Goal: Task Accomplishment & Management: Manage account settings

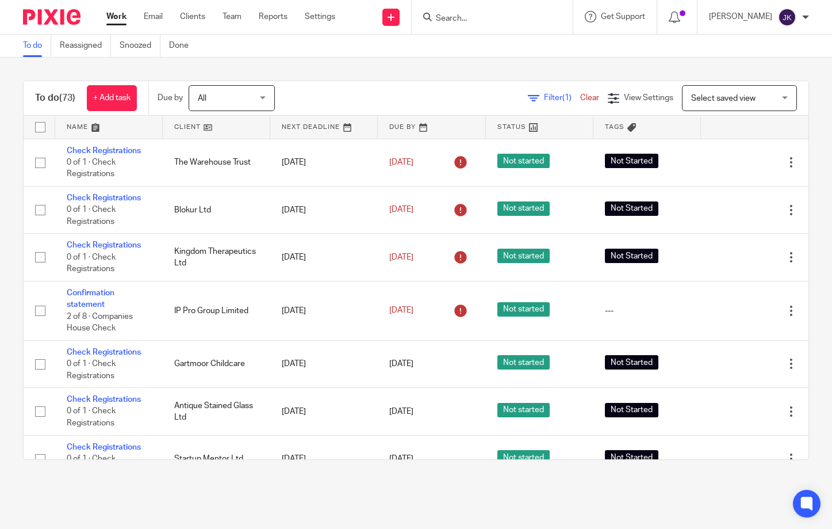
click at [446, 18] on input "Search" at bounding box center [487, 19] width 104 height 10
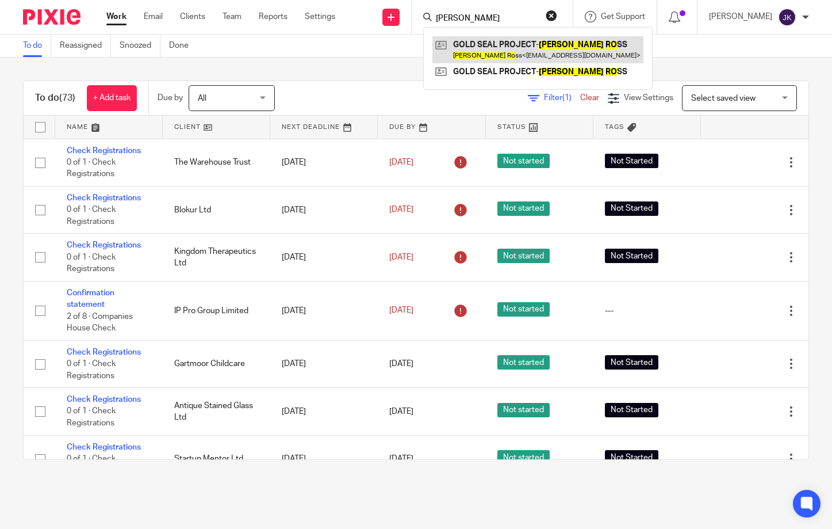
type input "joe ro"
click at [464, 51] on link at bounding box center [538, 49] width 211 height 26
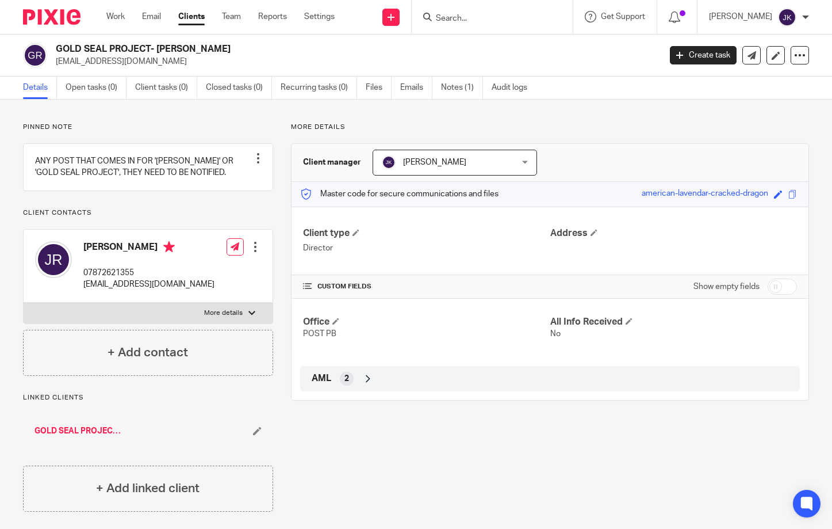
click at [439, 86] on ul "Details Open tasks (0) Client tasks (0) Closed tasks (0) Recurring tasks (0) Fi…" at bounding box center [284, 88] width 522 height 22
click at [446, 87] on link "Notes (1)" at bounding box center [462, 88] width 42 height 22
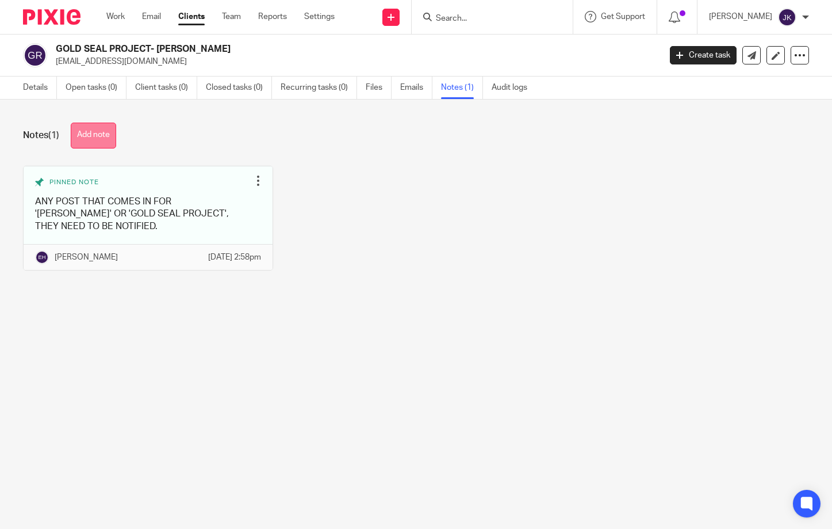
click at [94, 133] on button "Add note" at bounding box center [93, 136] width 45 height 26
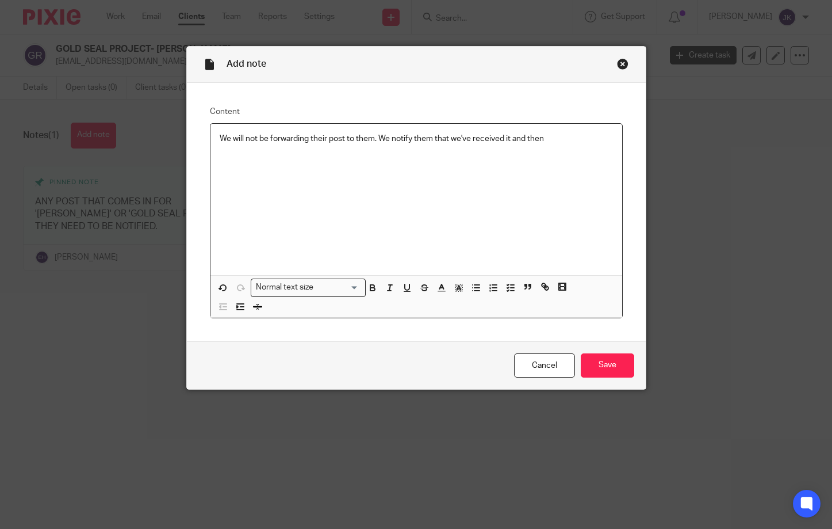
drag, startPoint x: 570, startPoint y: 142, endPoint x: 60, endPoint y: 102, distance: 511.2
click at [60, 102] on div "Add note Content We will not be forwarding their post to them. We notify them t…" at bounding box center [416, 264] width 832 height 529
drag, startPoint x: 366, startPoint y: 136, endPoint x: 149, endPoint y: 143, distance: 217.0
click at [149, 143] on div "Add note Content I have let Joe know that forwarding Normal text size Loading..…" at bounding box center [416, 264] width 832 height 529
click at [618, 64] on div "Close this dialog window" at bounding box center [623, 64] width 12 height 12
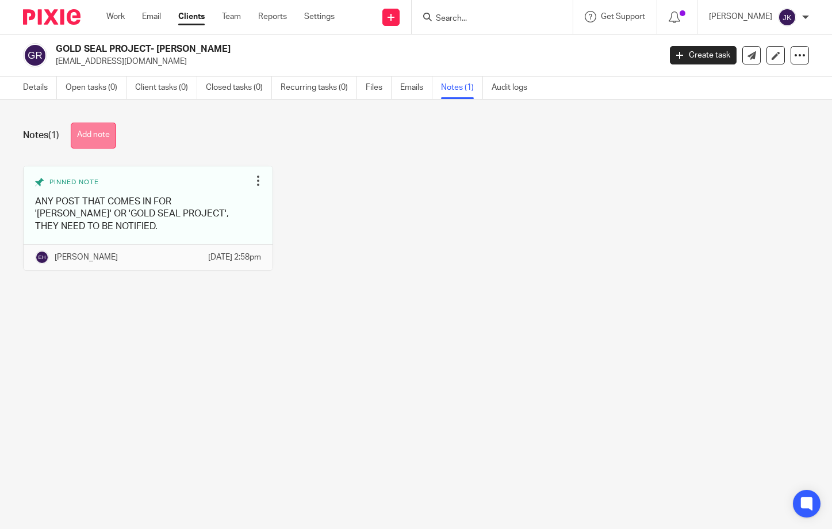
click at [104, 135] on button "Add note" at bounding box center [93, 136] width 45 height 26
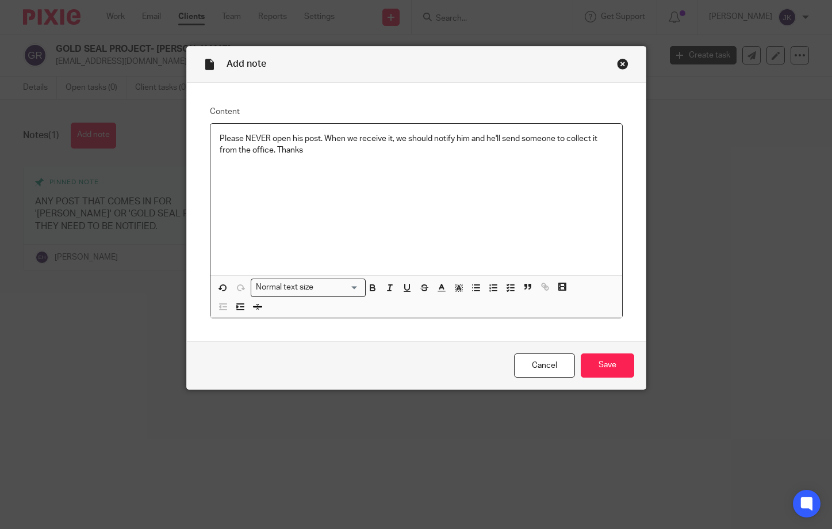
click at [467, 142] on p "Please NEVER open his post. When we receive it, we should notify him and he'll …" at bounding box center [416, 145] width 393 height 24
click at [605, 372] on input "Save" at bounding box center [607, 365] width 53 height 25
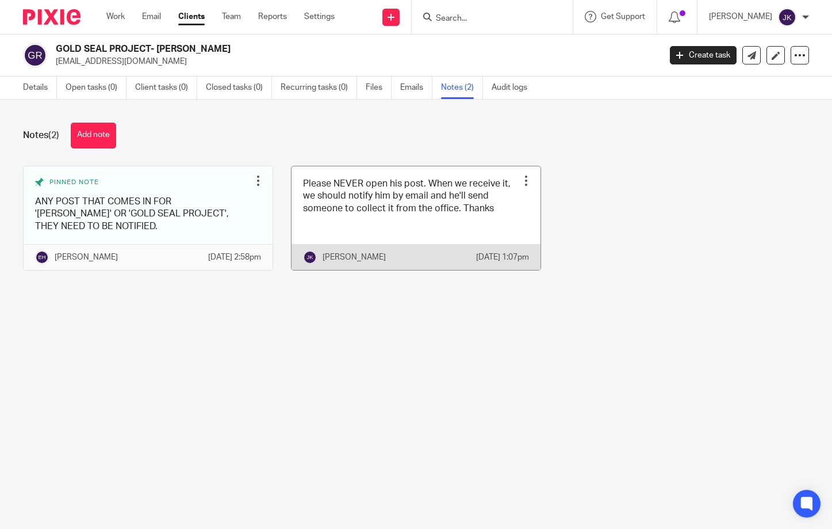
click at [521, 182] on div at bounding box center [527, 181] width 12 height 12
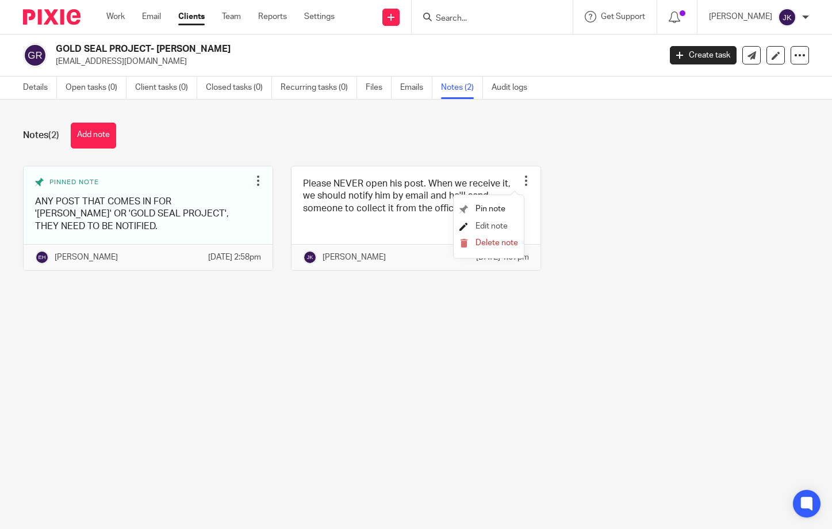
click at [494, 227] on span "Edit note" at bounding box center [492, 226] width 32 height 8
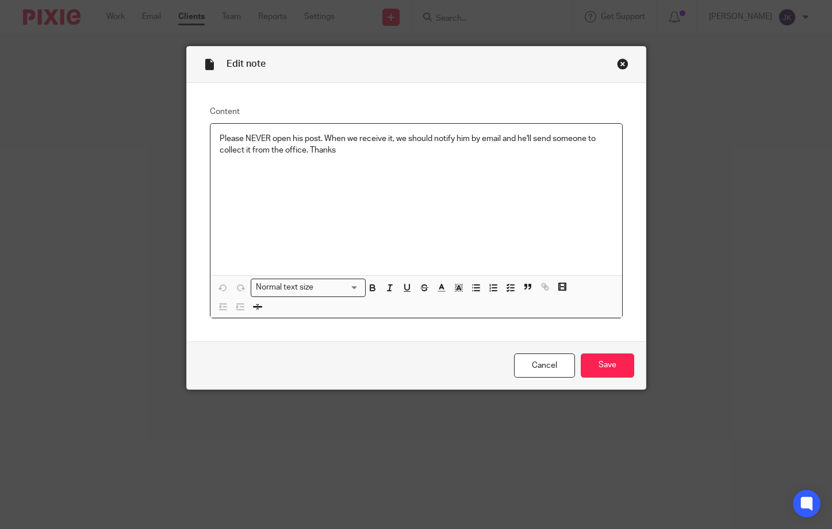
click at [249, 151] on p "Please NEVER open his post. When we receive it, we should notify him by email a…" at bounding box center [416, 145] width 393 height 24
click at [257, 149] on p "Please NEVER open his post. When we receive it, we should notify him by email a…" at bounding box center [416, 145] width 393 height 24
click at [516, 193] on div "Please NEVER open his post. When we receive it, we should notify him by email a…" at bounding box center [417, 199] width 412 height 151
click at [615, 368] on input "Save" at bounding box center [607, 365] width 53 height 25
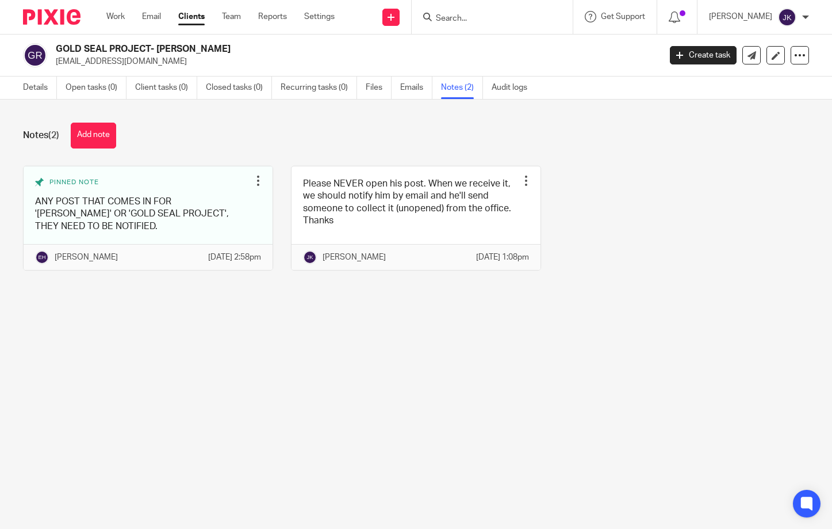
click at [468, 17] on input "Search" at bounding box center [487, 19] width 104 height 10
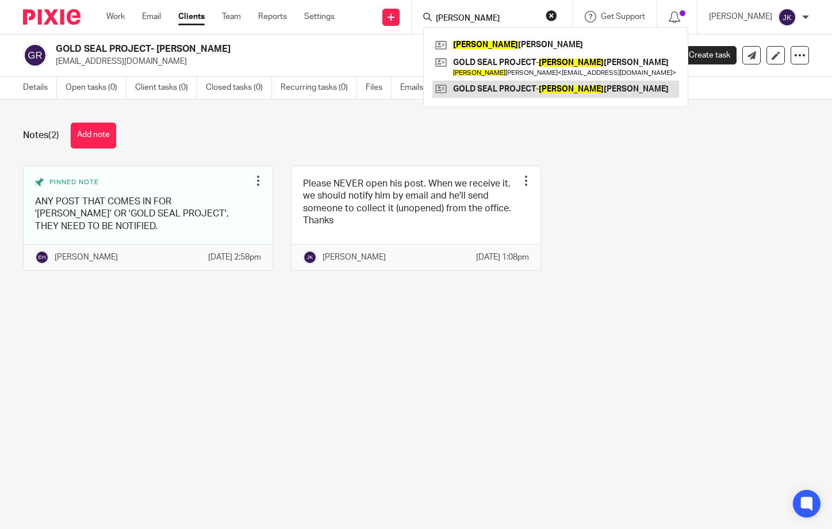
type input "joe"
click at [496, 97] on link at bounding box center [556, 89] width 247 height 17
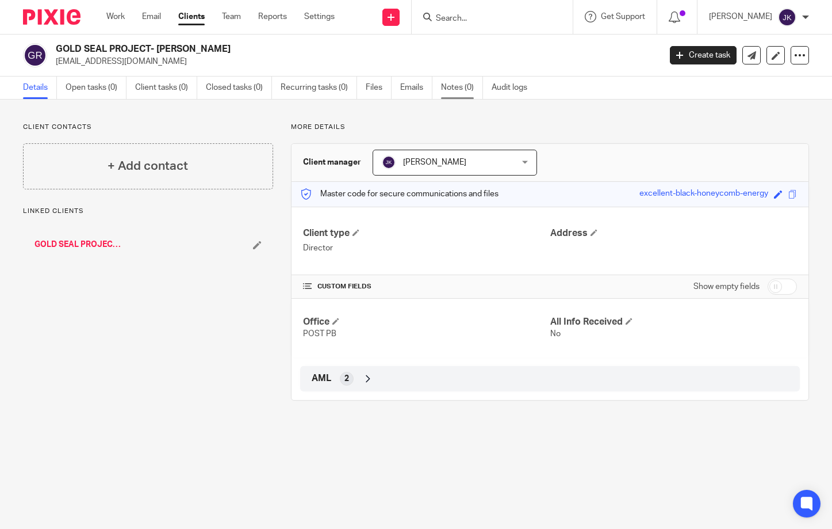
click at [465, 85] on link "Notes (0)" at bounding box center [462, 88] width 42 height 22
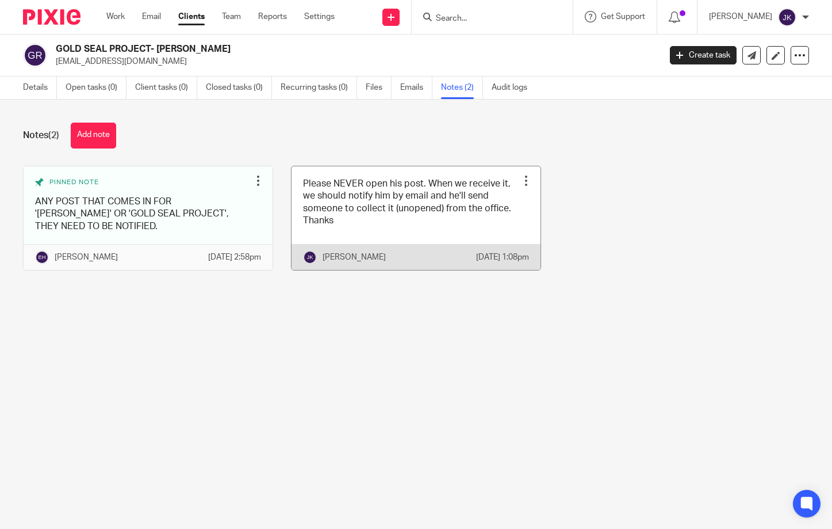
click at [521, 177] on div at bounding box center [527, 181] width 12 height 12
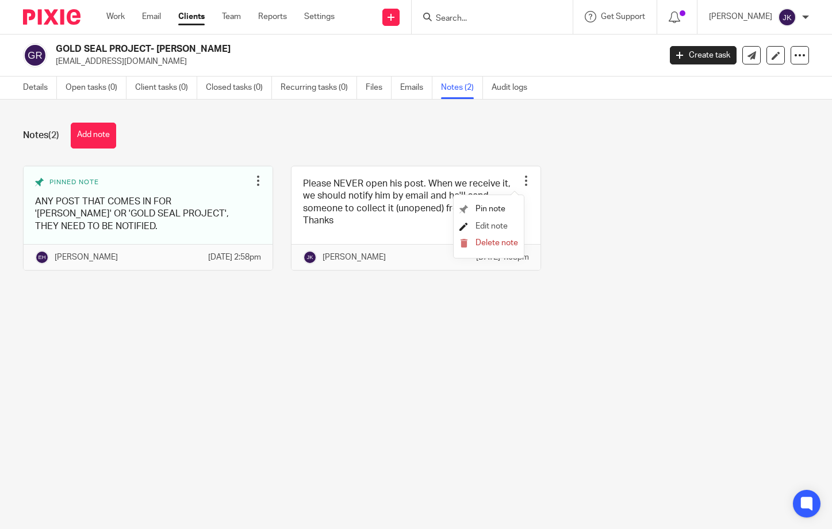
click at [488, 223] on span "Edit note" at bounding box center [492, 226] width 32 height 8
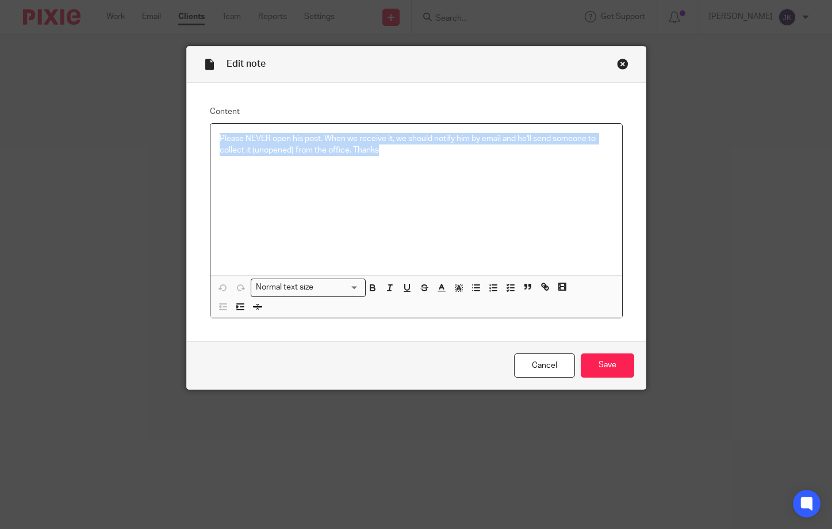
drag, startPoint x: 381, startPoint y: 146, endPoint x: 183, endPoint y: 132, distance: 198.4
click at [187, 132] on div "Content Please NEVER open his post. When we receive it, we should notify him by…" at bounding box center [416, 212] width 459 height 258
copy p "Please NEVER open his post. When we receive it, we should notify him by email a…"
click at [554, 368] on link "Cancel" at bounding box center [544, 365] width 61 height 25
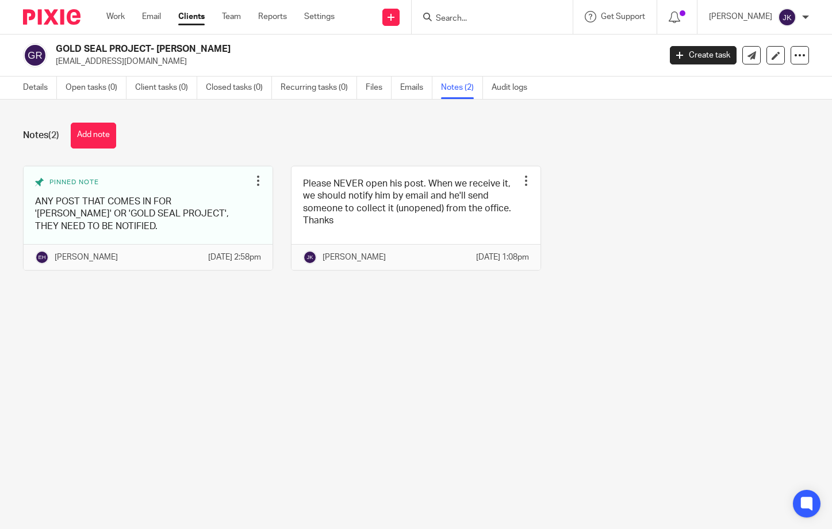
click at [484, 19] on input "Search" at bounding box center [487, 19] width 104 height 10
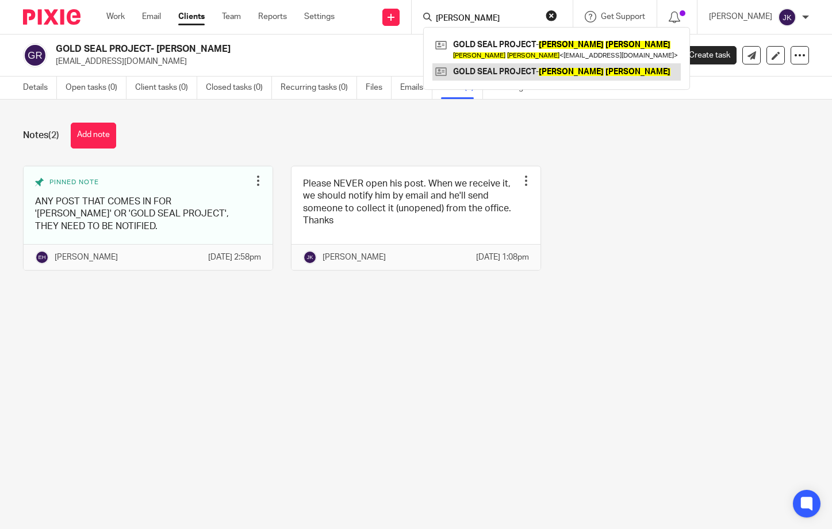
type input "[PERSON_NAME]"
click at [498, 68] on link at bounding box center [557, 71] width 249 height 17
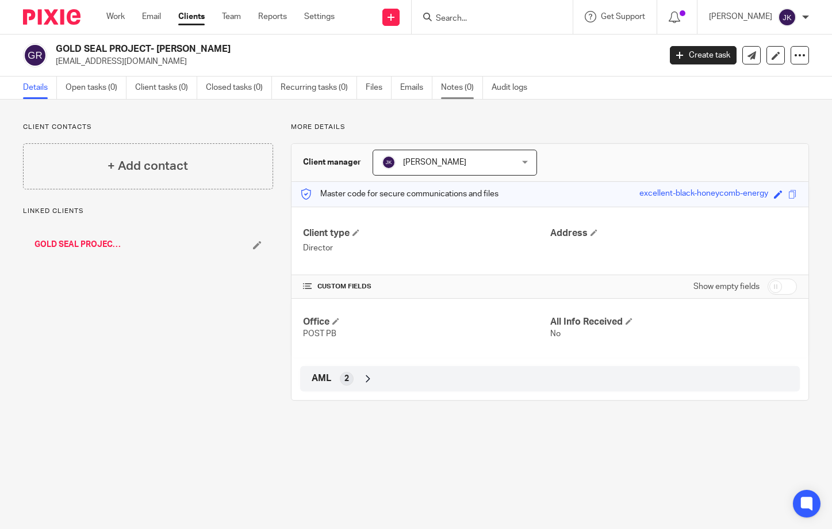
click at [450, 89] on link "Notes (0)" at bounding box center [462, 88] width 42 height 22
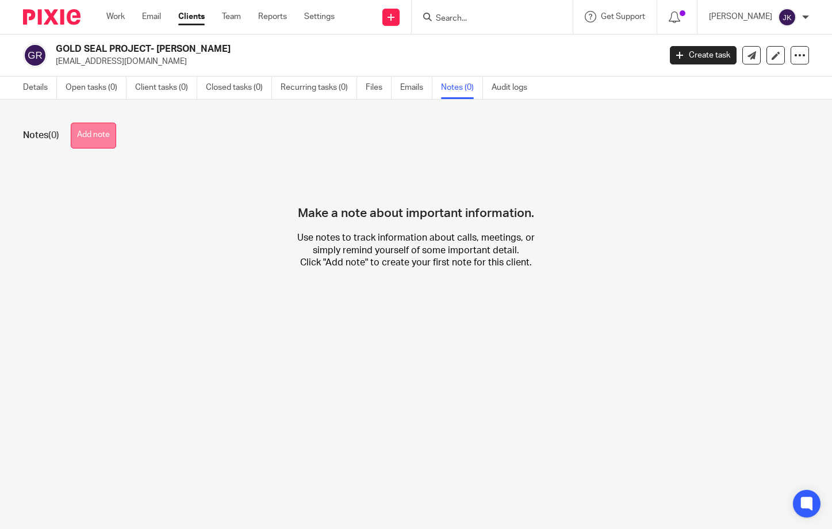
click at [102, 129] on button "Add note" at bounding box center [93, 136] width 45 height 26
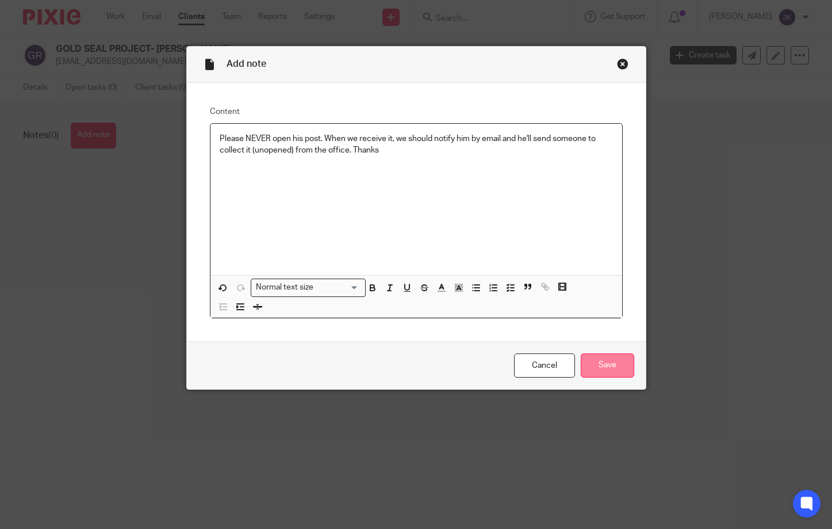
click at [595, 359] on input "Save" at bounding box center [607, 365] width 53 height 25
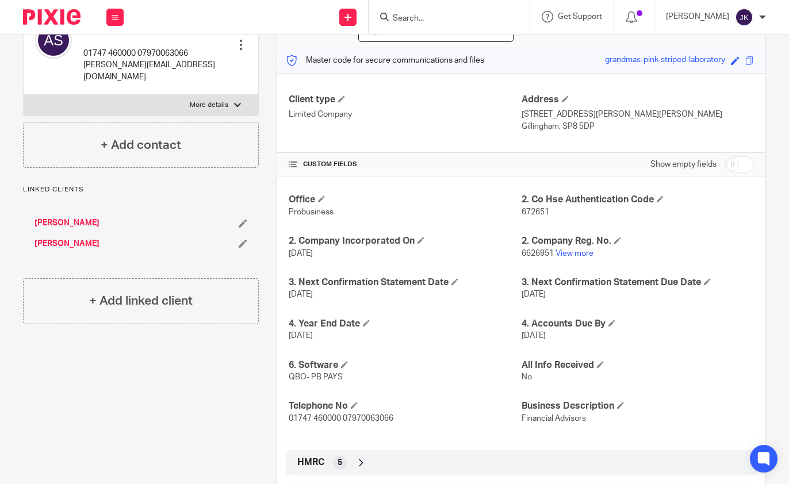
scroll to position [191, 0]
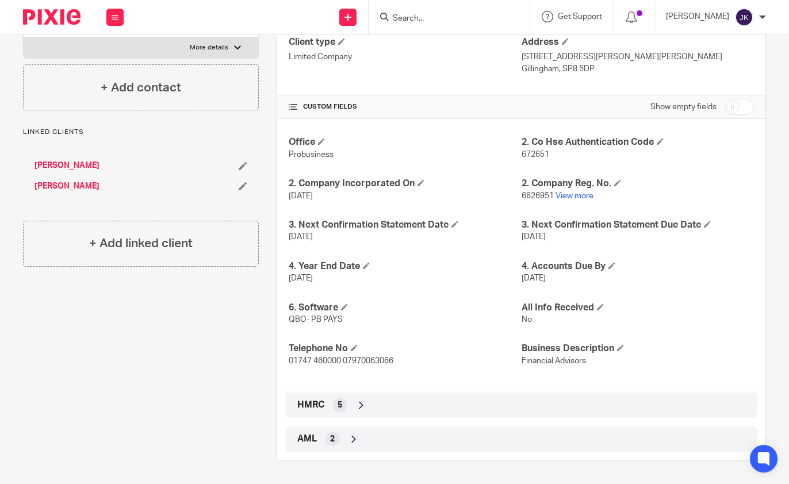
click at [623, 250] on div "Office Probusiness 2. Co Hse Authentication Code 672651 2. Company Incorporated…" at bounding box center [521, 251] width 488 height 265
click at [299, 318] on span "AML" at bounding box center [307, 439] width 20 height 12
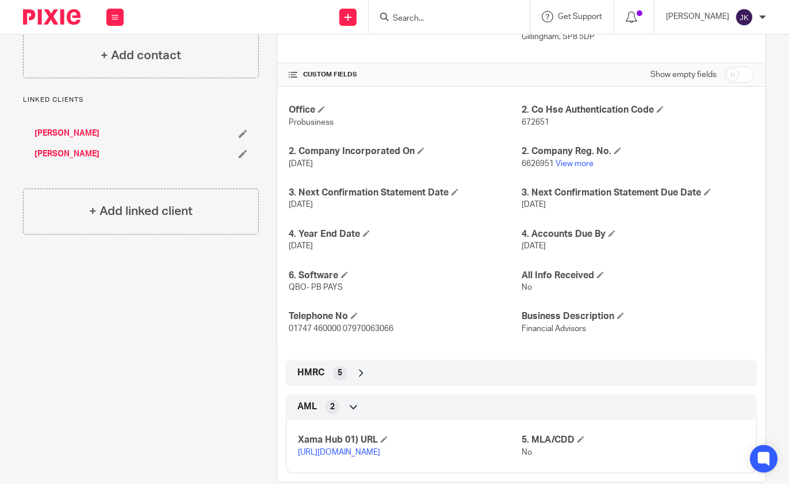
scroll to position [256, 0]
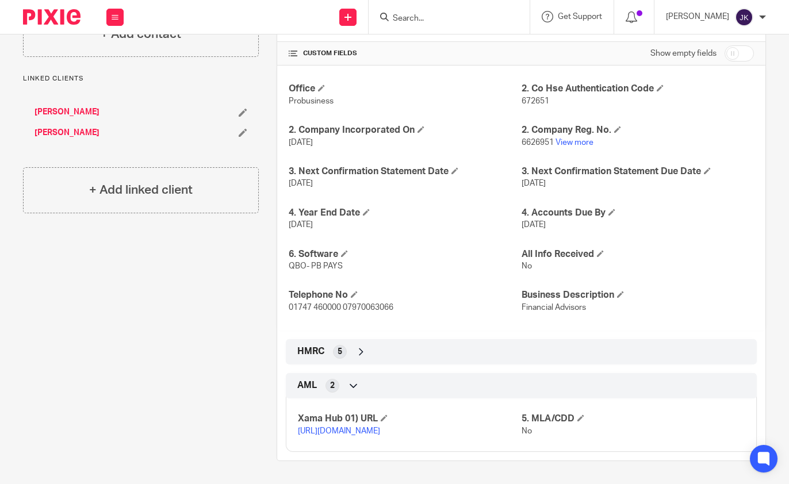
drag, startPoint x: 370, startPoint y: 425, endPoint x: 259, endPoint y: 421, distance: 111.7
click at [259, 318] on div "More details Client manager Nas Bashir Nas Bashir [PERSON_NAME] [PERSON_NAME] […" at bounding box center [512, 169] width 507 height 583
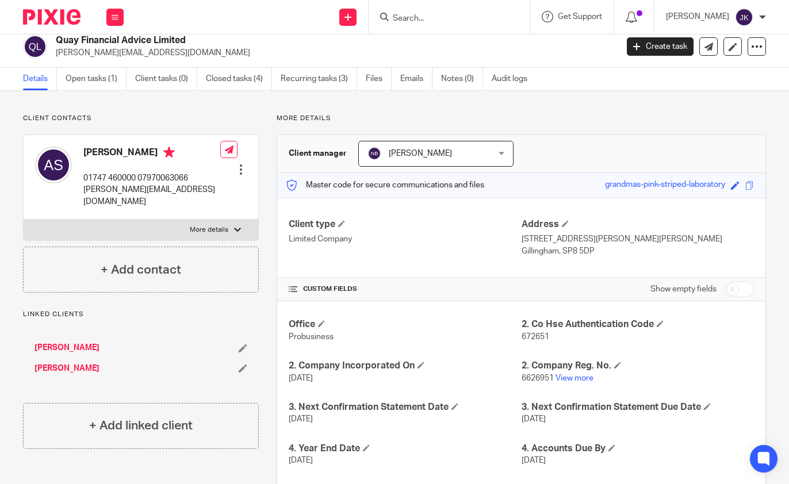
scroll to position [0, 0]
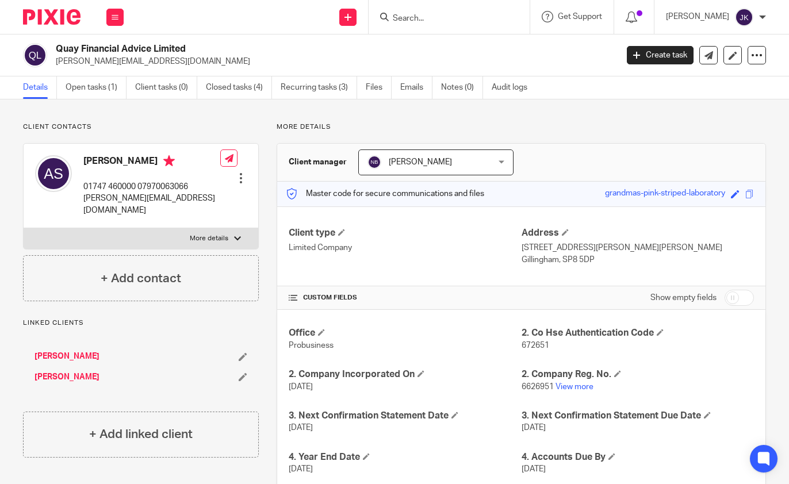
click at [452, 17] on input "Search" at bounding box center [444, 19] width 104 height 10
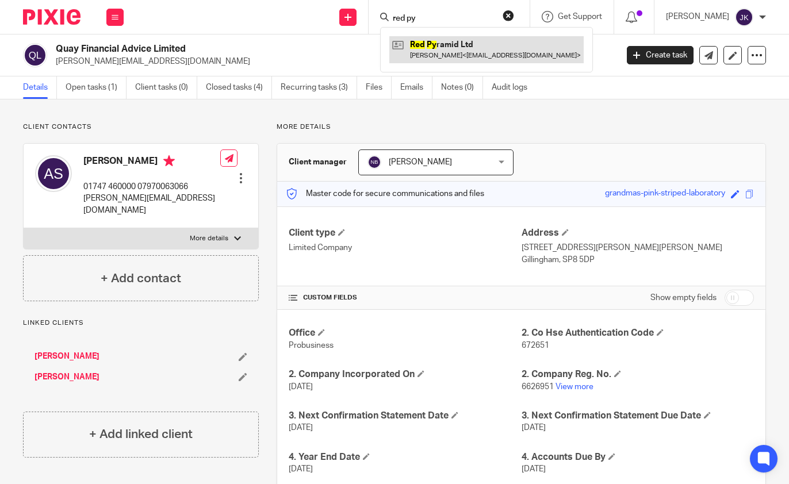
type input "red py"
click at [472, 38] on link at bounding box center [486, 49] width 194 height 26
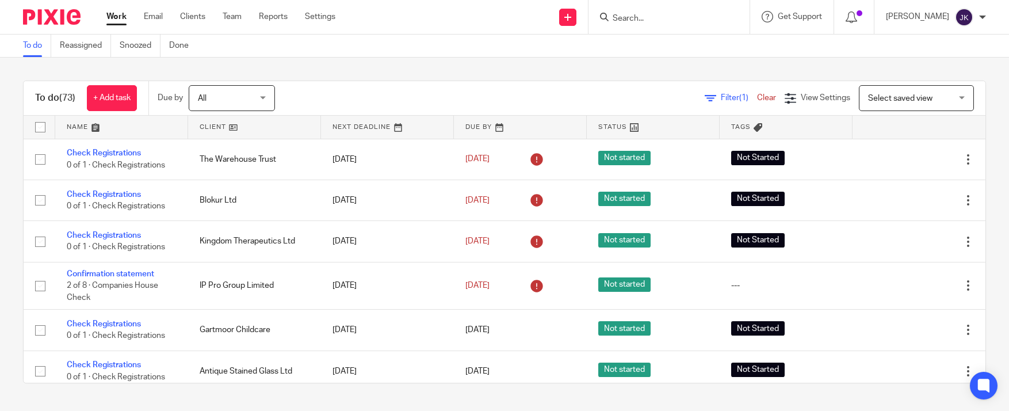
click at [632, 24] on input "Search" at bounding box center [663, 19] width 104 height 10
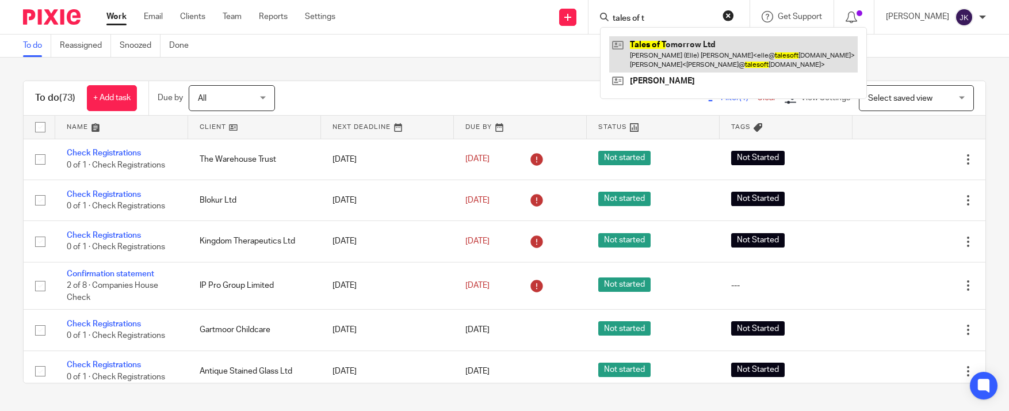
type input "tales of t"
click at [643, 54] on link at bounding box center [733, 54] width 249 height 36
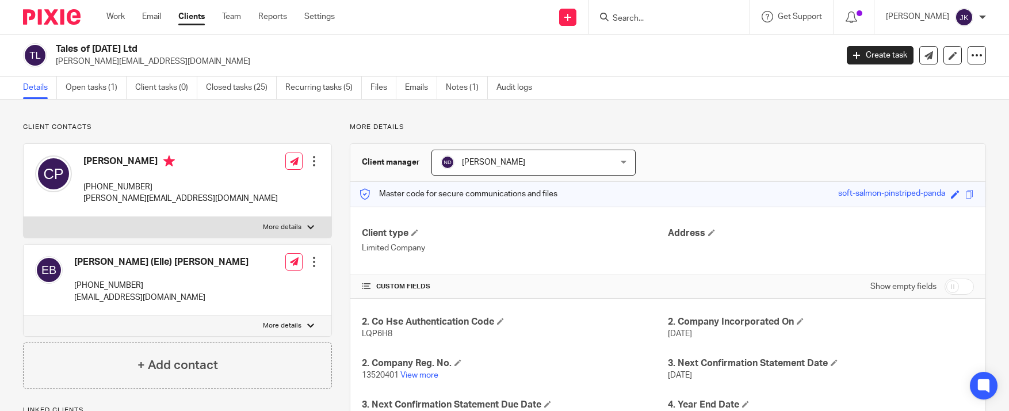
click at [674, 22] on input "Search" at bounding box center [663, 19] width 104 height 10
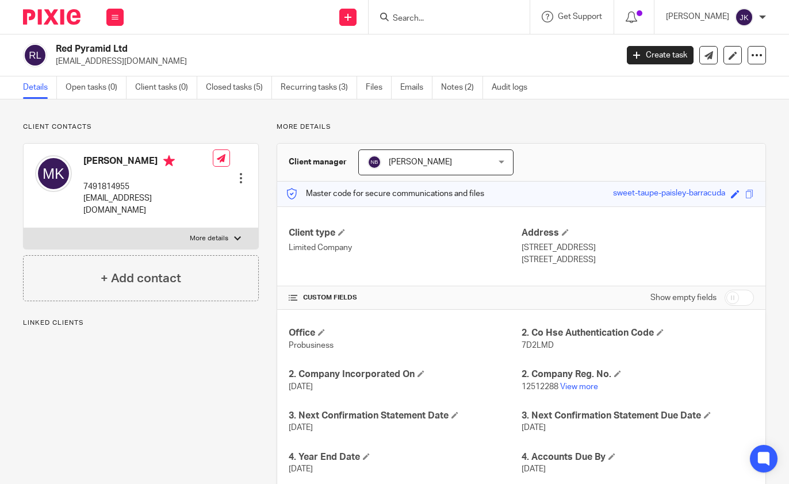
drag, startPoint x: 191, startPoint y: 61, endPoint x: 56, endPoint y: 63, distance: 134.6
click at [56, 63] on p "[EMAIL_ADDRESS][DOMAIN_NAME]" at bounding box center [333, 62] width 554 height 12
copy p "[EMAIL_ADDRESS][DOMAIN_NAME]"
click at [416, 82] on link "Emails" at bounding box center [416, 88] width 32 height 22
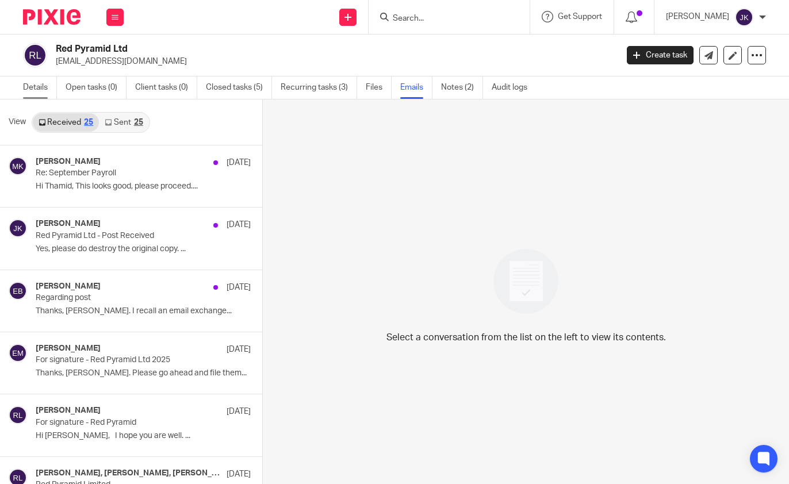
click at [41, 93] on link "Details" at bounding box center [40, 88] width 34 height 22
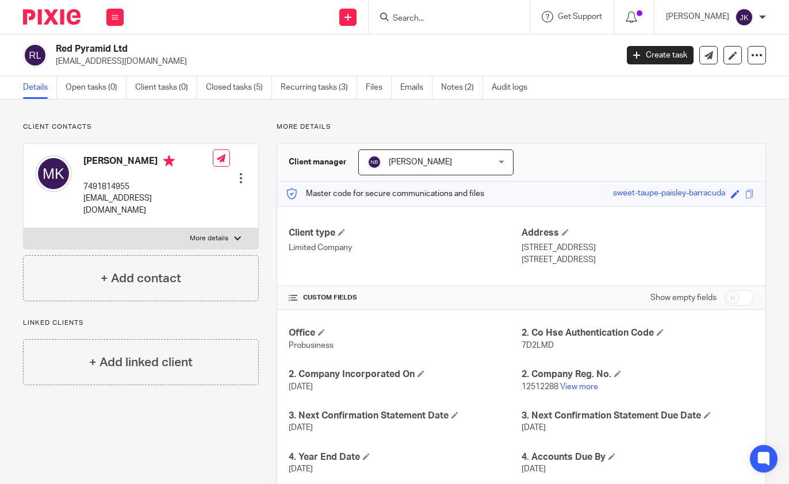
click at [412, 23] on input "Search" at bounding box center [444, 19] width 104 height 10
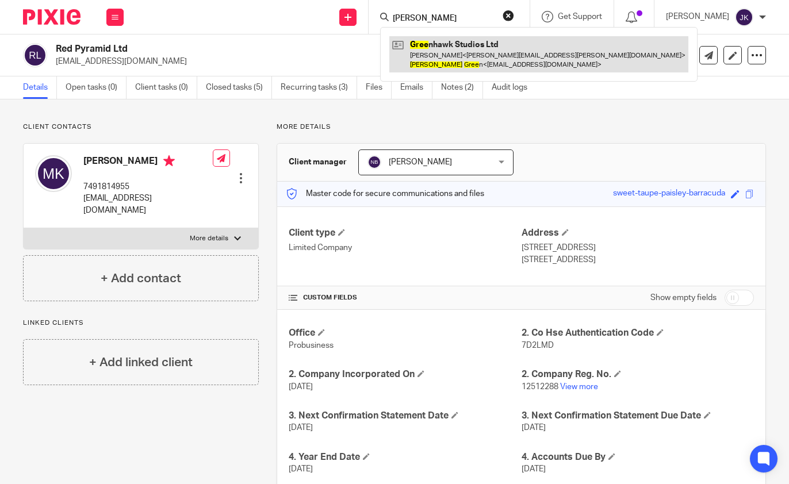
type input "james gree"
click at [415, 59] on link at bounding box center [538, 54] width 299 height 36
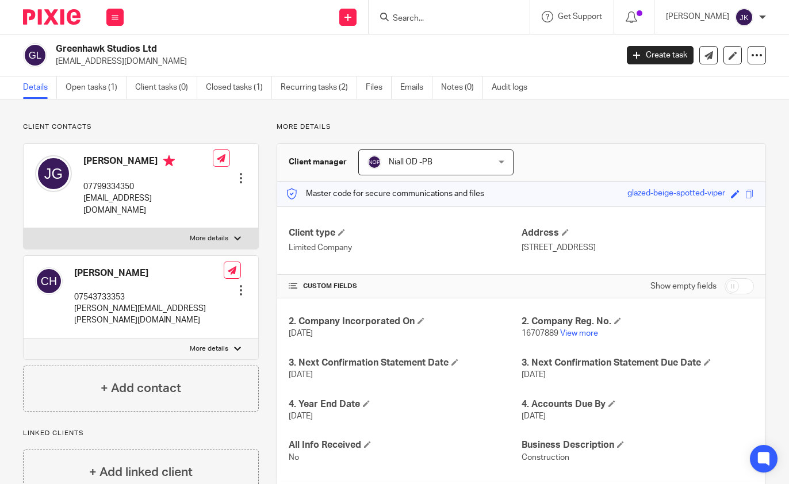
click at [177, 139] on div "Client contacts Chris Haxton 07543733353 chris.haxton@gmail.com Edit contact Cr…" at bounding box center [141, 267] width 236 height 289
click at [231, 136] on div "Client contacts Chris Haxton 07543733353 chris.haxton@gmail.com Edit contact Cr…" at bounding box center [141, 267] width 236 height 289
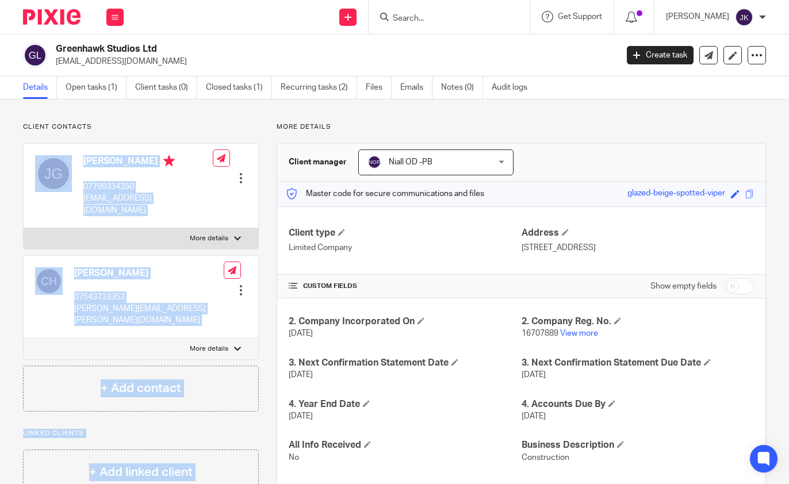
drag, startPoint x: 257, startPoint y: 121, endPoint x: 213, endPoint y: 121, distance: 44.3
click at [213, 121] on div "Client contacts Chris Haxton 07543733353 chris.haxton@gmail.com Edit contact Cr…" at bounding box center [394, 340] width 789 height 481
click at [214, 121] on div "Client contacts Chris Haxton 07543733353 chris.haxton@gmail.com Edit contact Cr…" at bounding box center [394, 340] width 789 height 481
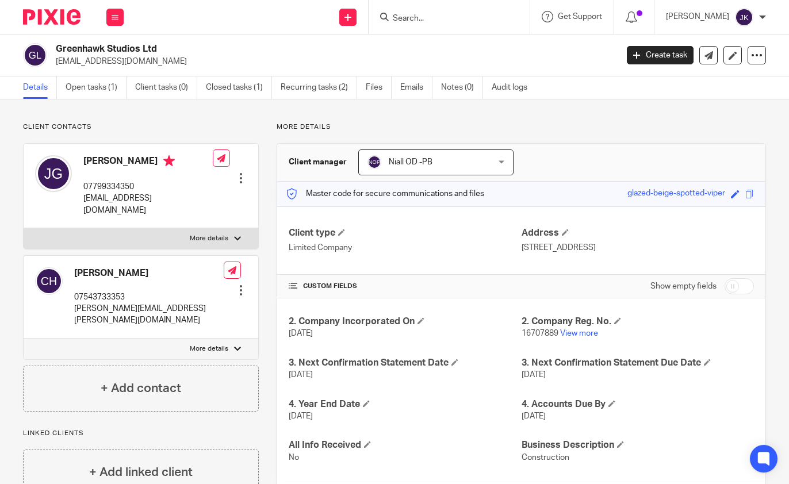
click at [445, 20] on input "Search" at bounding box center [444, 19] width 104 height 10
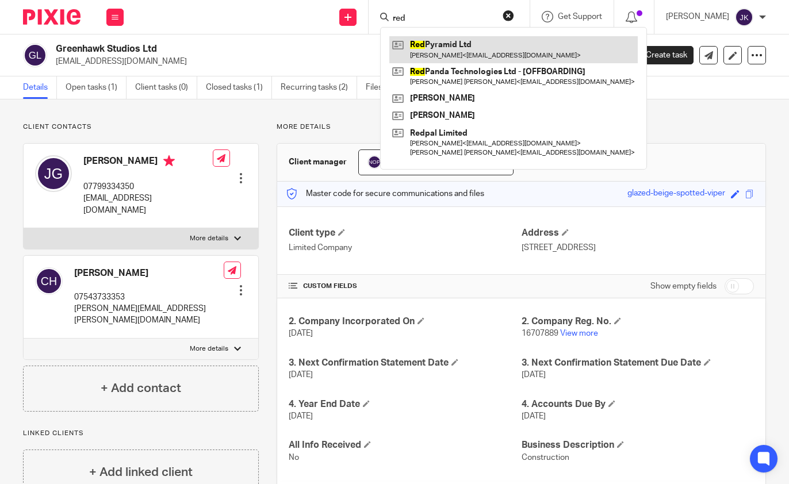
type input "red"
click at [454, 41] on link at bounding box center [513, 49] width 249 height 26
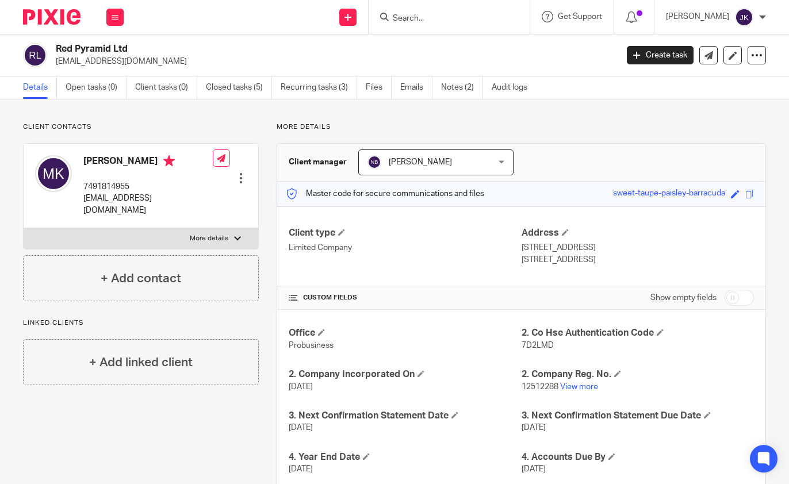
click at [392, 12] on form at bounding box center [453, 17] width 123 height 14
drag, startPoint x: 184, startPoint y: 63, endPoint x: 49, endPoint y: 63, distance: 135.2
click at [49, 63] on div "Red Pyramid Ltd [EMAIL_ADDRESS][DOMAIN_NAME]" at bounding box center [316, 55] width 587 height 24
click at [210, 56] on p "[EMAIL_ADDRESS][DOMAIN_NAME]" at bounding box center [333, 62] width 554 height 12
click at [207, 60] on p "[EMAIL_ADDRESS][DOMAIN_NAME]" at bounding box center [333, 62] width 554 height 12
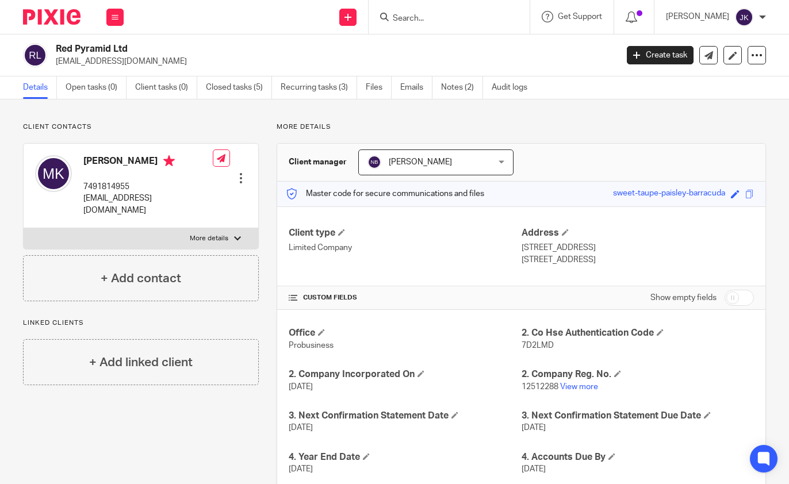
drag, startPoint x: 201, startPoint y: 61, endPoint x: 55, endPoint y: 68, distance: 146.3
click at [55, 68] on div "Red Pyramid Ltd [EMAIL_ADDRESS][DOMAIN_NAME] Create task Update from Companies …" at bounding box center [394, 56] width 789 height 42
copy p "[EMAIL_ADDRESS][DOMAIN_NAME]"
click at [427, 16] on input "Search" at bounding box center [444, 19] width 104 height 10
drag, startPoint x: 188, startPoint y: 61, endPoint x: 55, endPoint y: 65, distance: 132.4
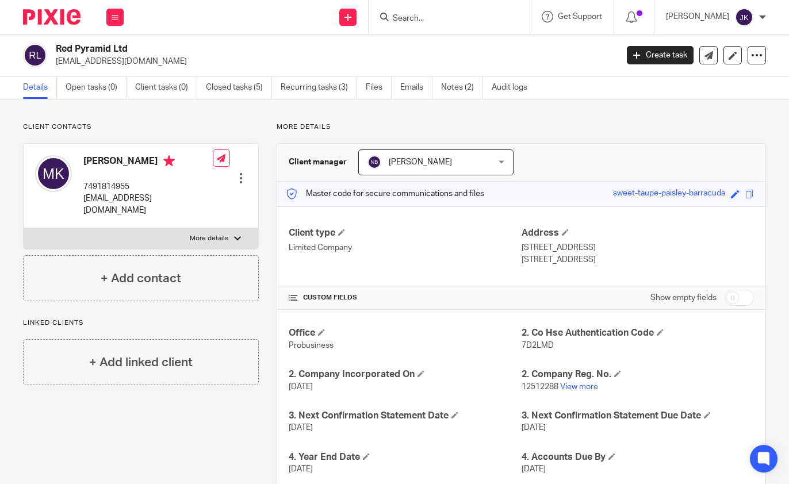
click at [55, 65] on div "Red Pyramid Ltd [EMAIL_ADDRESS][DOMAIN_NAME]" at bounding box center [316, 55] width 587 height 24
copy p "[EMAIL_ADDRESS][DOMAIN_NAME]"
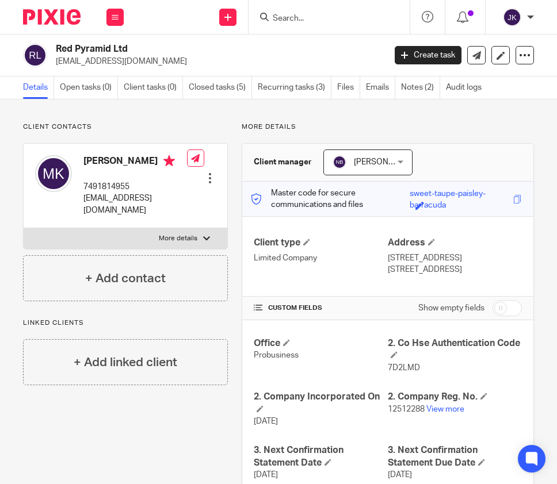
click at [254, 60] on p "[EMAIL_ADDRESS][DOMAIN_NAME]" at bounding box center [217, 62] width 322 height 12
drag, startPoint x: 188, startPoint y: 60, endPoint x: 57, endPoint y: 68, distance: 130.8
click at [57, 68] on div "Red Pyramid Ltd [EMAIL_ADDRESS][DOMAIN_NAME] Create task Update from Companies …" at bounding box center [278, 56] width 557 height 42
copy p "[EMAIL_ADDRESS][DOMAIN_NAME]"
click at [374, 87] on link "Emails" at bounding box center [380, 88] width 29 height 22
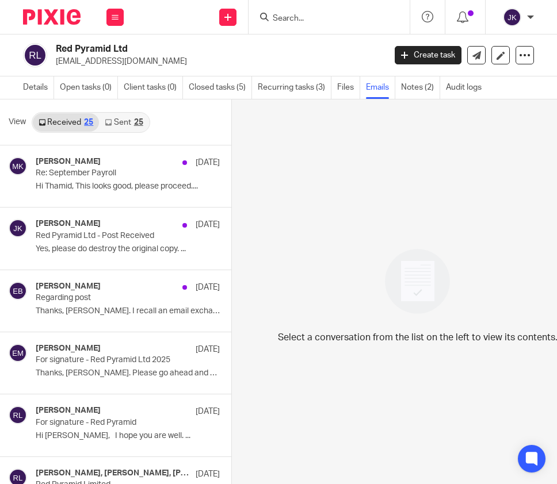
click at [346, 15] on input "Search" at bounding box center [324, 19] width 104 height 10
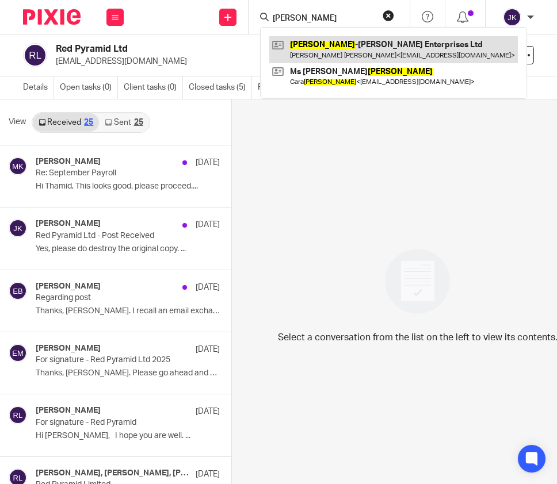
type input "[PERSON_NAME]"
click at [354, 60] on link at bounding box center [393, 49] width 249 height 26
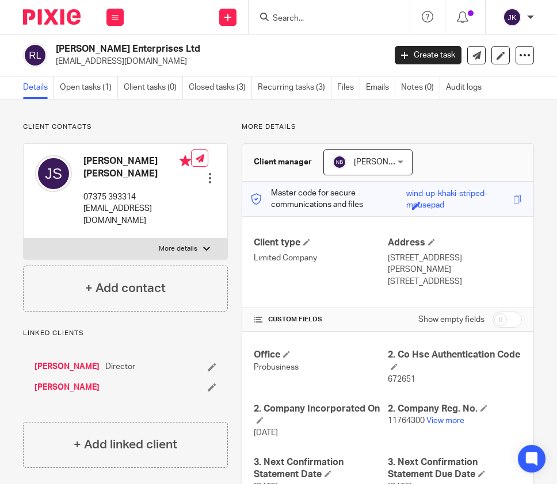
drag, startPoint x: 159, startPoint y: 62, endPoint x: 52, endPoint y: 66, distance: 107.0
click at [52, 66] on div "[PERSON_NAME] Enterprises Ltd [EMAIL_ADDRESS][DOMAIN_NAME]" at bounding box center [200, 55] width 354 height 24
copy p "[EMAIL_ADDRESS][DOMAIN_NAME]"
click at [304, 21] on input "Search" at bounding box center [324, 19] width 104 height 10
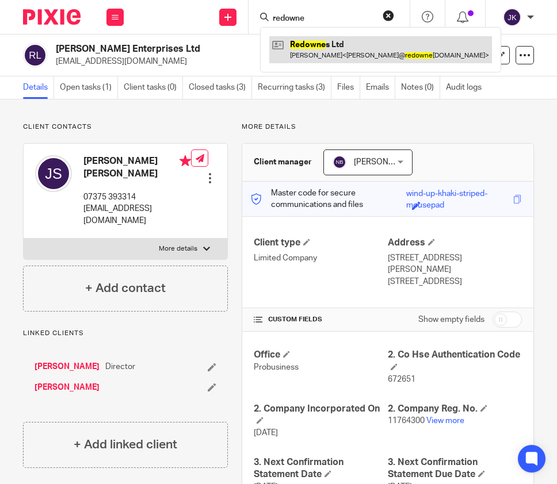
type input "redowne"
click at [324, 55] on link at bounding box center [380, 49] width 223 height 26
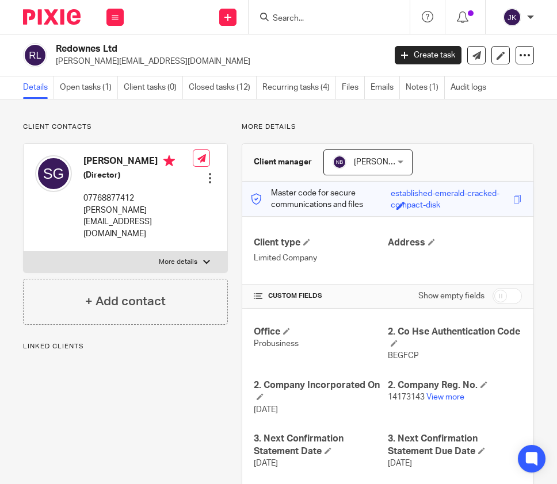
click at [405, 89] on ul "Details Open tasks (1) Client tasks (0) Closed tasks (12) Recurring tasks (4) F…" at bounding box center [260, 88] width 475 height 22
click at [416, 89] on link "Notes (1)" at bounding box center [425, 88] width 39 height 22
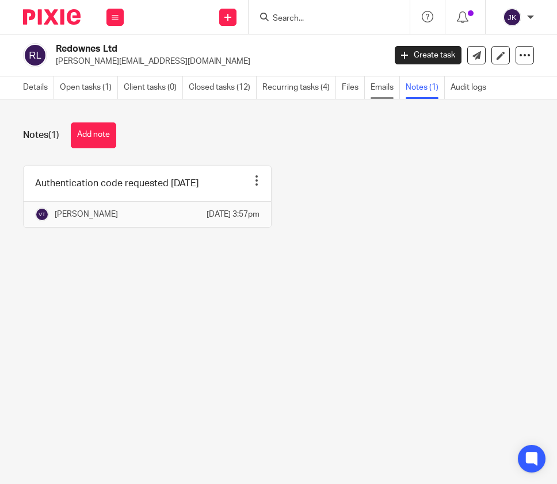
click at [392, 90] on link "Emails" at bounding box center [384, 88] width 29 height 22
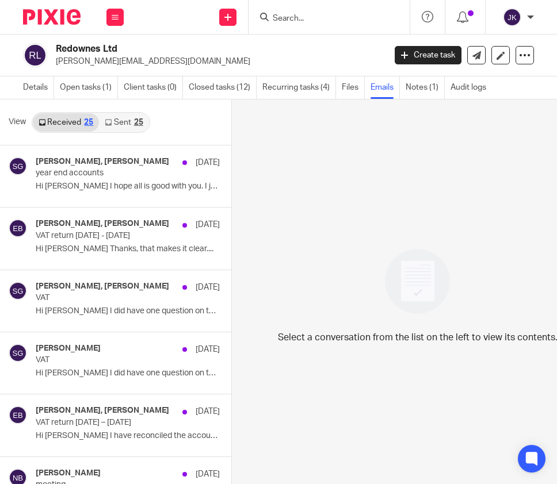
click at [114, 121] on link "Sent 25" at bounding box center [123, 122] width 49 height 18
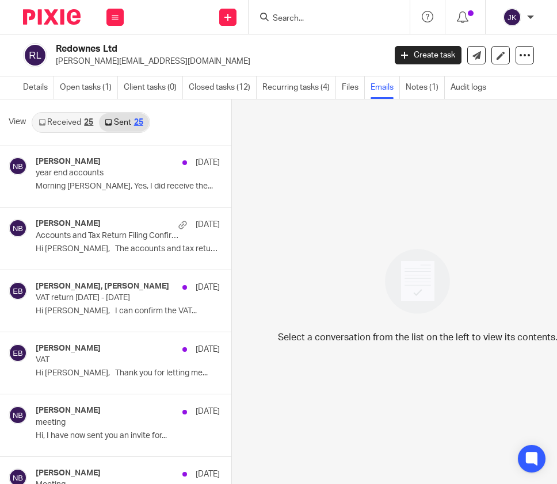
scroll to position [10, 0]
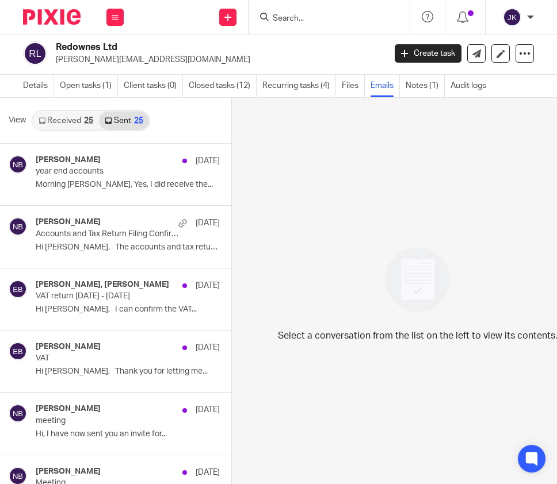
click at [121, 112] on link "Sent 25" at bounding box center [123, 121] width 49 height 18
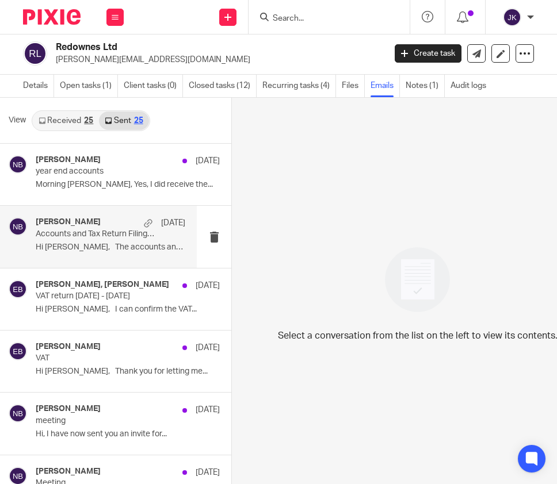
click at [142, 233] on div "Nas Bashir 27 Aug Accounts and Tax Return Filing Confirmation Hi Sharon, The ac…" at bounding box center [111, 236] width 150 height 39
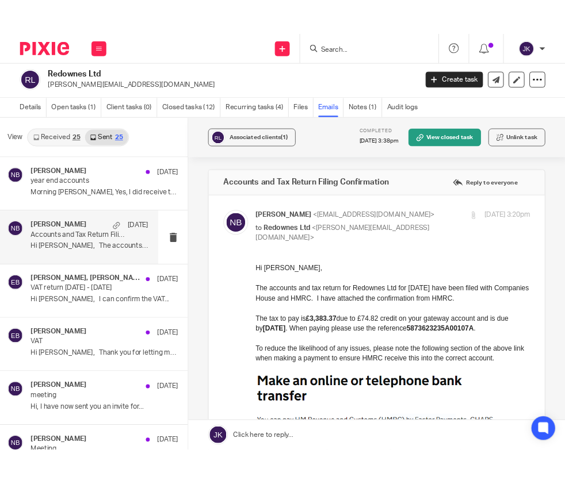
scroll to position [2, 0]
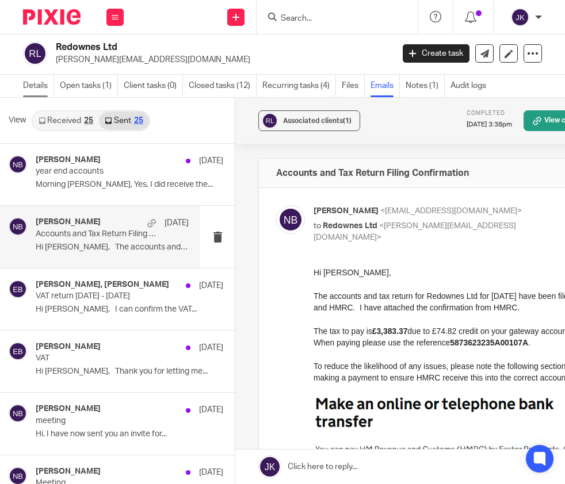
click at [47, 83] on link "Details" at bounding box center [38, 86] width 31 height 22
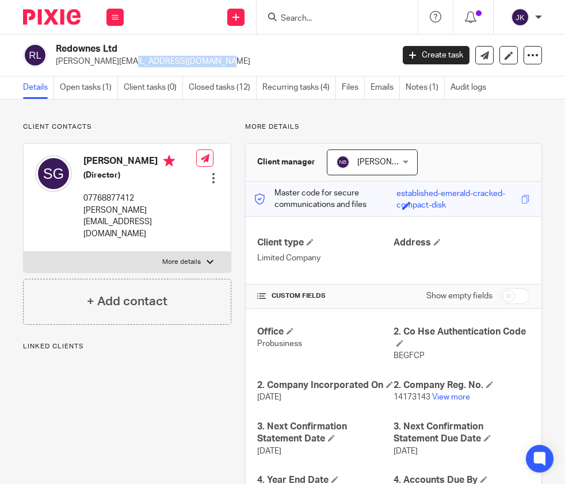
click at [53, 58] on div "Redownes Ltd [PERSON_NAME][EMAIL_ADDRESS][DOMAIN_NAME]" at bounding box center [204, 55] width 362 height 24
copy p "[PERSON_NAME][EMAIL_ADDRESS][DOMAIN_NAME]"
click at [302, 16] on input "Search" at bounding box center [332, 19] width 104 height 10
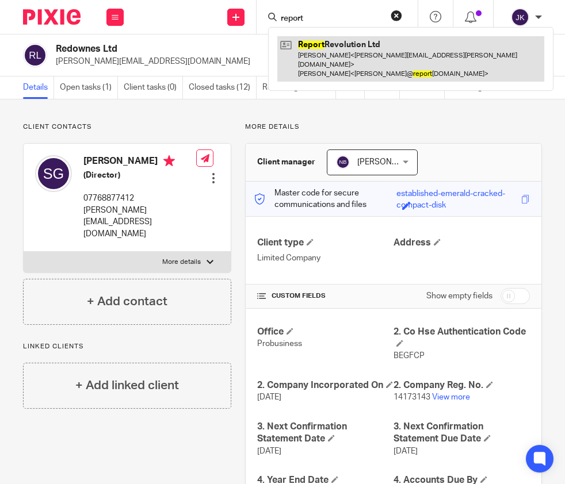
type input "report"
click at [326, 44] on link at bounding box center [410, 58] width 267 height 45
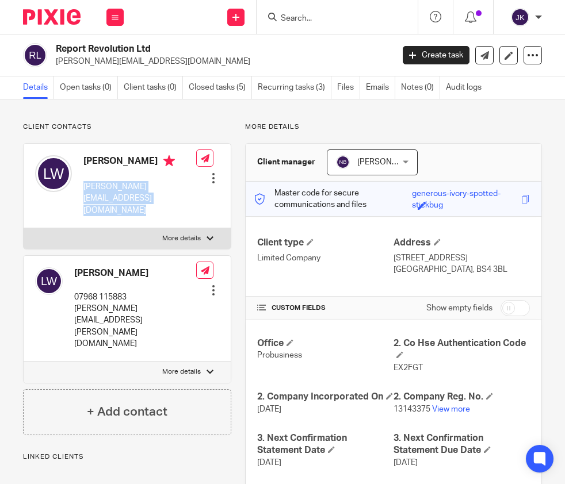
drag, startPoint x: 179, startPoint y: 186, endPoint x: 84, endPoint y: 187, distance: 94.9
click at [84, 187] on div "[PERSON_NAME] [PERSON_NAME][EMAIL_ADDRESS][DOMAIN_NAME] Edit contact Create cli…" at bounding box center [127, 186] width 207 height 85
copy div "[PERSON_NAME][EMAIL_ADDRESS][DOMAIN_NAME]"
click at [287, 14] on input "Search" at bounding box center [332, 19] width 104 height 10
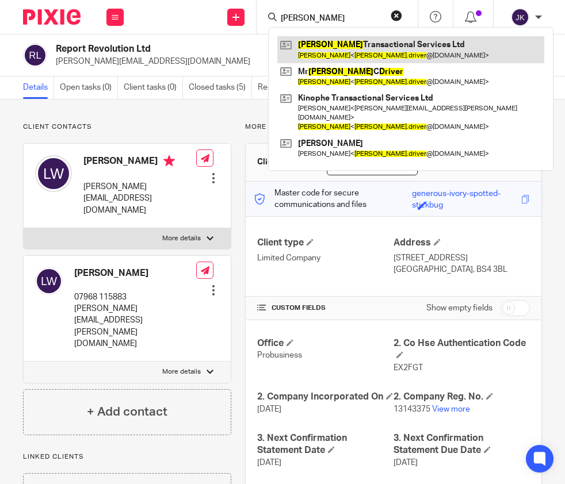
type input "[PERSON_NAME]"
click at [389, 49] on link at bounding box center [410, 49] width 267 height 26
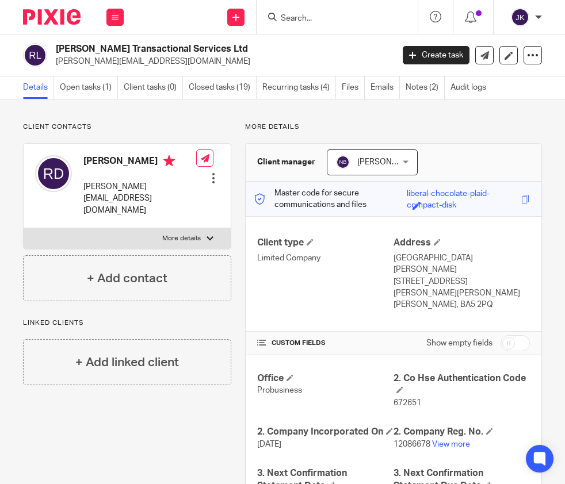
drag, startPoint x: 207, startPoint y: 62, endPoint x: 56, endPoint y: 64, distance: 151.3
click at [56, 64] on p "[PERSON_NAME][EMAIL_ADDRESS][DOMAIN_NAME]" at bounding box center [221, 62] width 330 height 12
copy p "[PERSON_NAME][EMAIL_ADDRESS][DOMAIN_NAME]"
click at [519, 254] on p "St Lawrence Lodge 37 Chamberlain Street Wells Somerset BA5 2PQ" at bounding box center [461, 276] width 136 height 47
click at [333, 17] on input "Search" at bounding box center [332, 19] width 104 height 10
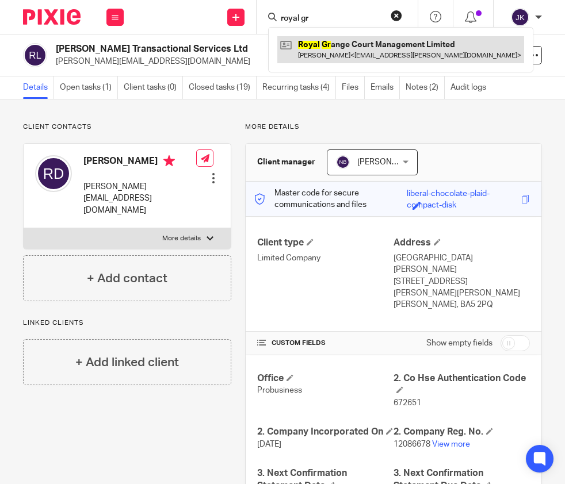
type input "royal gr"
click at [335, 40] on link at bounding box center [400, 49] width 247 height 26
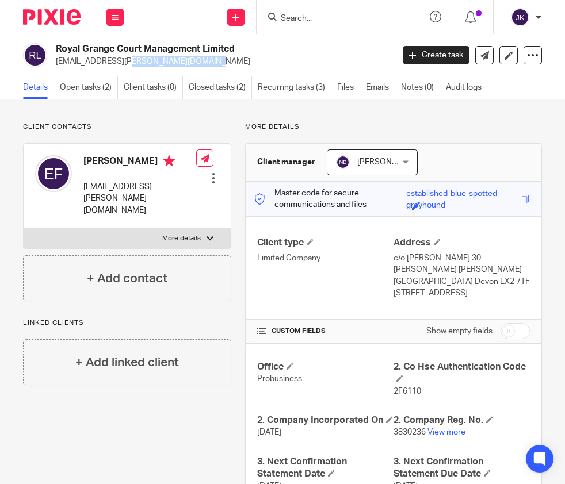
drag, startPoint x: 114, startPoint y: 61, endPoint x: 55, endPoint y: 61, distance: 59.2
click at [55, 61] on div "Royal Grange Court Management Limited [EMAIL_ADDRESS][PERSON_NAME][DOMAIN_NAME]" at bounding box center [204, 55] width 362 height 24
copy p "[EMAIL_ADDRESS][PERSON_NAME][DOMAIN_NAME]"
click at [434, 429] on link "View more" at bounding box center [446, 433] width 38 height 8
click at [311, 16] on input "Search" at bounding box center [332, 19] width 104 height 10
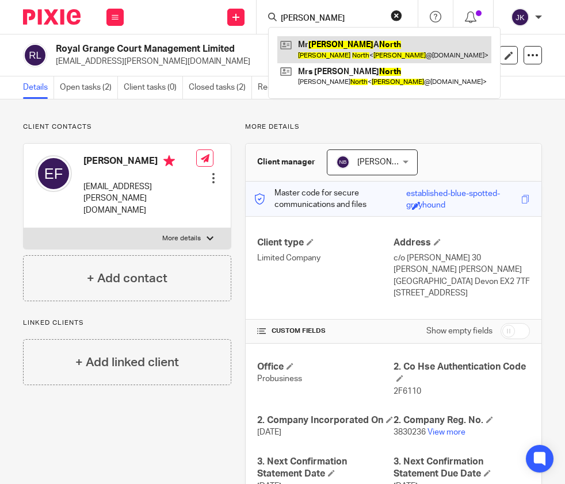
type input "[PERSON_NAME]"
click at [370, 46] on link at bounding box center [384, 49] width 214 height 26
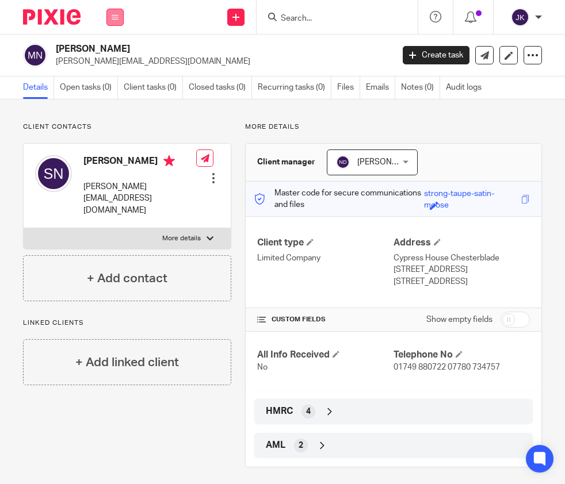
click at [115, 14] on icon at bounding box center [115, 17] width 7 height 7
click at [110, 49] on li "Work" at bounding box center [115, 53] width 30 height 17
click at [117, 86] on link "Clients" at bounding box center [113, 87] width 26 height 8
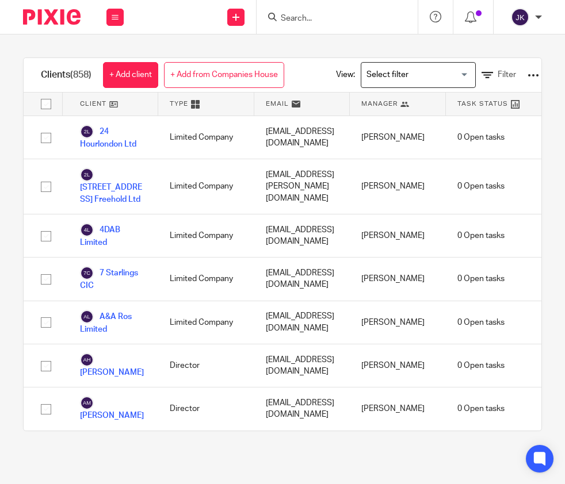
click at [431, 73] on input "Search for option" at bounding box center [415, 75] width 106 height 20
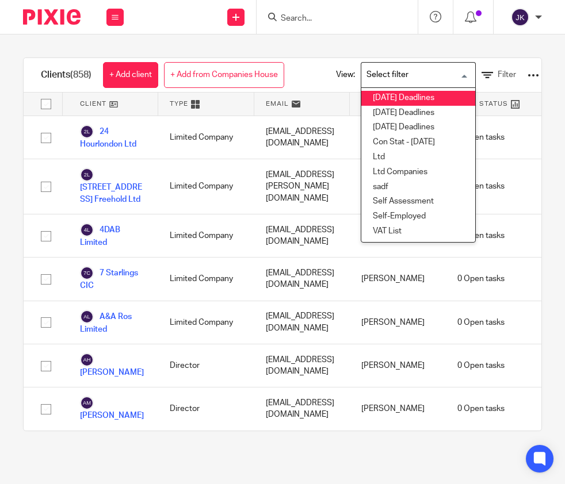
click at [456, 66] on input "Search for option" at bounding box center [415, 75] width 106 height 20
click at [499, 77] on link "Filter" at bounding box center [498, 75] width 35 height 12
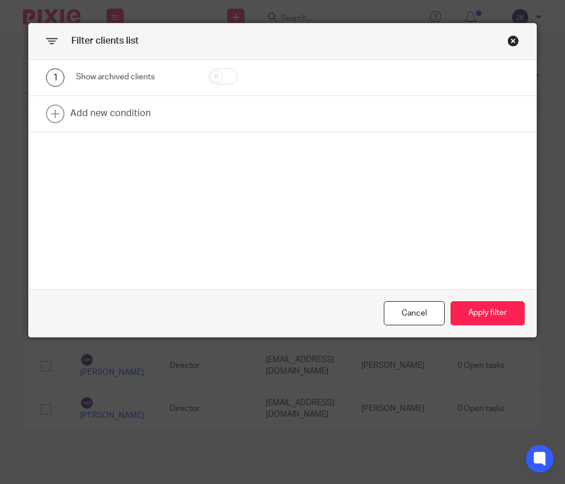
click at [213, 75] on input "checkbox" at bounding box center [222, 76] width 29 height 16
checkbox input "true"
click at [457, 310] on button "Apply filter" at bounding box center [487, 313] width 74 height 25
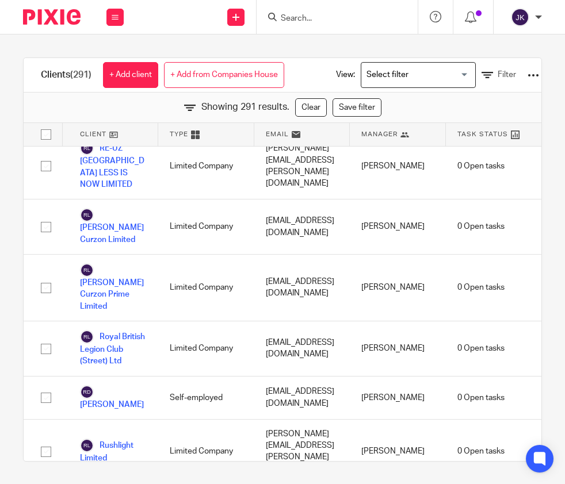
scroll to position [11447, 0]
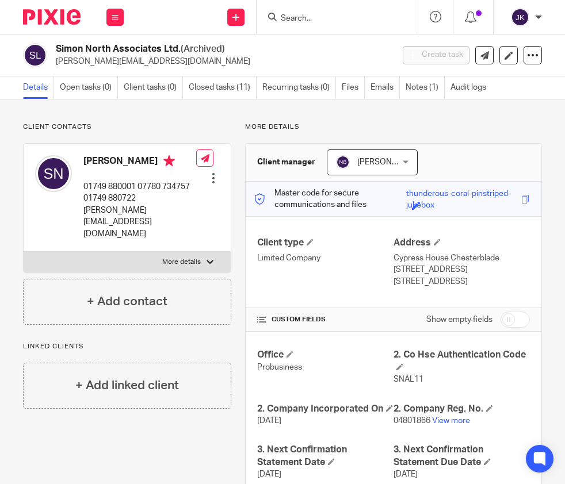
click at [300, 17] on input "Search" at bounding box center [332, 19] width 104 height 10
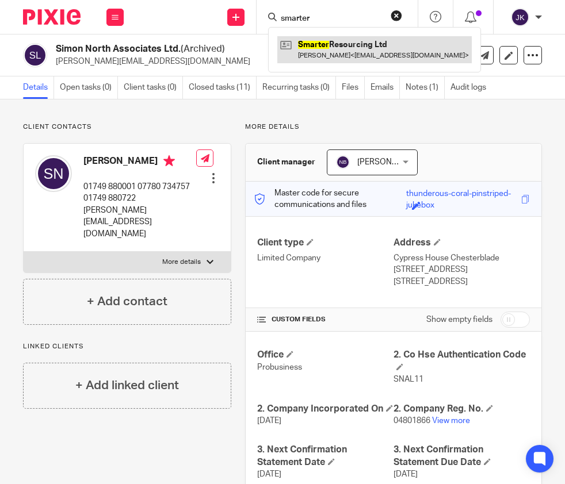
type input "smarter"
click at [372, 39] on link at bounding box center [374, 49] width 194 height 26
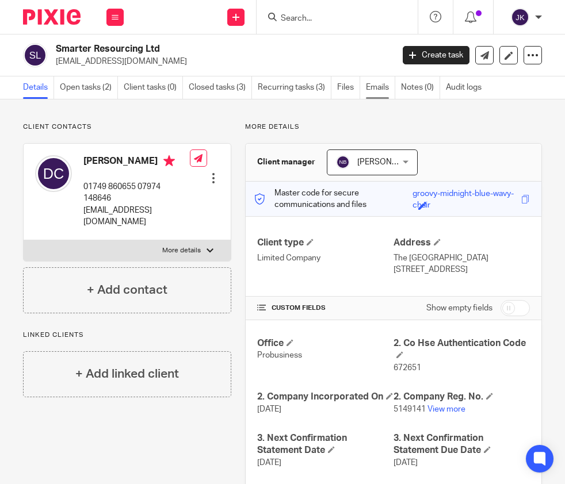
click at [370, 95] on link "Emails" at bounding box center [380, 88] width 29 height 22
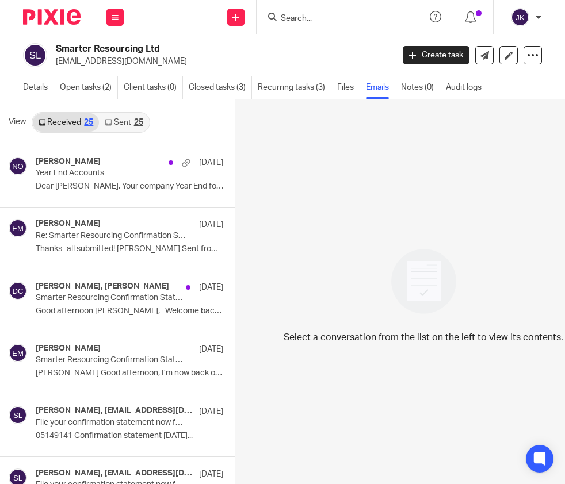
click at [125, 123] on link "Sent 25" at bounding box center [123, 122] width 49 height 18
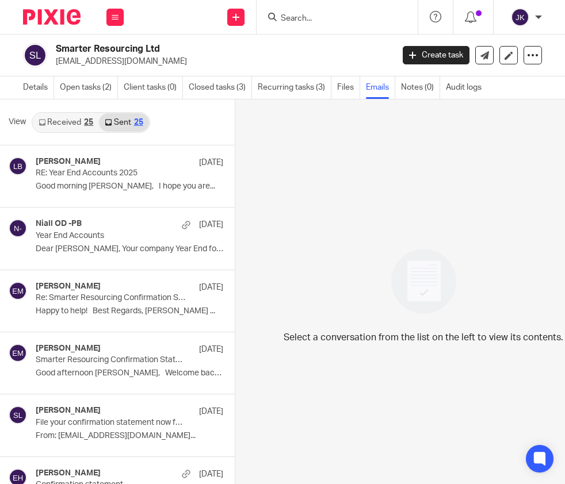
scroll to position [10, 0]
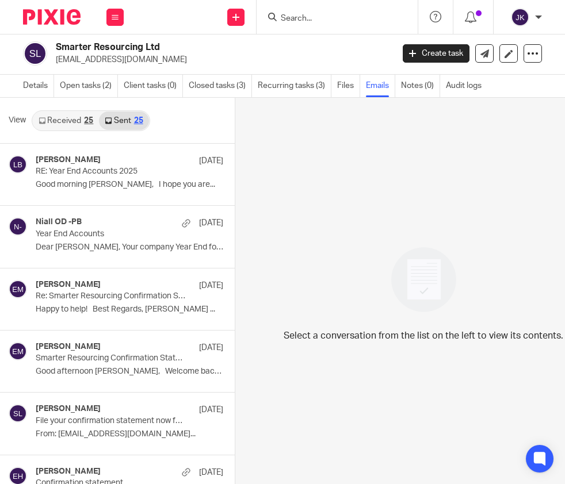
click at [72, 118] on link "Received 25" at bounding box center [66, 121] width 66 height 18
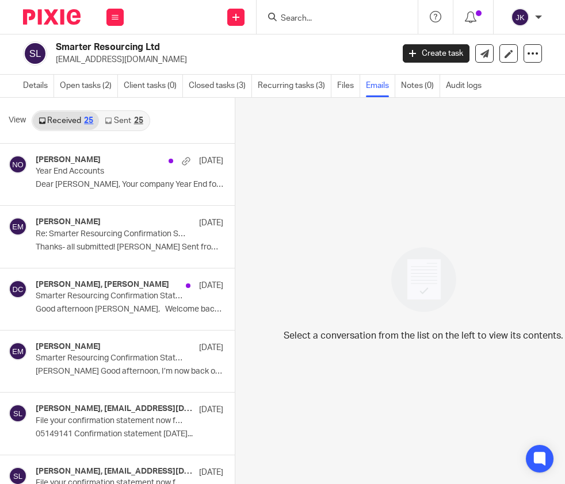
click at [129, 118] on link "Sent 25" at bounding box center [123, 121] width 49 height 18
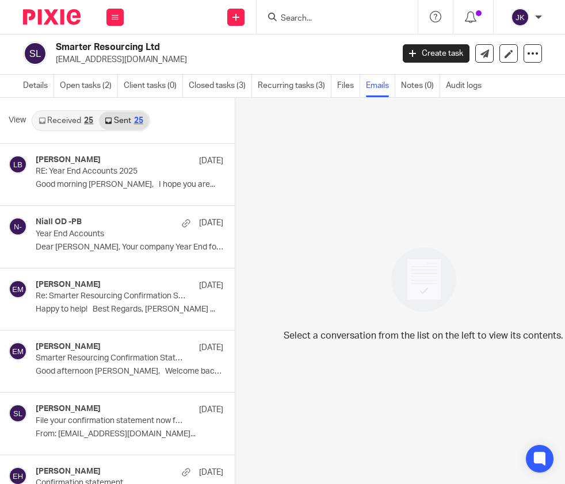
scroll to position [0, 0]
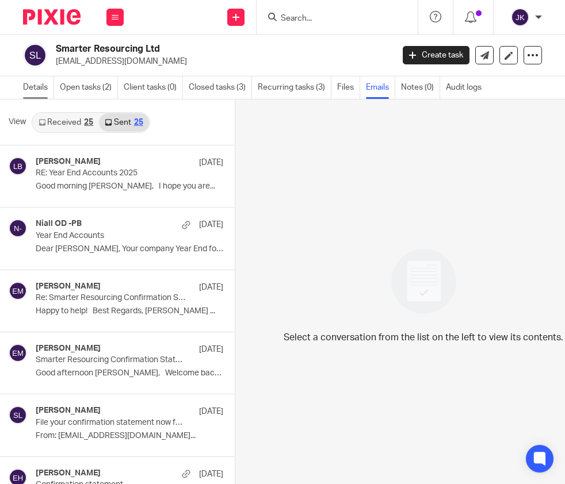
click at [43, 86] on link "Details" at bounding box center [38, 88] width 31 height 22
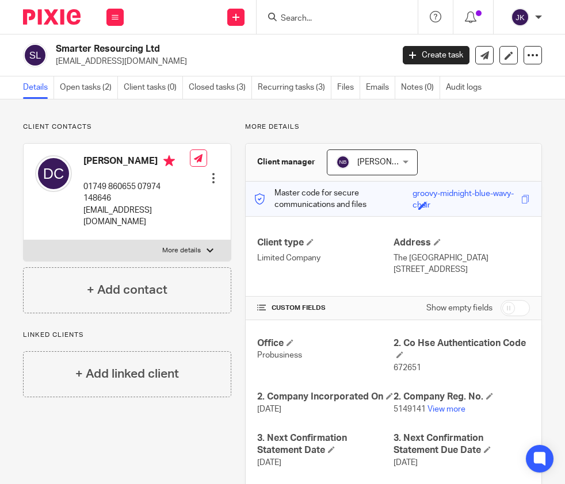
click at [308, 131] on p "More details" at bounding box center [393, 127] width 297 height 9
drag, startPoint x: 300, startPoint y: 129, endPoint x: 244, endPoint y: 130, distance: 56.4
click at [245, 130] on p "More details" at bounding box center [393, 127] width 297 height 9
click at [316, 127] on p "More details" at bounding box center [393, 127] width 297 height 9
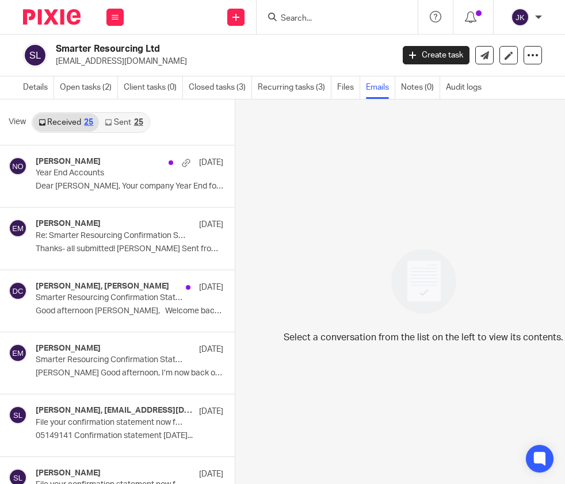
click at [127, 127] on link "Sent 25" at bounding box center [123, 122] width 49 height 18
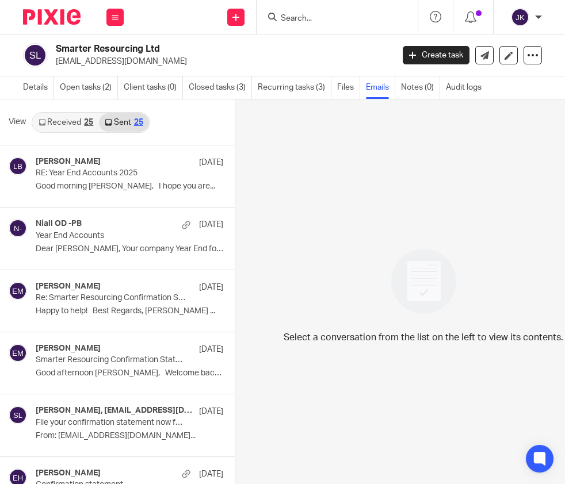
scroll to position [10, 0]
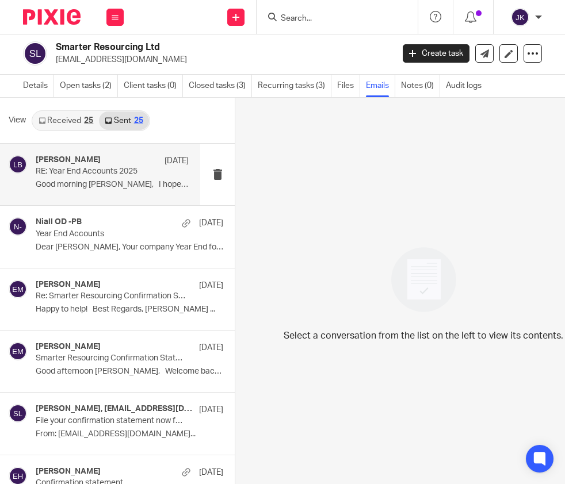
click at [98, 167] on p "RE: Year End Accounts 2025" at bounding box center [97, 172] width 123 height 10
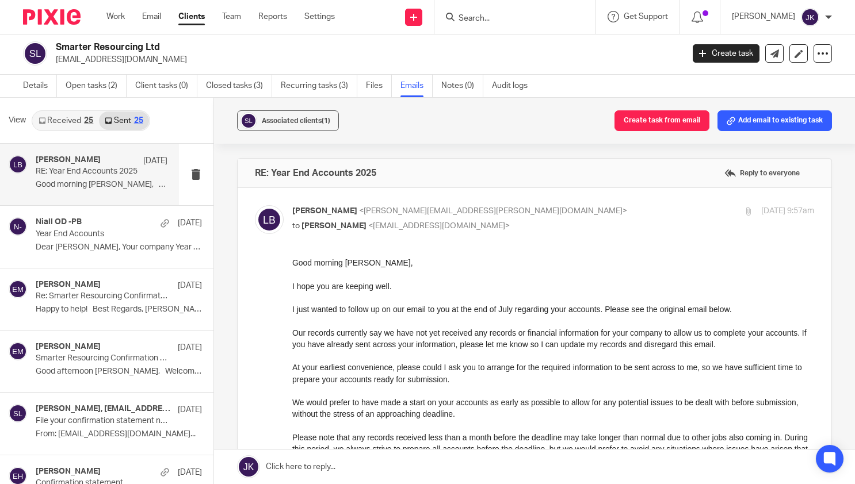
scroll to position [58, 0]
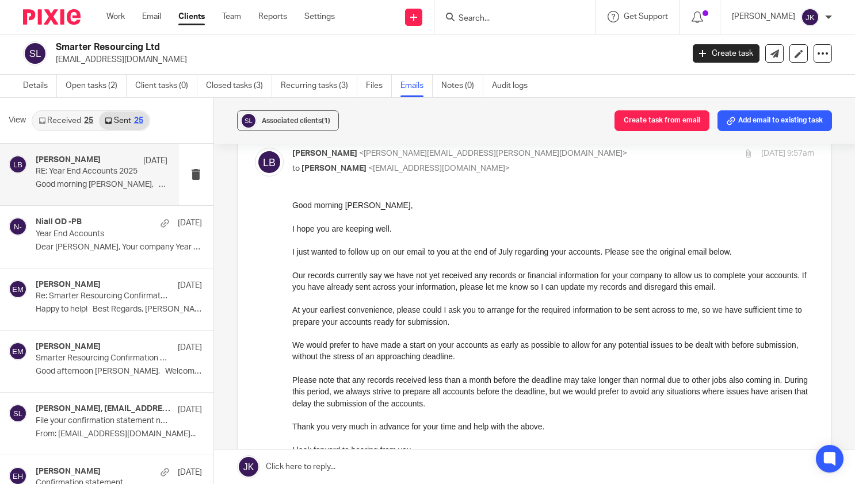
click at [71, 120] on link "Received 25" at bounding box center [66, 121] width 66 height 18
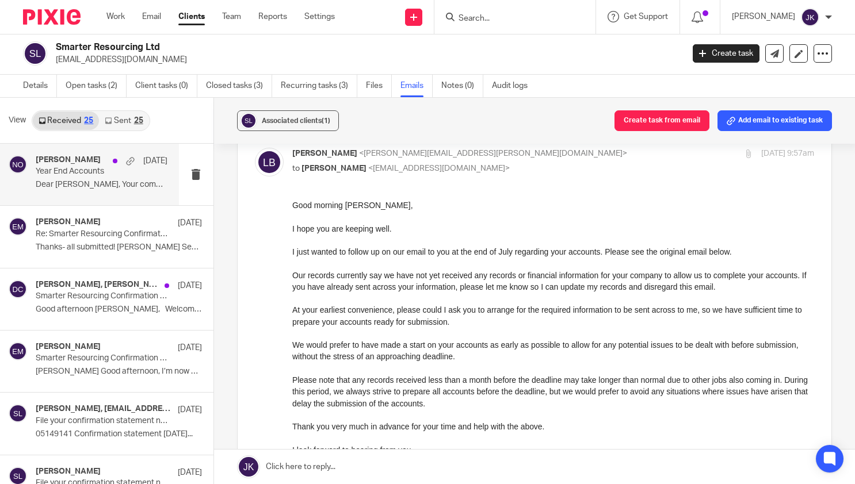
click at [110, 185] on p "Dear David, Your company Year End for Smarter..." at bounding box center [102, 185] width 132 height 10
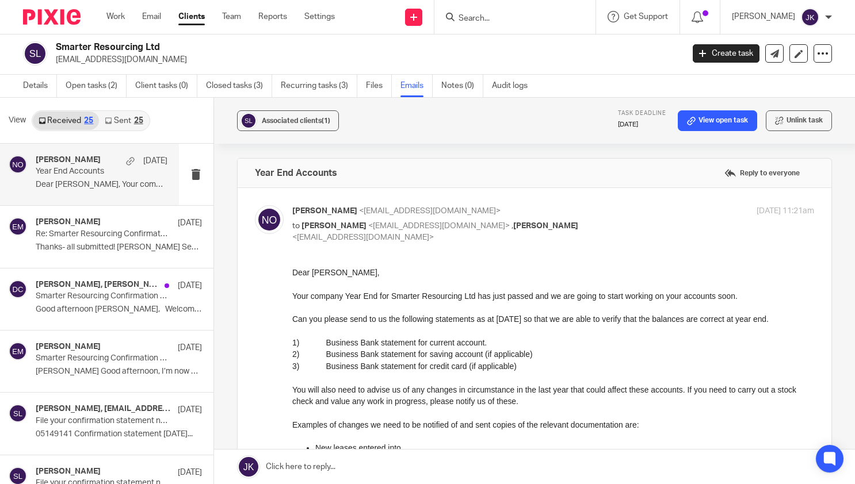
scroll to position [0, 0]
click at [42, 87] on link "Details" at bounding box center [40, 86] width 34 height 22
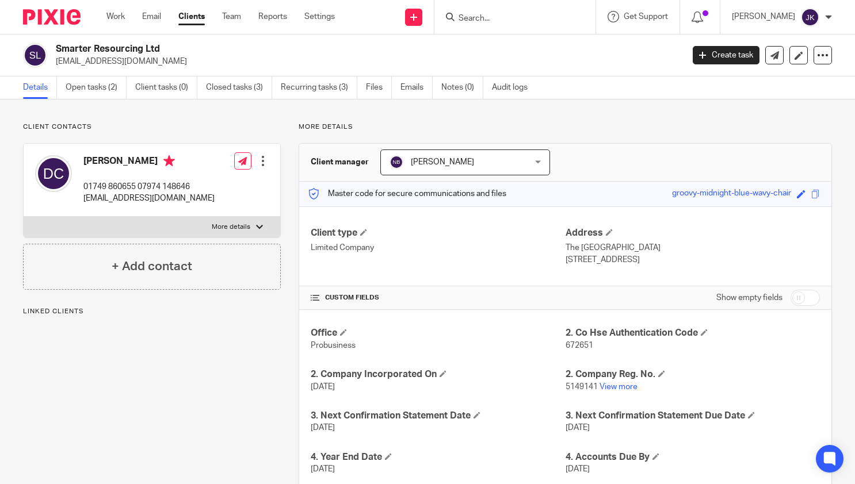
click at [57, 60] on p "[EMAIL_ADDRESS][DOMAIN_NAME]" at bounding box center [366, 62] width 620 height 12
click at [473, 13] on form at bounding box center [518, 17] width 123 height 14
click at [471, 19] on input "Search" at bounding box center [509, 19] width 104 height 10
type input "smf rose"
click at [484, 49] on link at bounding box center [526, 44] width 143 height 17
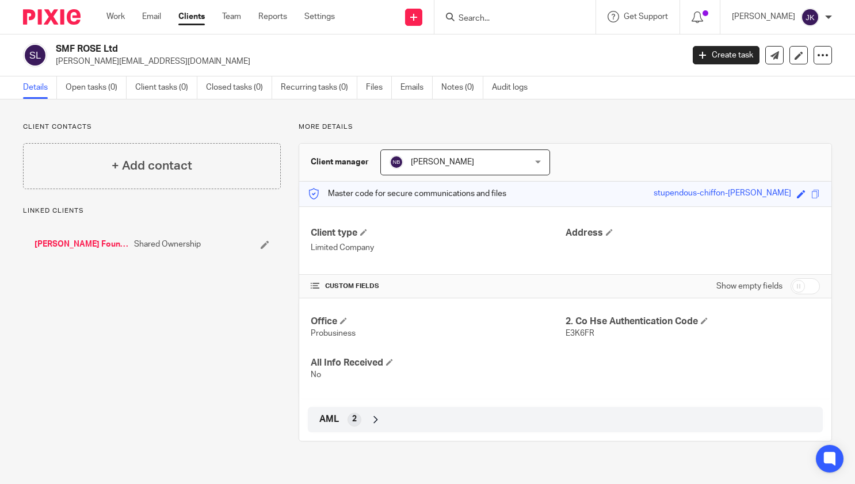
drag, startPoint x: 176, startPoint y: 57, endPoint x: 55, endPoint y: 66, distance: 121.1
click at [55, 66] on div "SMF ROSE Ltd stacey@staceymcintosh.co.uk" at bounding box center [349, 55] width 652 height 24
copy p "stacey@staceymcintosh.co.uk"
click at [476, 23] on input "Search" at bounding box center [509, 19] width 104 height 10
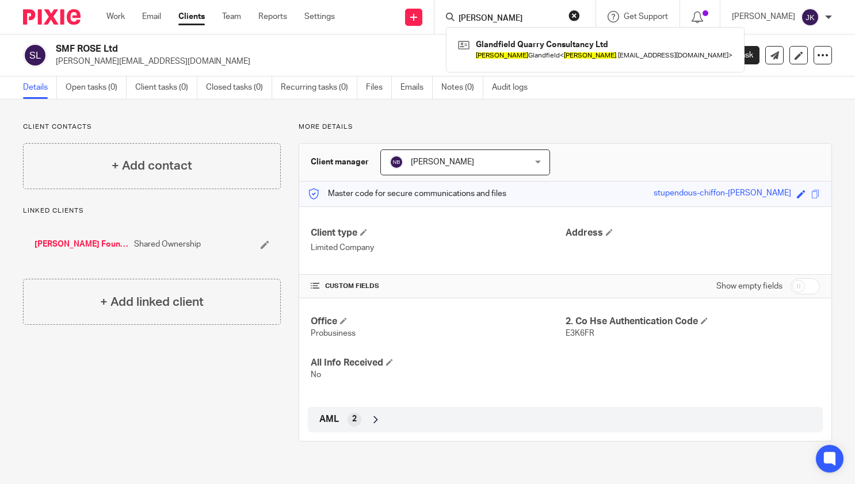
type input "hugh"
click at [106, 17] on link "Work" at bounding box center [115, 17] width 18 height 12
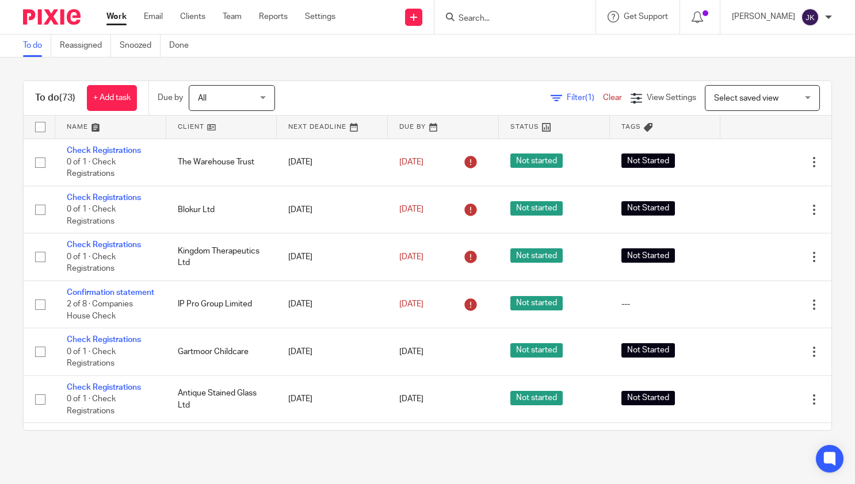
click at [481, 15] on input "Search" at bounding box center [509, 19] width 104 height 10
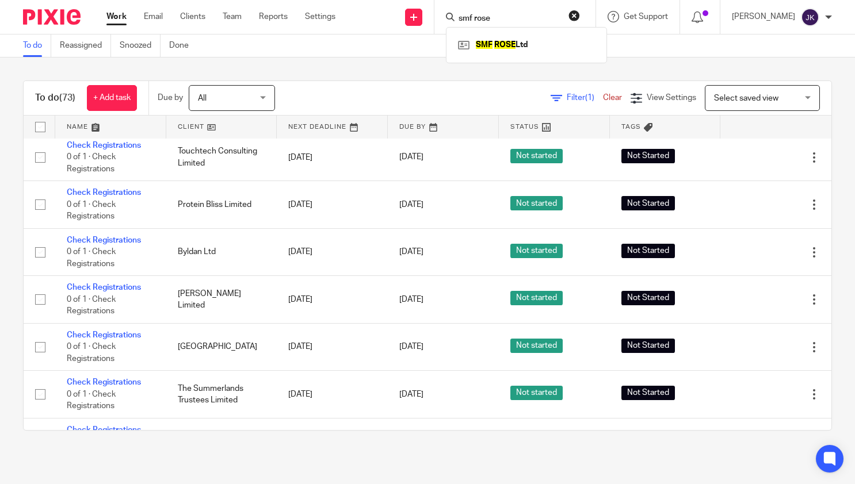
scroll to position [1515, 0]
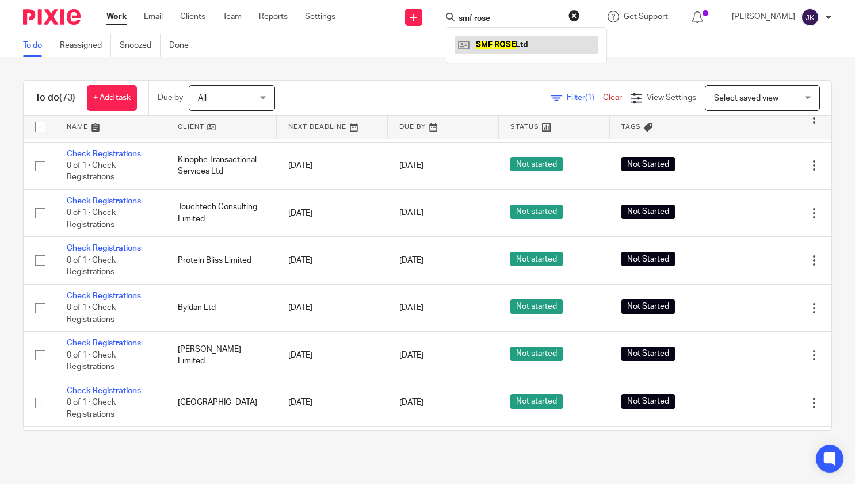
type input "smf rose"
click at [513, 46] on link at bounding box center [526, 44] width 143 height 17
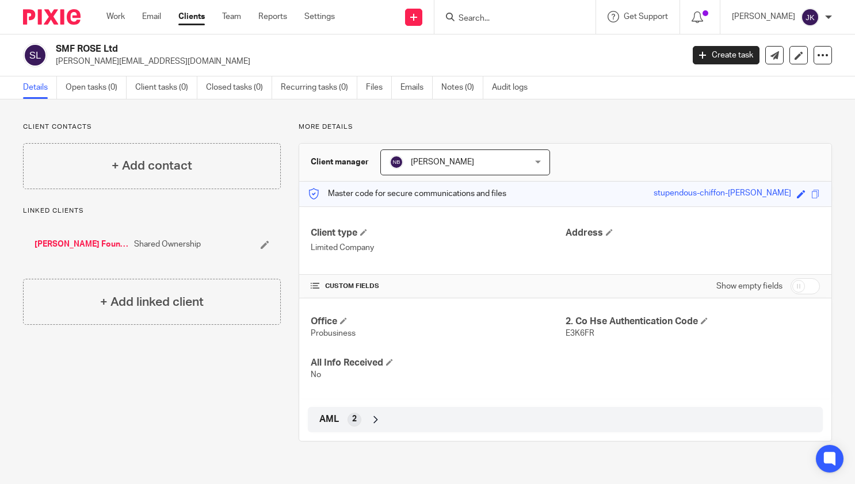
drag, startPoint x: 189, startPoint y: 63, endPoint x: 57, endPoint y: 58, distance: 131.8
click at [57, 58] on p "stacey@staceymcintosh.co.uk" at bounding box center [366, 62] width 620 height 12
copy p "stacey@staceymcintosh.co.uk"
click at [127, 13] on ul "Work Email Clients Team Reports Settings" at bounding box center [229, 17] width 246 height 12
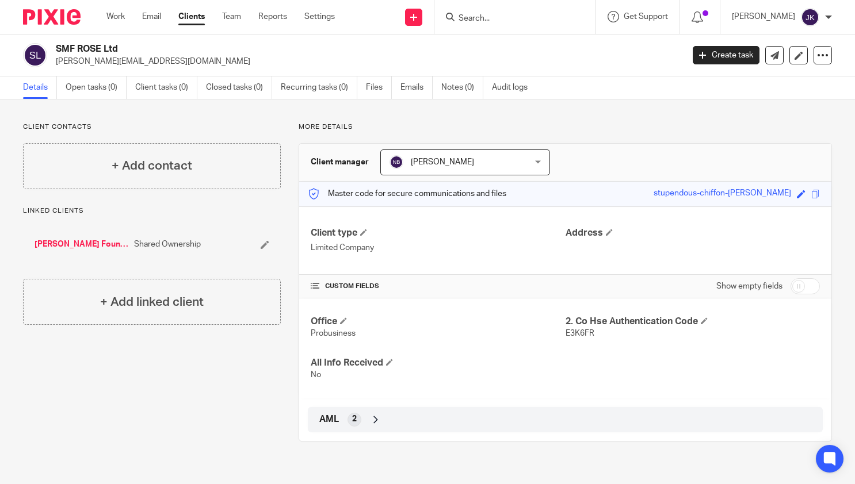
click at [504, 21] on input "Search" at bounding box center [509, 19] width 104 height 10
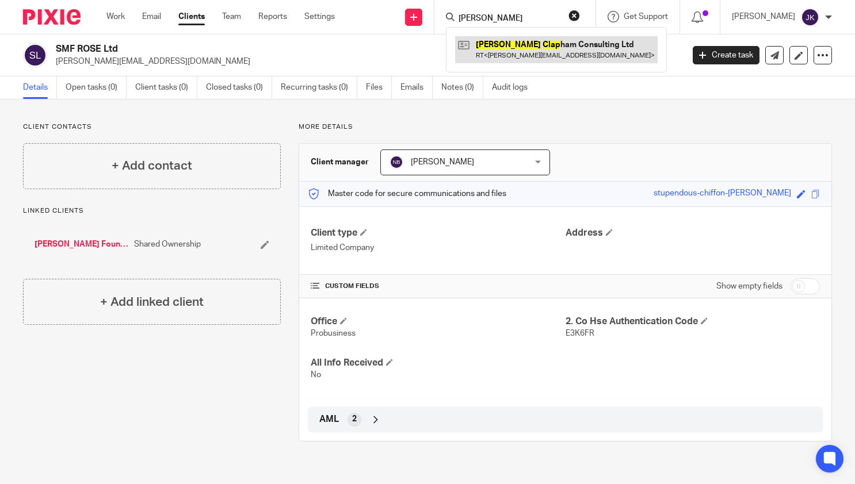
type input "sophie clap"
click at [494, 47] on link at bounding box center [556, 49] width 202 height 26
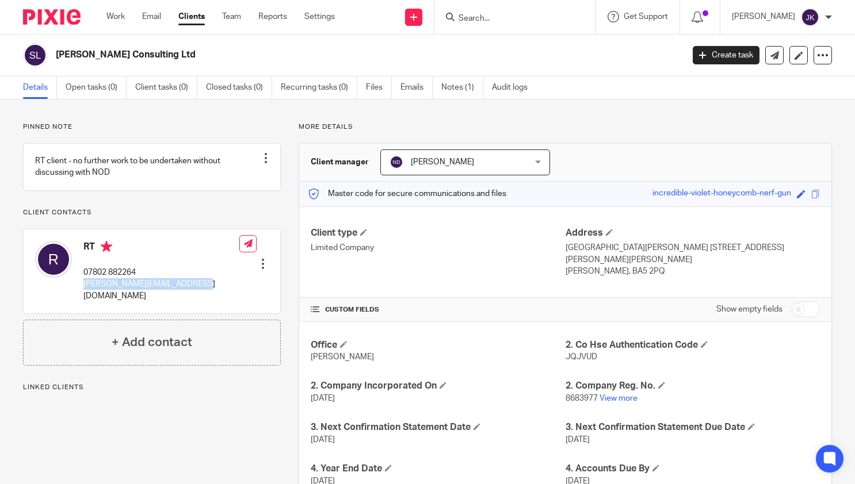
drag, startPoint x: 192, startPoint y: 296, endPoint x: 84, endPoint y: 309, distance: 108.3
click at [84, 309] on div "RT 07802 882264 [PERSON_NAME][EMAIL_ADDRESS][DOMAIN_NAME] Edit contact Create c…" at bounding box center [152, 272] width 257 height 84
copy p "[PERSON_NAME][EMAIL_ADDRESS][DOMAIN_NAME]"
click at [460, 16] on input "Search" at bounding box center [509, 19] width 104 height 10
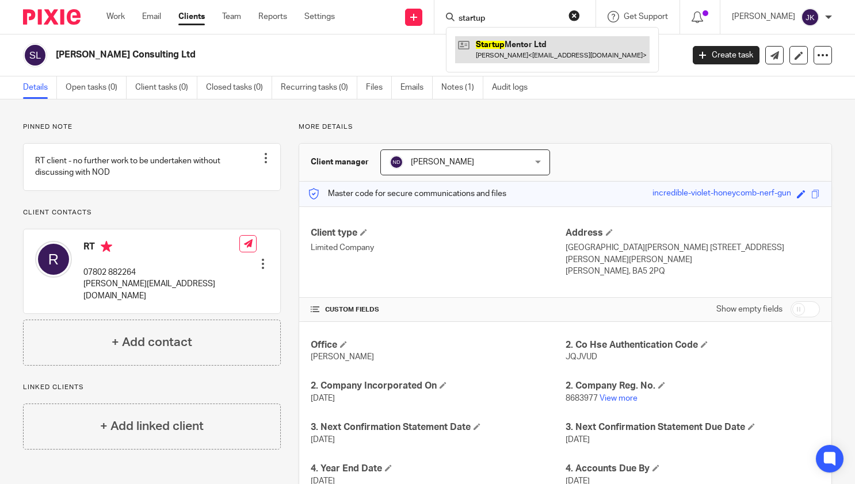
type input "startup"
click at [492, 49] on link at bounding box center [552, 49] width 194 height 26
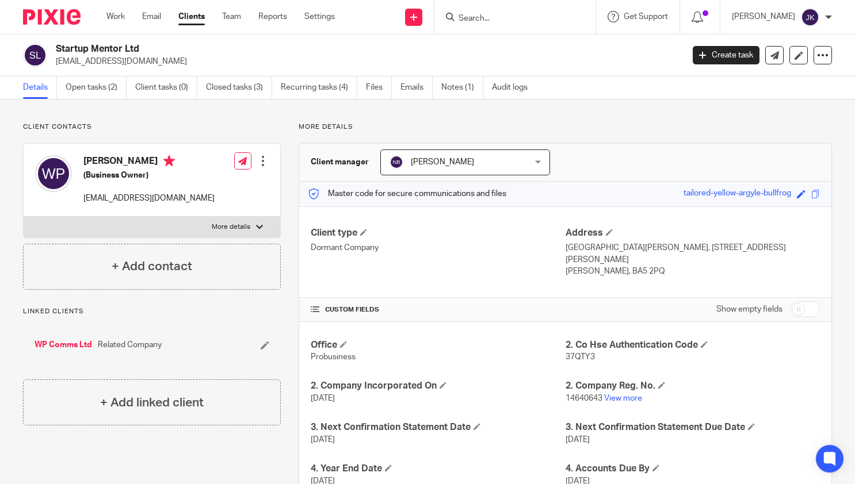
drag, startPoint x: 228, startPoint y: 63, endPoint x: 121, endPoint y: 63, distance: 107.0
click at [121, 63] on p "[EMAIL_ADDRESS][DOMAIN_NAME]" at bounding box center [366, 62] width 620 height 12
click at [207, 61] on p "[EMAIL_ADDRESS][DOMAIN_NAME]" at bounding box center [366, 62] width 620 height 12
drag, startPoint x: 208, startPoint y: 61, endPoint x: 57, endPoint y: 61, distance: 150.7
click at [57, 61] on p "[EMAIL_ADDRESS][DOMAIN_NAME]" at bounding box center [366, 62] width 620 height 12
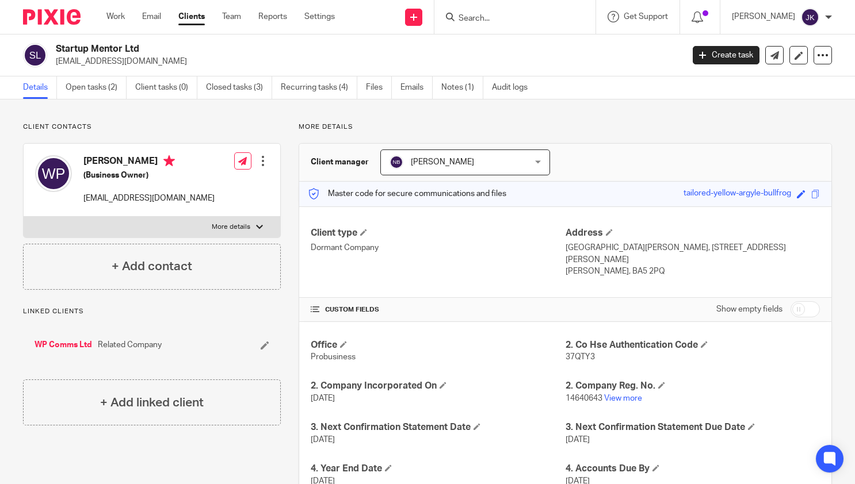
copy p "[EMAIL_ADDRESS][DOMAIN_NAME]"
click at [610, 395] on link "View more" at bounding box center [623, 399] width 38 height 8
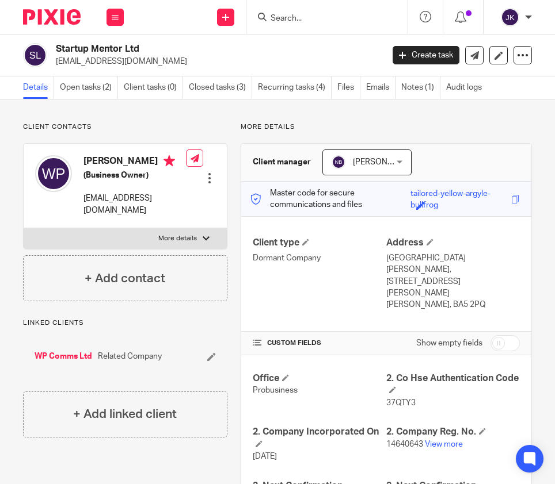
click at [290, 21] on input "Search" at bounding box center [321, 19] width 104 height 10
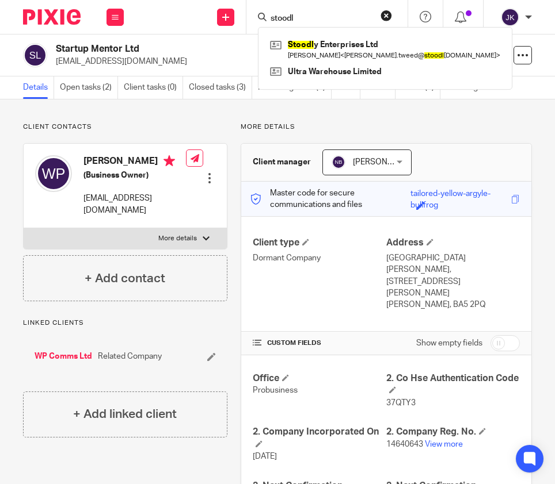
type input "stoodl"
click at [319, 35] on div "Stoodl y Enterprises Ltd [PERSON_NAME] < [PERSON_NAME].tweed@ stoodl [DOMAIN_NA…" at bounding box center [385, 58] width 254 height 63
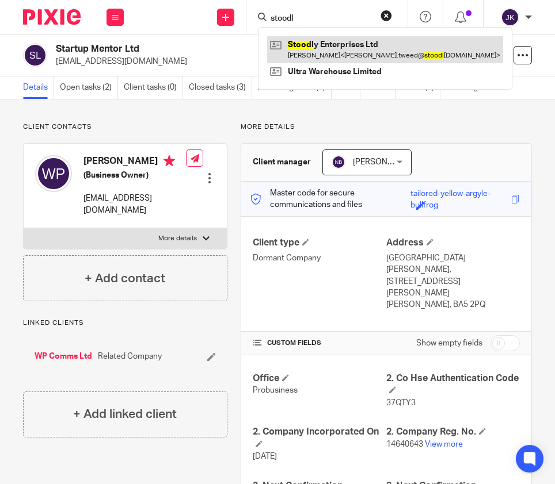
click at [311, 53] on link at bounding box center [385, 49] width 236 height 26
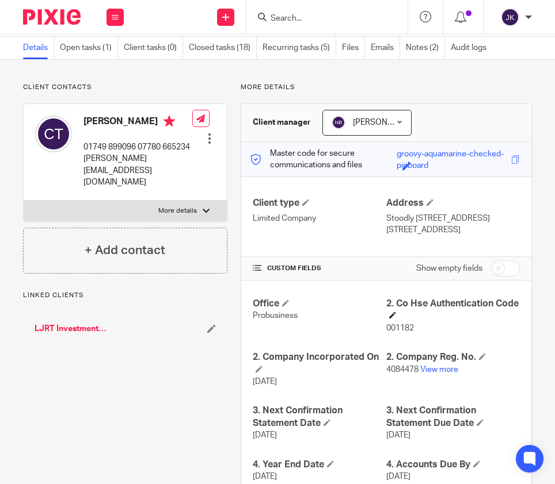
scroll to position [115, 0]
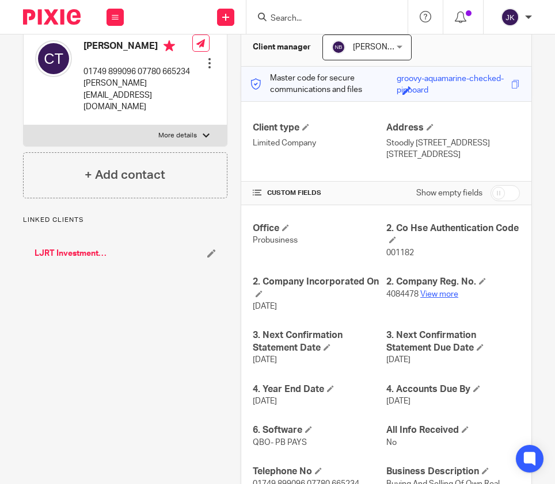
click at [445, 299] on link "View more" at bounding box center [439, 294] width 38 height 8
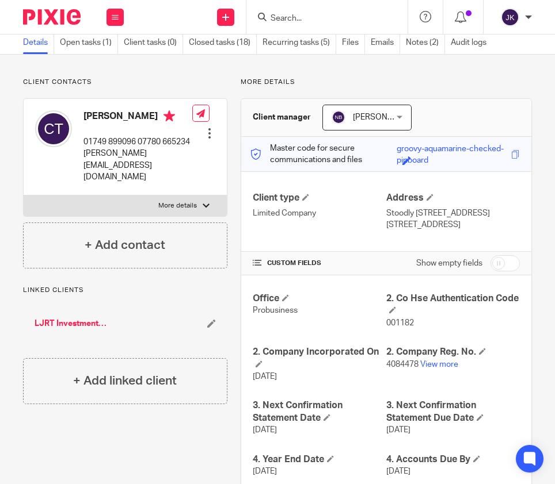
scroll to position [0, 0]
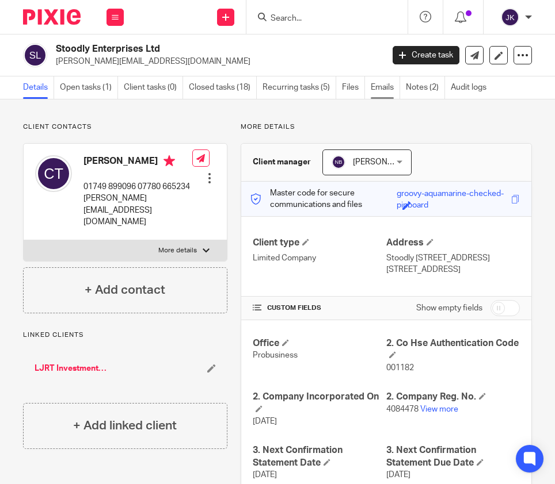
click at [388, 89] on link "Emails" at bounding box center [384, 88] width 29 height 22
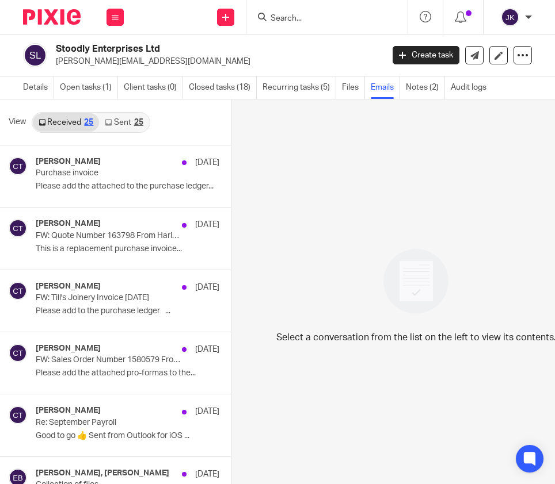
drag, startPoint x: 204, startPoint y: 63, endPoint x: 58, endPoint y: 63, distance: 146.1
click at [58, 63] on p "[PERSON_NAME][EMAIL_ADDRESS][DOMAIN_NAME]" at bounding box center [215, 62] width 319 height 12
copy p "[PERSON_NAME][EMAIL_ADDRESS][DOMAIN_NAME]"
click at [327, 20] on input "Search" at bounding box center [321, 19] width 104 height 10
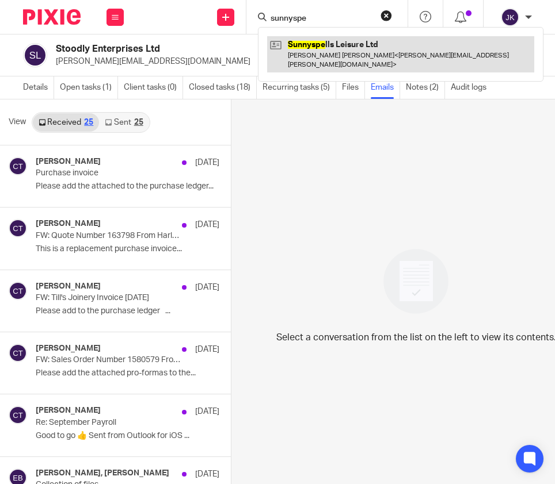
type input "sunnyspe"
click at [354, 41] on link at bounding box center [400, 54] width 267 height 36
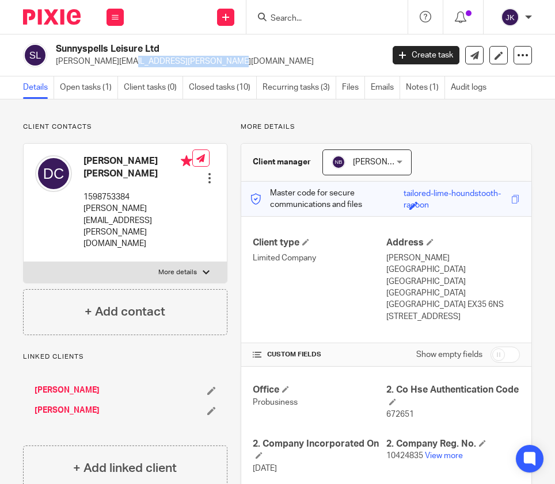
drag, startPoint x: 156, startPoint y: 58, endPoint x: 58, endPoint y: 63, distance: 98.5
click at [58, 63] on p "[PERSON_NAME][EMAIL_ADDRESS][PERSON_NAME][DOMAIN_NAME]" at bounding box center [215, 62] width 319 height 12
copy p "[PERSON_NAME][EMAIL_ADDRESS][PERSON_NAME][DOMAIN_NAME]"
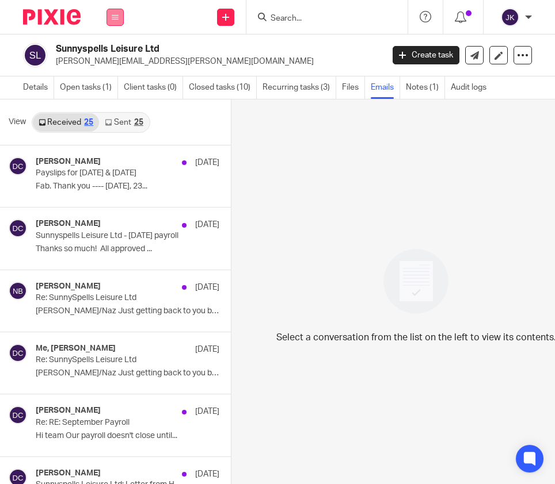
click at [120, 19] on button at bounding box center [114, 17] width 17 height 17
click at [113, 90] on link "Clients" at bounding box center [113, 87] width 26 height 8
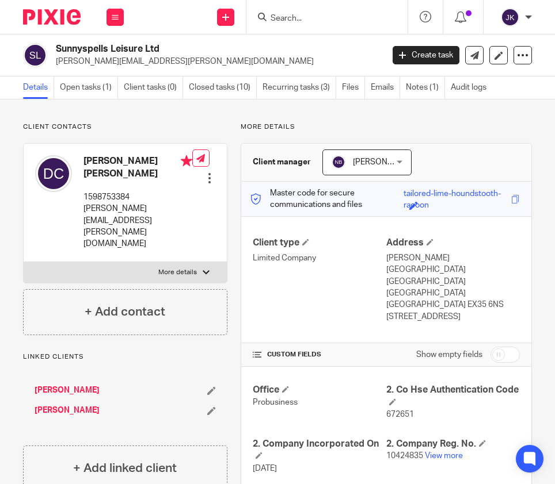
click at [277, 16] on input "Search" at bounding box center [321, 19] width 104 height 10
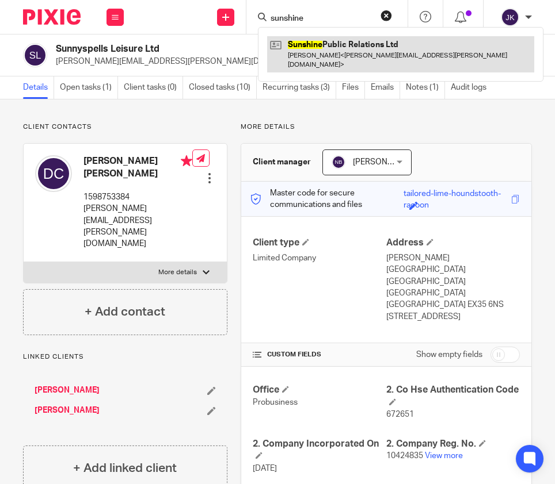
type input "sunshine"
click at [294, 42] on link at bounding box center [400, 54] width 267 height 36
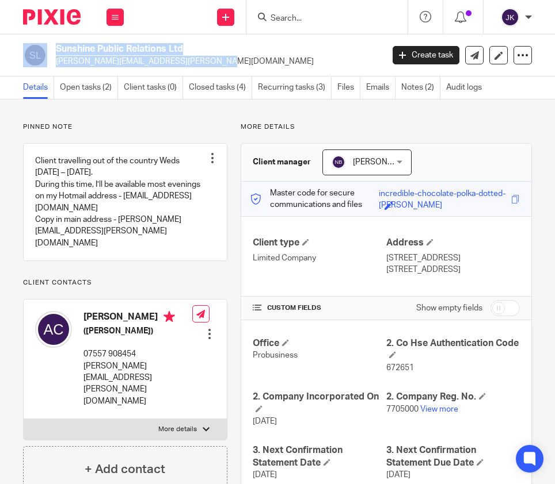
drag, startPoint x: 142, startPoint y: 63, endPoint x: 47, endPoint y: 64, distance: 94.9
click at [47, 64] on div "Sunshine Public Relations Ltd [PERSON_NAME][EMAIL_ADDRESS][PERSON_NAME][DOMAIN_…" at bounding box center [199, 55] width 352 height 24
click at [160, 62] on p "[PERSON_NAME][EMAIL_ADDRESS][PERSON_NAME][DOMAIN_NAME]" at bounding box center [215, 62] width 319 height 12
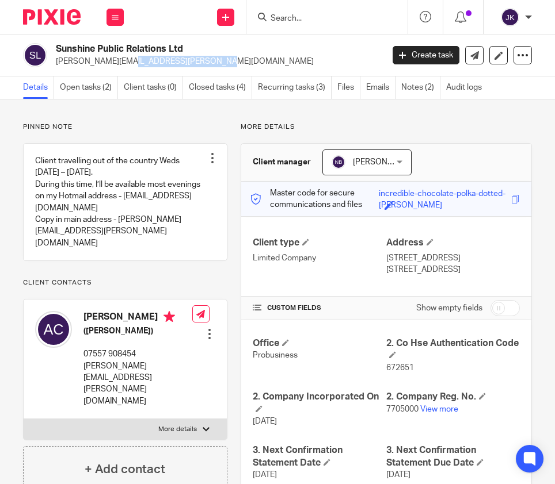
drag, startPoint x: 144, startPoint y: 62, endPoint x: 54, endPoint y: 60, distance: 90.3
click at [54, 60] on div "Sunshine Public Relations Ltd anita@hamilton-pr.com" at bounding box center [199, 55] width 352 height 24
copy p "[PERSON_NAME][EMAIL_ADDRESS][PERSON_NAME][DOMAIN_NAME]"
click at [383, 91] on link "Emails" at bounding box center [380, 88] width 29 height 22
click at [318, 20] on input "Search" at bounding box center [321, 19] width 104 height 10
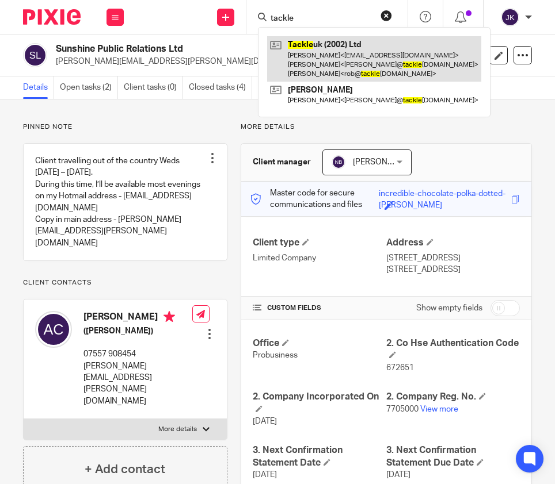
type input "tackle"
click at [323, 52] on link at bounding box center [374, 58] width 214 height 45
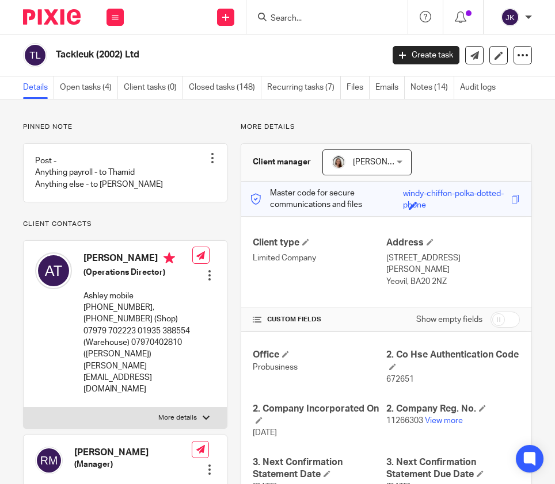
scroll to position [58, 0]
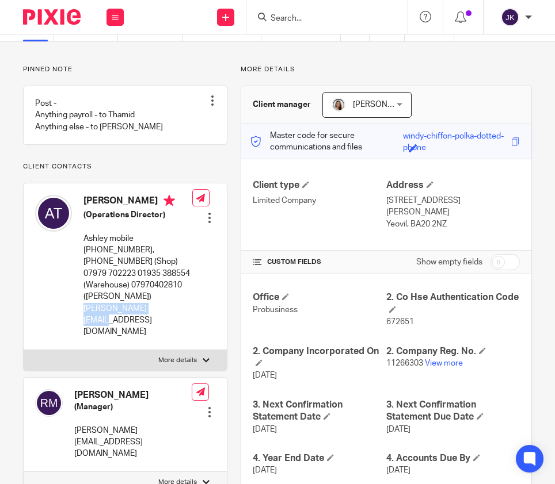
drag, startPoint x: 170, startPoint y: 320, endPoint x: 81, endPoint y: 320, distance: 89.2
click at [81, 320] on div "[PERSON_NAME] (Operations Director) Ashley mobile [PHONE_NUMBER], [PHONE_NUMBER…" at bounding box center [113, 266] width 157 height 155
copy p "[PERSON_NAME][EMAIL_ADDRESS][DOMAIN_NAME]"
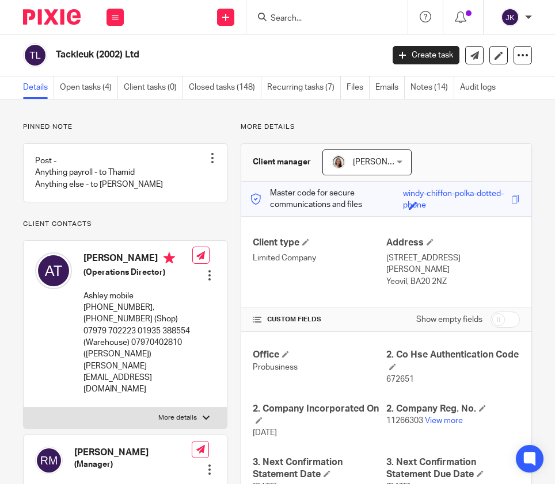
click at [328, 12] on form at bounding box center [330, 17] width 123 height 14
click at [323, 20] on input "Search" at bounding box center [321, 19] width 104 height 10
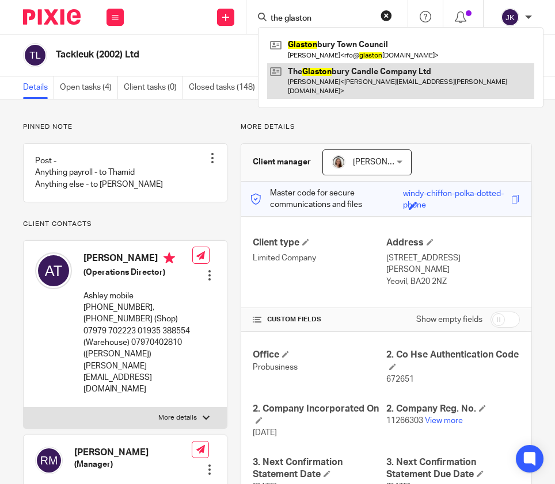
type input "the glaston"
click at [326, 77] on link at bounding box center [400, 81] width 267 height 36
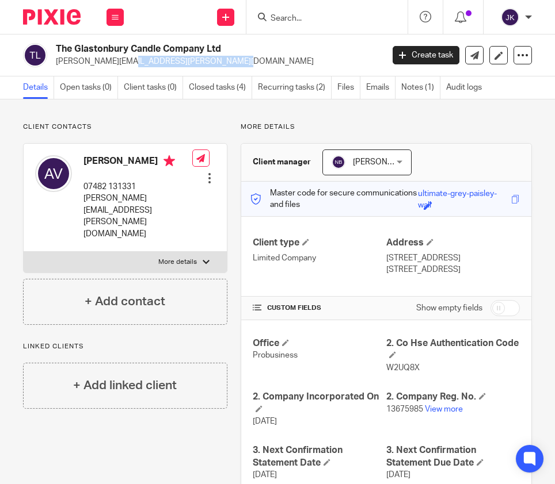
drag, startPoint x: 162, startPoint y: 62, endPoint x: 52, endPoint y: 63, distance: 109.9
click at [52, 63] on div "The Glastonbury Candle Company Ltd [PERSON_NAME][EMAIL_ADDRESS][PERSON_NAME][DO…" at bounding box center [199, 55] width 352 height 24
copy p "[PERSON_NAME][EMAIL_ADDRESS][PERSON_NAME][DOMAIN_NAME]"
click at [375, 91] on link "Emails" at bounding box center [380, 88] width 29 height 22
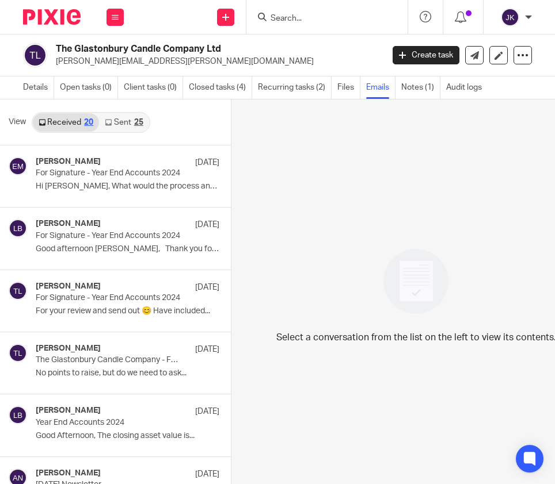
click at [118, 120] on link "Sent 25" at bounding box center [123, 122] width 49 height 18
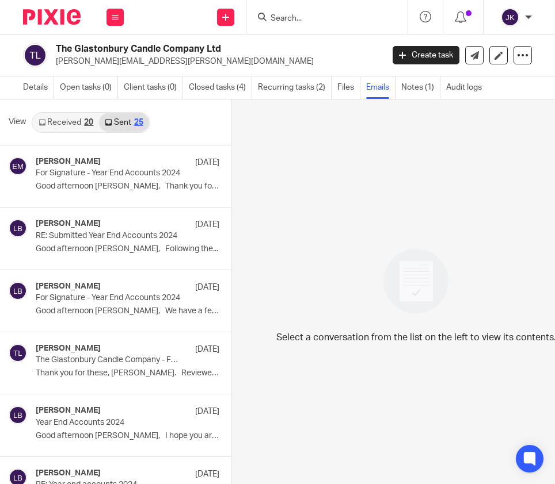
scroll to position [10, 0]
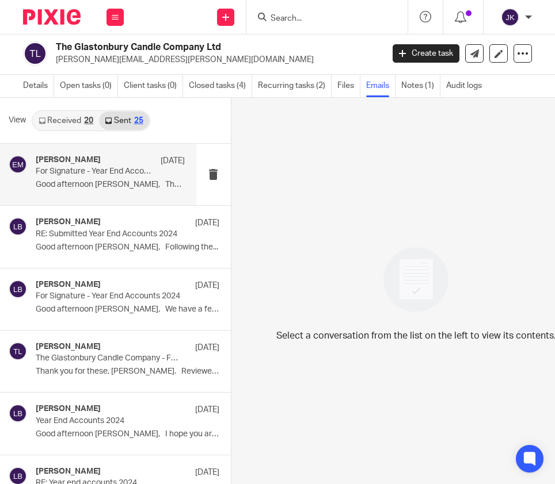
click at [133, 167] on p "For Signature - Year End Accounts 2024" at bounding box center [95, 172] width 119 height 10
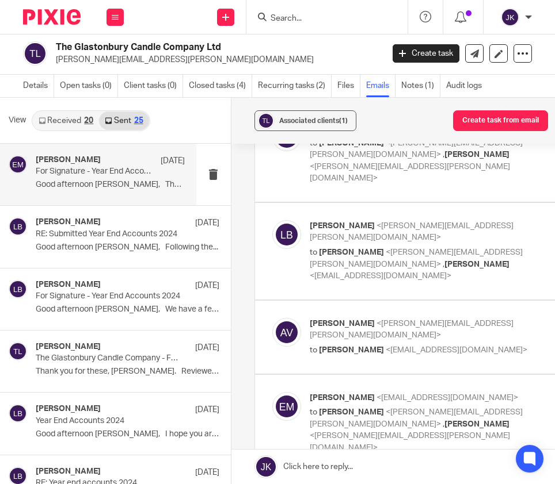
scroll to position [0, 0]
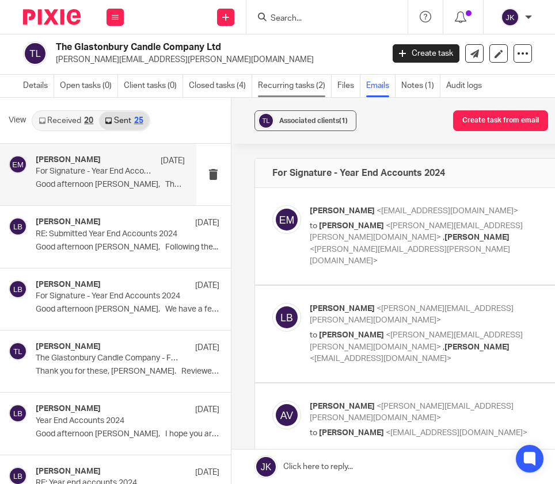
click at [304, 77] on link "Recurring tasks (2)" at bounding box center [295, 86] width 74 height 22
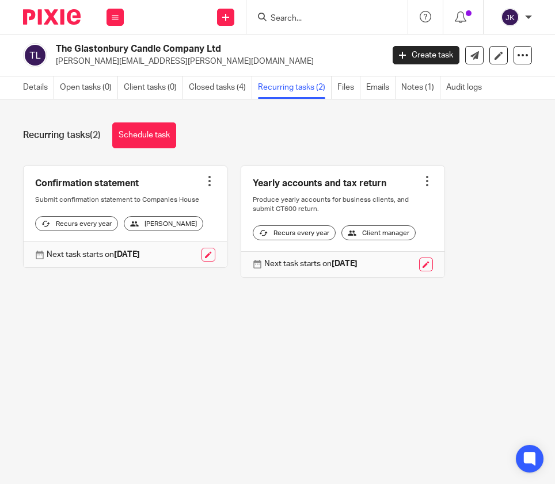
click at [289, 18] on input "Search" at bounding box center [321, 19] width 104 height 10
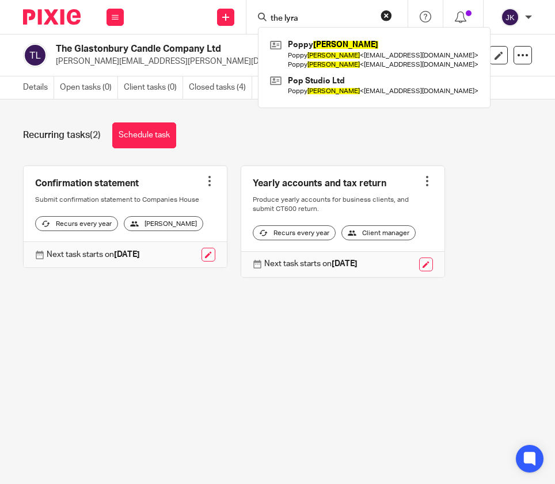
type input "the lyra"
click at [116, 18] on icon at bounding box center [115, 17] width 7 height 7
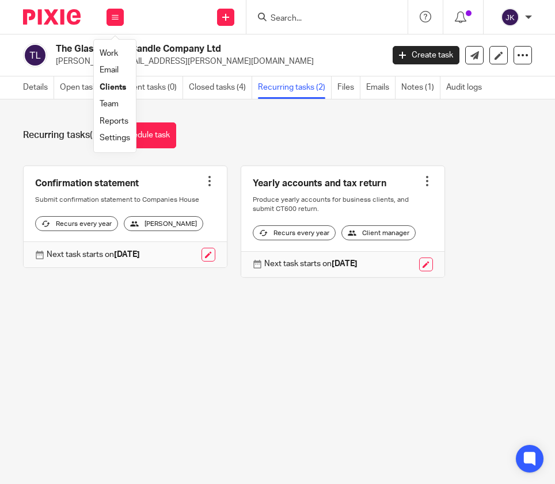
click at [111, 81] on li "Clients" at bounding box center [115, 87] width 30 height 17
click at [98, 87] on ul "Work Email Clients Team Reports Settings" at bounding box center [115, 96] width 42 height 113
click at [116, 87] on link "Clients" at bounding box center [113, 87] width 26 height 8
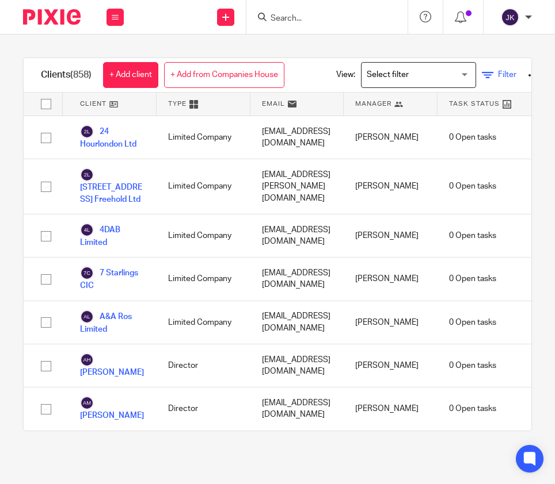
click at [491, 74] on icon at bounding box center [487, 76] width 12 height 12
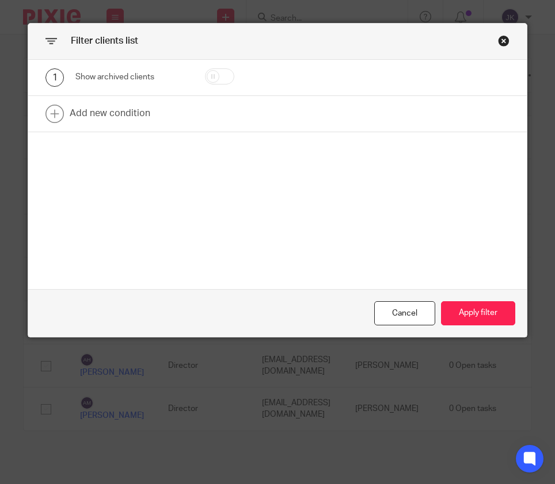
click at [216, 74] on input "checkbox" at bounding box center [219, 76] width 29 height 16
checkbox input "true"
click at [462, 303] on button "Apply filter" at bounding box center [478, 313] width 74 height 25
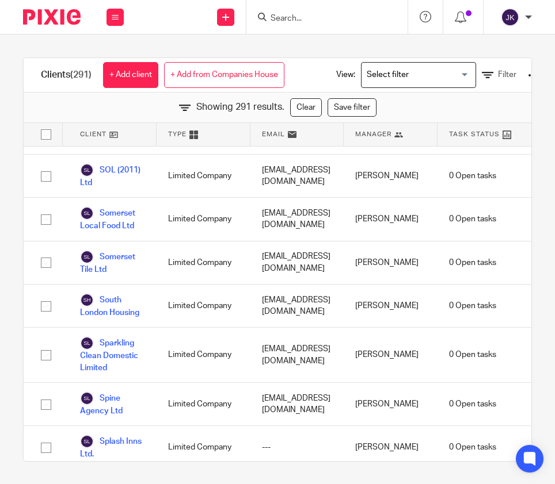
scroll to position [12885, 0]
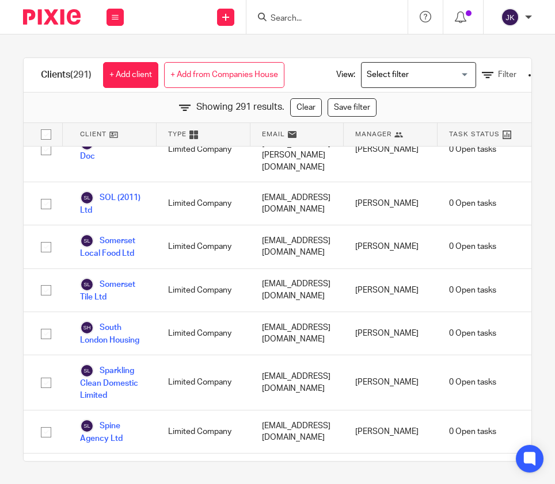
click at [280, 19] on input "Search" at bounding box center [321, 19] width 104 height 10
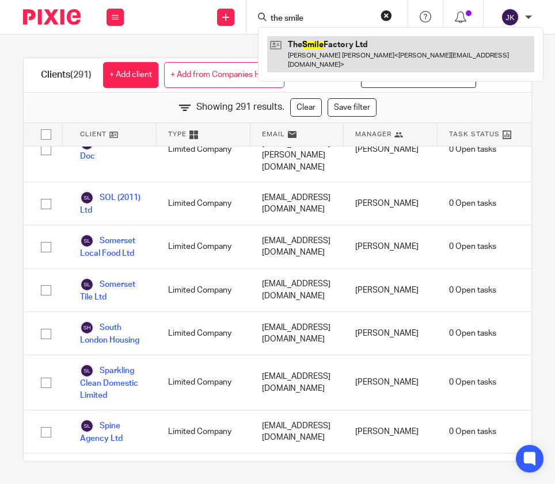
type input "the smile"
click at [312, 55] on link at bounding box center [400, 54] width 267 height 36
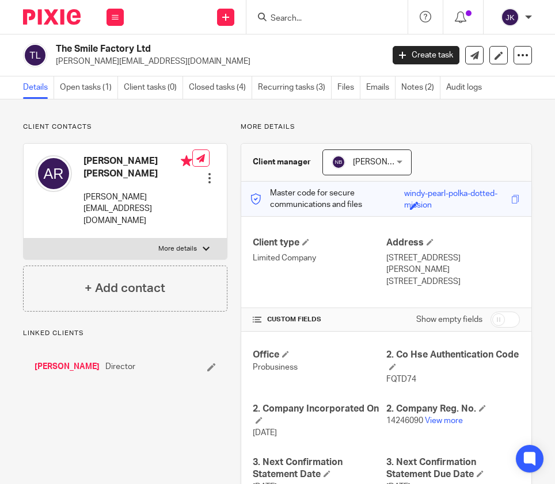
drag, startPoint x: 174, startPoint y: 66, endPoint x: 55, endPoint y: 62, distance: 119.1
click at [55, 62] on div "The Smile Factory Ltd [PERSON_NAME][EMAIL_ADDRESS][DOMAIN_NAME]" at bounding box center [199, 55] width 352 height 24
copy p "[PERSON_NAME][EMAIL_ADDRESS][DOMAIN_NAME]"
click at [304, 13] on form at bounding box center [330, 17] width 123 height 14
click at [292, 15] on input "Search" at bounding box center [321, 19] width 104 height 10
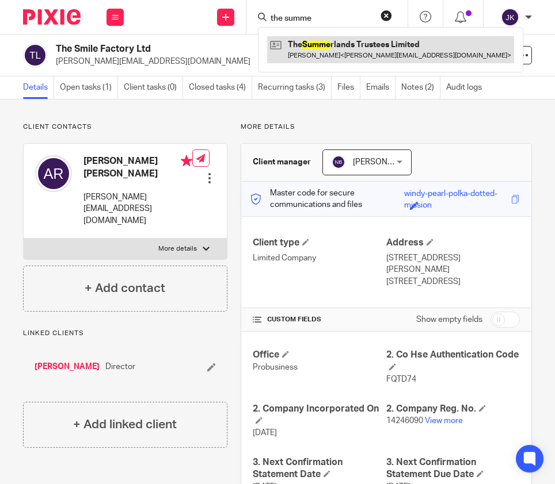
type input "the summe"
click at [324, 43] on link at bounding box center [390, 49] width 247 height 26
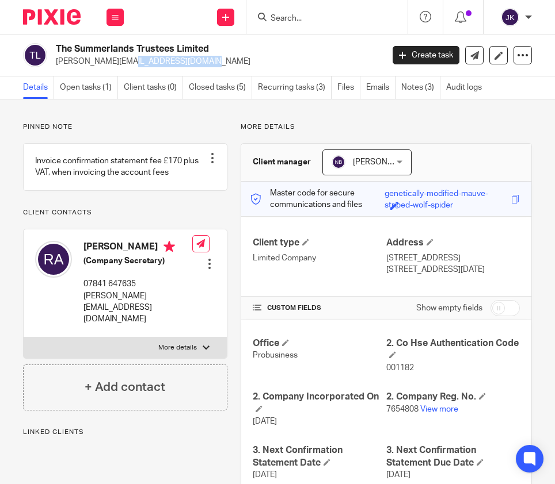
drag, startPoint x: 128, startPoint y: 63, endPoint x: 53, endPoint y: 60, distance: 75.4
click at [53, 60] on div "The Summerlands Trustees Limited richard@racs.co.uk" at bounding box center [199, 55] width 352 height 24
copy p "[PERSON_NAME][EMAIL_ADDRESS][DOMAIN_NAME]"
click at [295, 22] on input "Search" at bounding box center [321, 19] width 104 height 10
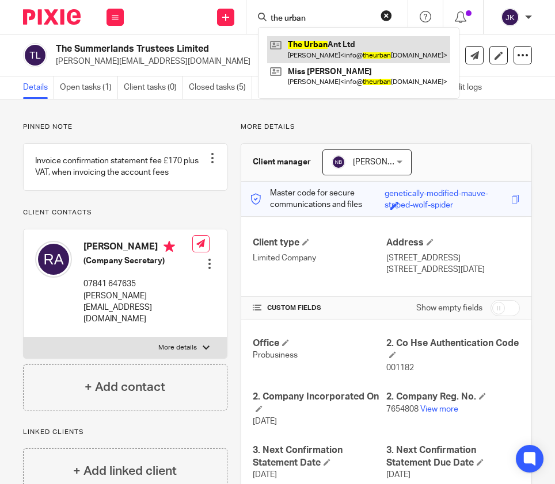
type input "the urban"
click at [299, 52] on link at bounding box center [358, 49] width 183 height 26
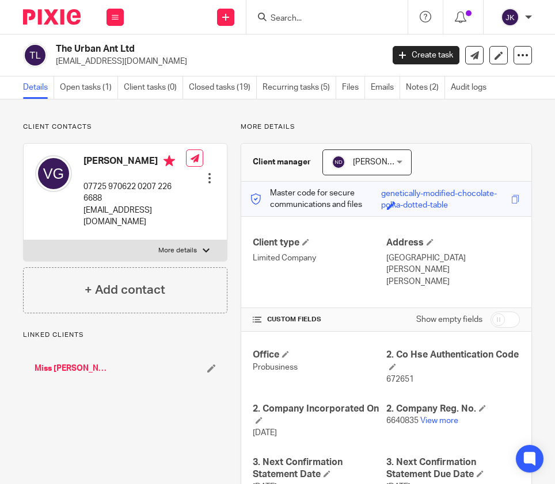
drag, startPoint x: 148, startPoint y: 63, endPoint x: 56, endPoint y: 60, distance: 92.1
click at [56, 60] on p "[EMAIL_ADDRESS][DOMAIN_NAME]" at bounding box center [215, 62] width 319 height 12
copy p "[EMAIL_ADDRESS][DOMAIN_NAME]"
click at [338, 19] on input "Search" at bounding box center [321, 19] width 104 height 10
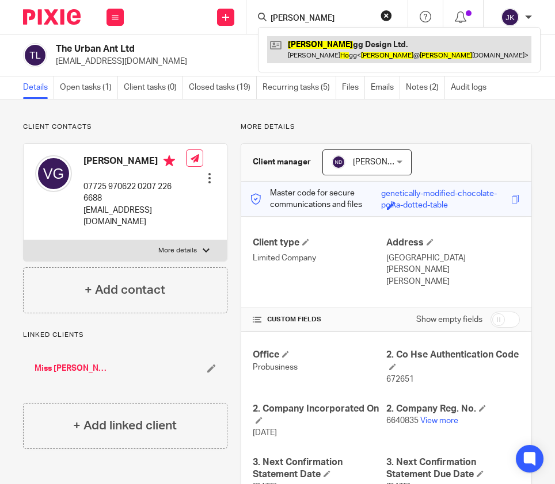
type input "[PERSON_NAME]"
click at [350, 40] on link at bounding box center [399, 49] width 264 height 26
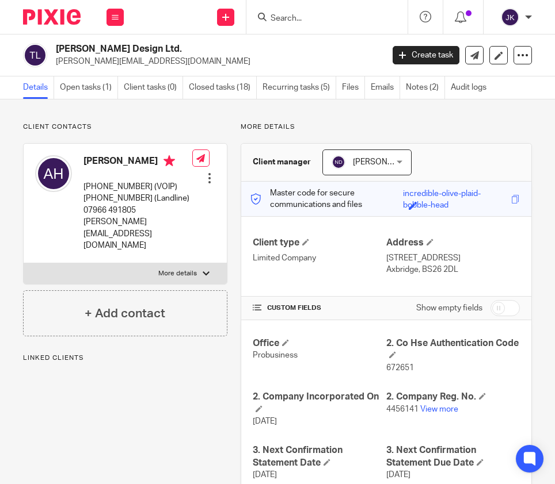
drag, startPoint x: 163, startPoint y: 63, endPoint x: 53, endPoint y: 61, distance: 109.9
click at [53, 61] on div "[PERSON_NAME] Design Ltd. [PERSON_NAME][EMAIL_ADDRESS][DOMAIN_NAME]" at bounding box center [199, 55] width 352 height 24
copy p "tony@tonyhoggdesign.co.uk"
click at [290, 20] on input "Search" at bounding box center [321, 19] width 104 height 10
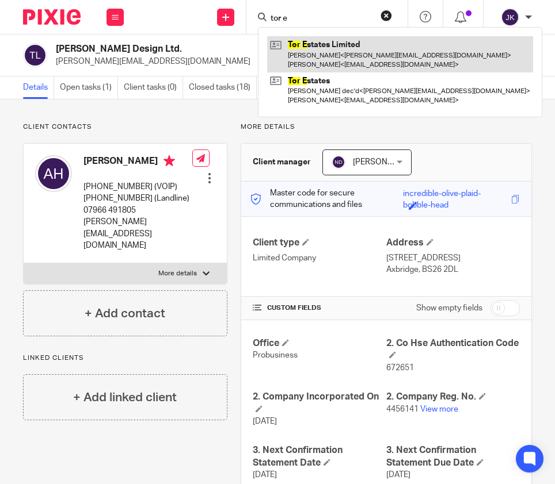
type input "tor e"
click at [334, 52] on link at bounding box center [400, 54] width 266 height 36
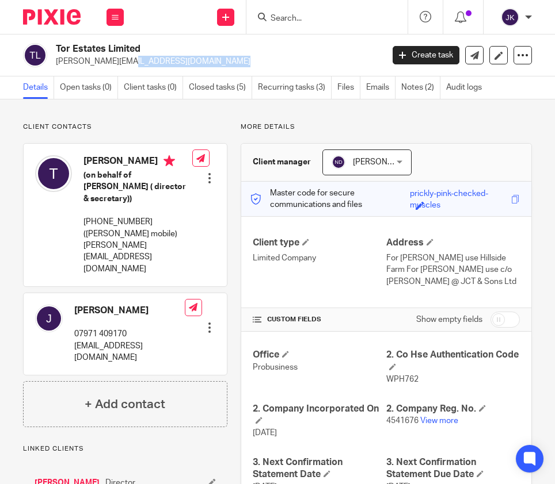
drag, startPoint x: 159, startPoint y: 59, endPoint x: 56, endPoint y: 58, distance: 103.6
click at [56, 58] on p "tracy@thomasmetals.co.uk" at bounding box center [215, 62] width 319 height 12
copy p "tracy@thomasmetals.co.uk"
click at [433, 418] on link "View more" at bounding box center [439, 421] width 38 height 8
click at [324, 21] on input "Search" at bounding box center [321, 19] width 104 height 10
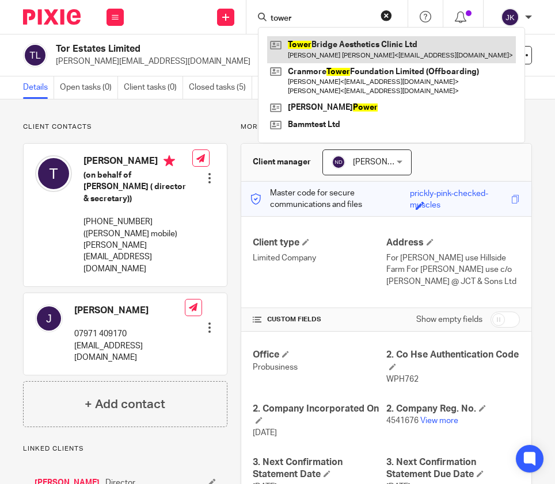
type input "tower"
click at [344, 57] on link at bounding box center [391, 49] width 249 height 26
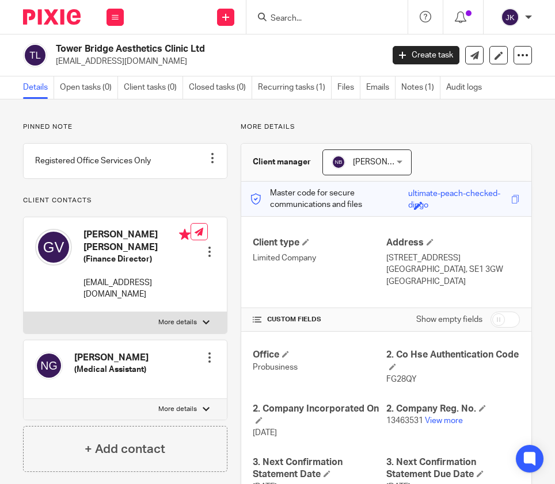
drag, startPoint x: 209, startPoint y: 62, endPoint x: 53, endPoint y: 62, distance: 155.9
click at [53, 62] on div "Tower Bridge Aesthetics Clinic Ltd [EMAIL_ADDRESS][DOMAIN_NAME]" at bounding box center [199, 55] width 352 height 24
copy p "[EMAIL_ADDRESS][DOMAIN_NAME]"
click at [282, 21] on input "Search" at bounding box center [321, 19] width 104 height 10
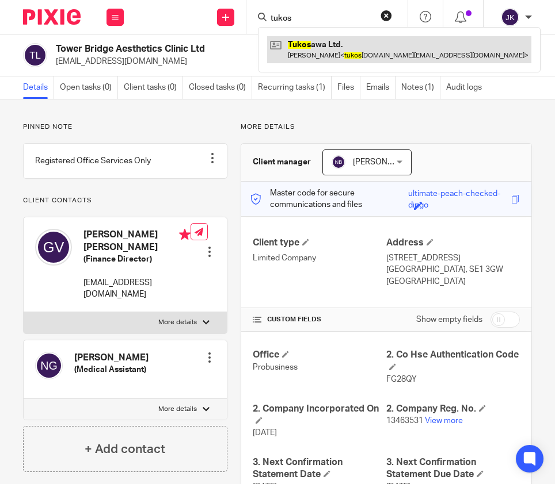
type input "tukos"
click at [331, 51] on link at bounding box center [399, 49] width 264 height 26
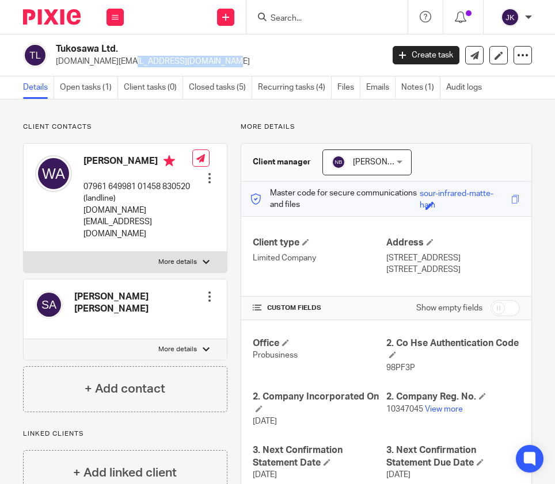
drag, startPoint x: 158, startPoint y: 63, endPoint x: 52, endPoint y: 61, distance: 105.9
click at [52, 61] on div "Tukosawa Ltd. [DOMAIN_NAME][EMAIL_ADDRESS][DOMAIN_NAME]" at bounding box center [199, 55] width 352 height 24
copy p "tukosawa.ltd@gmail.com"
click at [274, 19] on input "Search" at bounding box center [321, 19] width 104 height 10
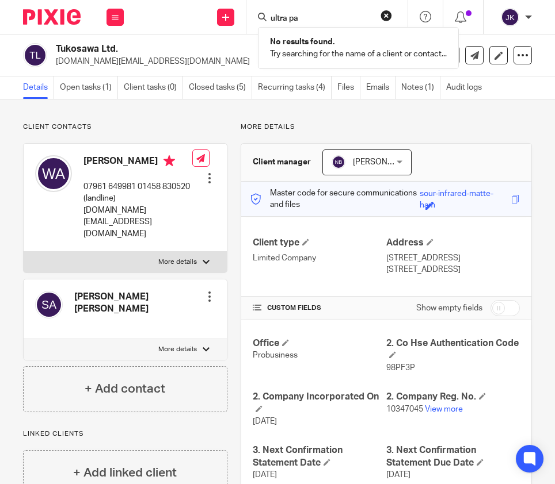
type input "ultra pa"
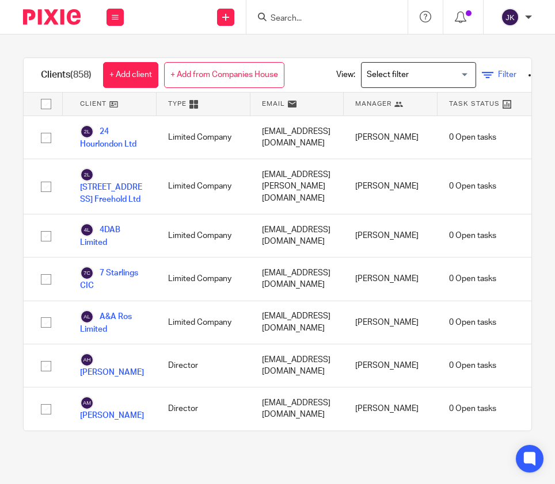
click at [499, 70] on link "Filter" at bounding box center [498, 75] width 35 height 12
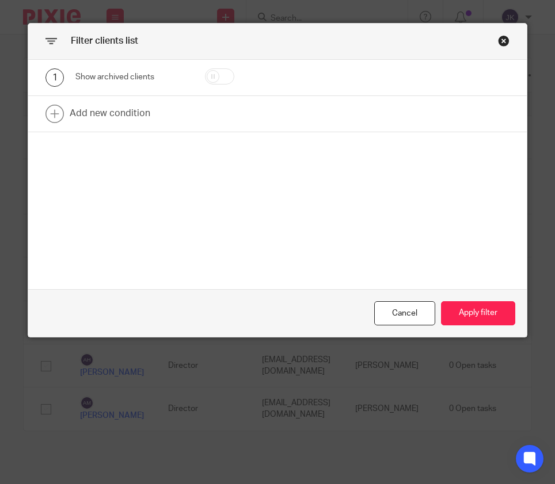
click at [223, 74] on input "checkbox" at bounding box center [219, 76] width 29 height 16
checkbox input "true"
click at [463, 307] on button "Apply filter" at bounding box center [478, 313] width 74 height 25
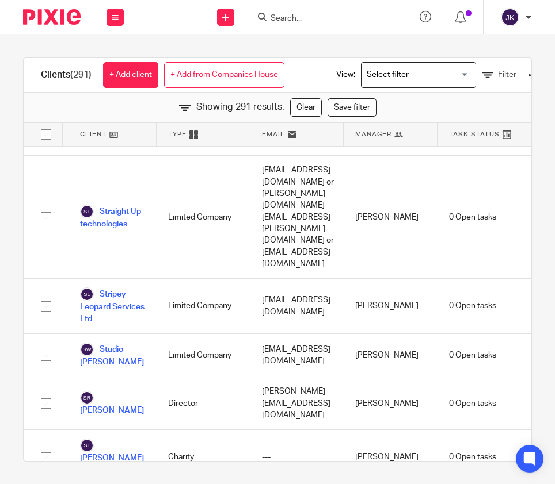
scroll to position [13267, 0]
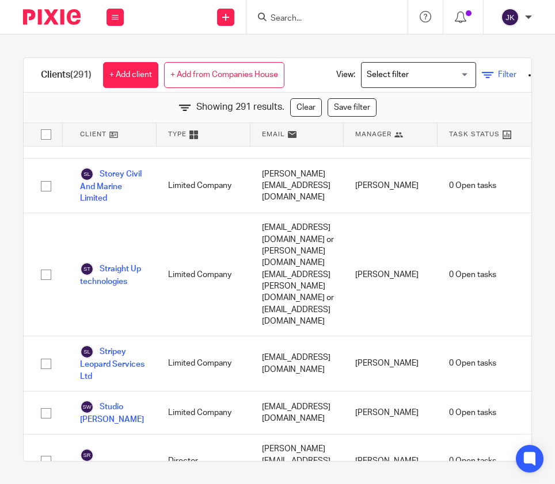
click at [493, 77] on icon at bounding box center [487, 76] width 12 height 12
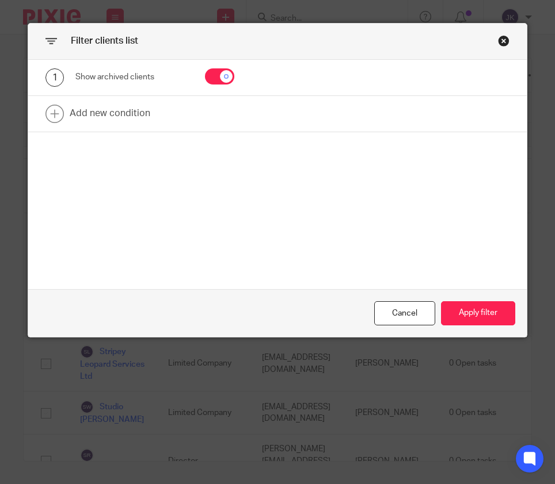
click at [498, 40] on div "Close this dialog window" at bounding box center [504, 41] width 12 height 12
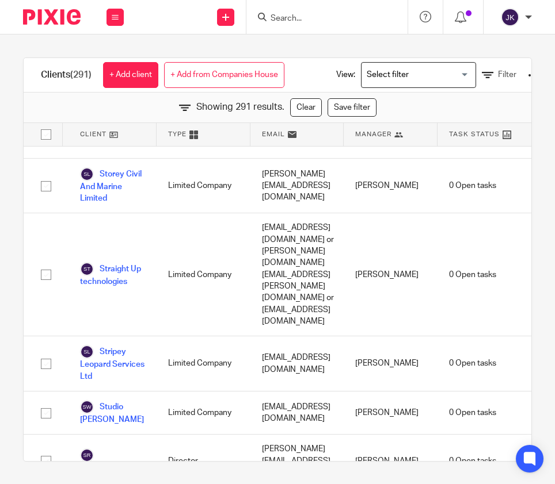
click at [322, 25] on div at bounding box center [326, 17] width 161 height 34
click at [318, 19] on input "Search" at bounding box center [321, 19] width 104 height 10
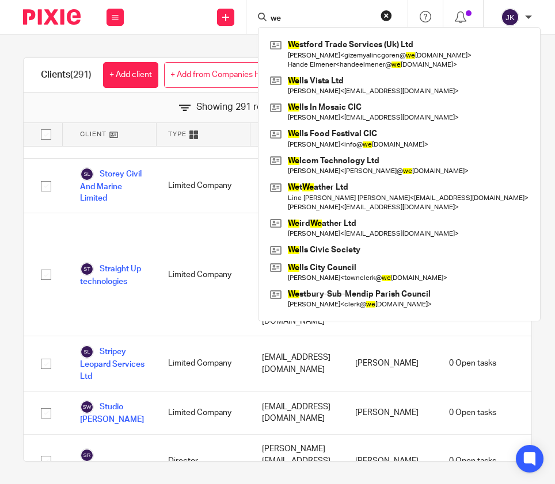
type input "w"
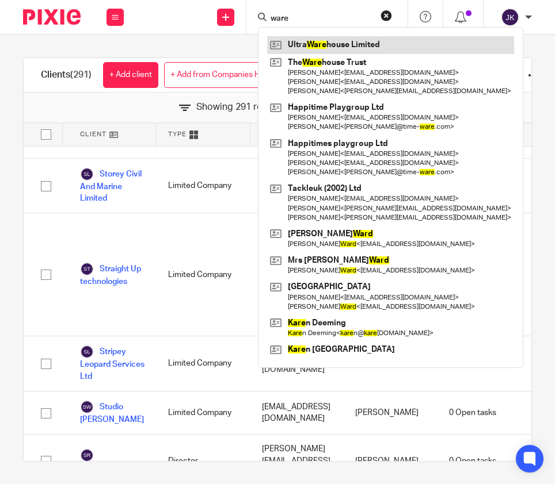
type input "ware"
click at [323, 38] on link at bounding box center [390, 44] width 247 height 17
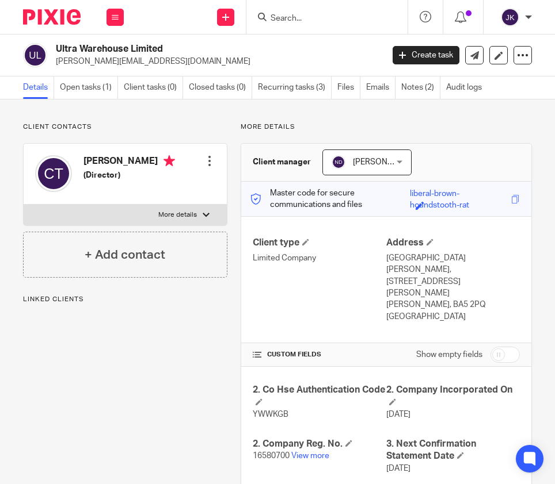
click at [307, 16] on input "Search" at bounding box center [321, 19] width 104 height 10
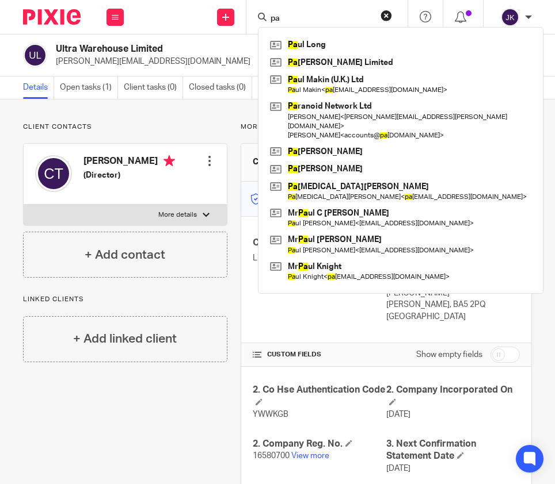
type input "p"
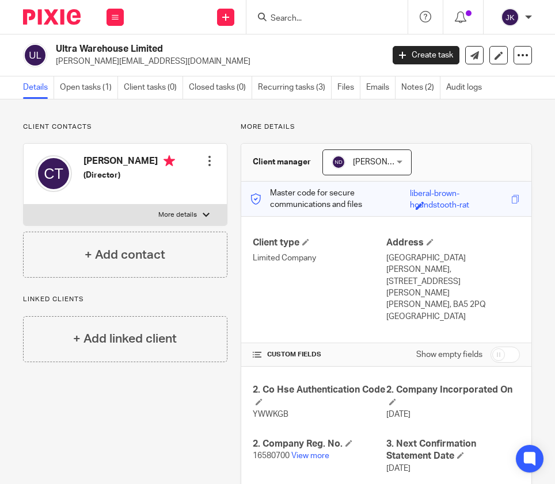
drag, startPoint x: 207, startPoint y: 60, endPoint x: 53, endPoint y: 64, distance: 153.7
click at [53, 64] on div "Ultra Warehouse Limited [PERSON_NAME][EMAIL_ADDRESS][DOMAIN_NAME]" at bounding box center [199, 55] width 352 height 24
copy p "[PERSON_NAME][EMAIL_ADDRESS][DOMAIN_NAME]"
click at [307, 450] on p "16580700 View more" at bounding box center [319, 456] width 133 height 12
click at [306, 452] on link "View more" at bounding box center [310, 456] width 38 height 8
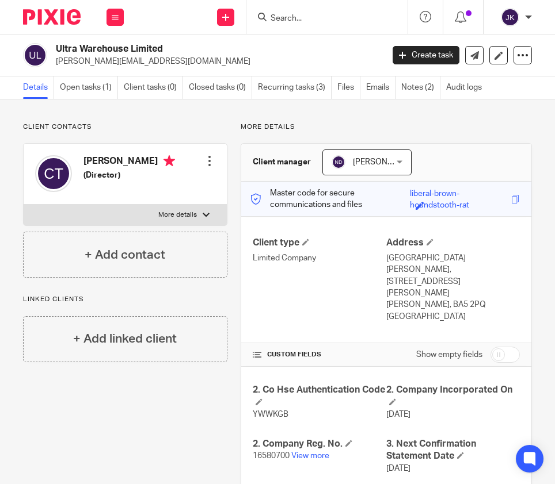
click at [323, 14] on input "Search" at bounding box center [321, 19] width 104 height 10
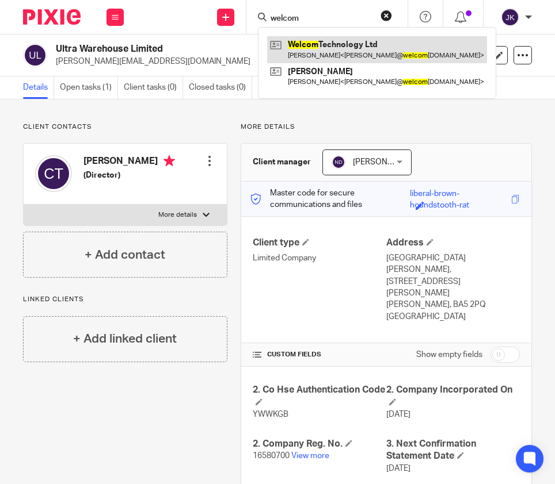
type input "welcom"
click at [322, 58] on link at bounding box center [377, 49] width 220 height 26
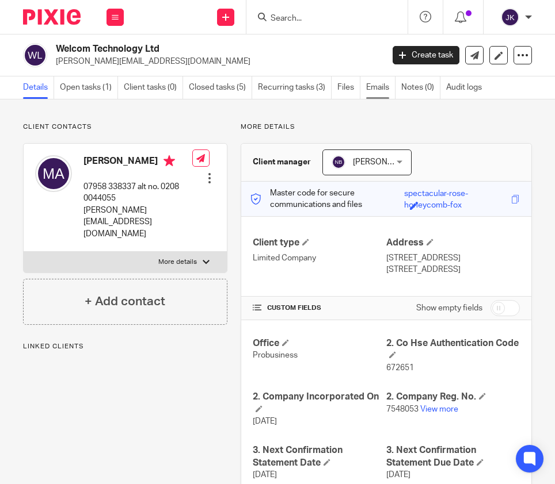
click at [373, 94] on link "Emails" at bounding box center [380, 88] width 29 height 22
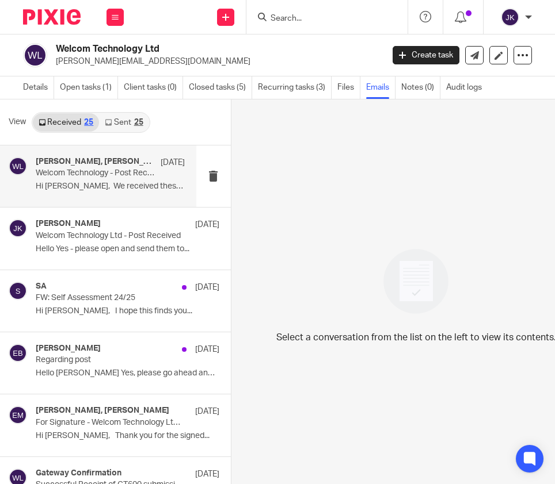
click at [136, 188] on p "Hi Erik, We received these penalty..." at bounding box center [110, 187] width 149 height 10
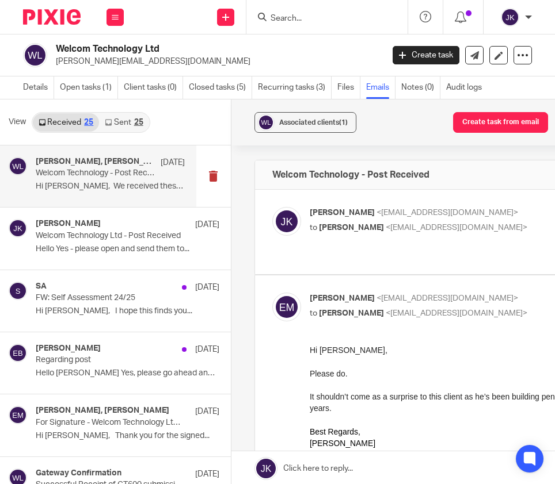
scroll to position [58, 0]
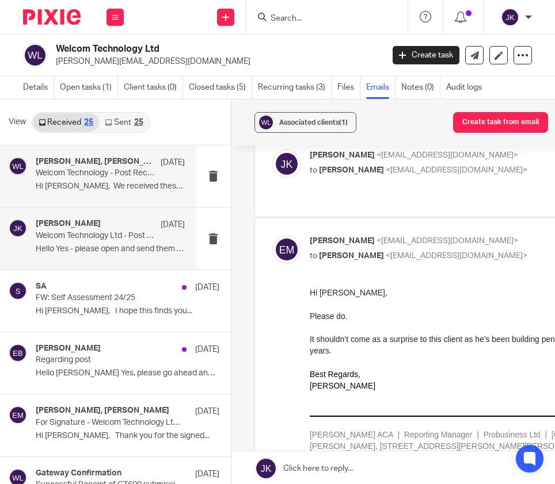
click at [67, 220] on h4 "[PERSON_NAME]" at bounding box center [68, 224] width 65 height 10
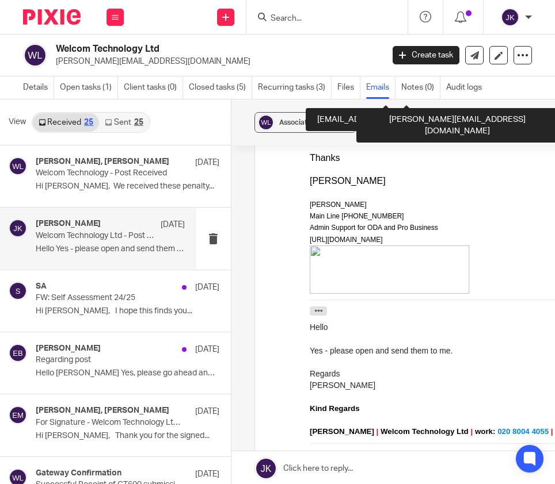
scroll to position [345, 0]
click at [322, 307] on button "button" at bounding box center [317, 311] width 17 height 9
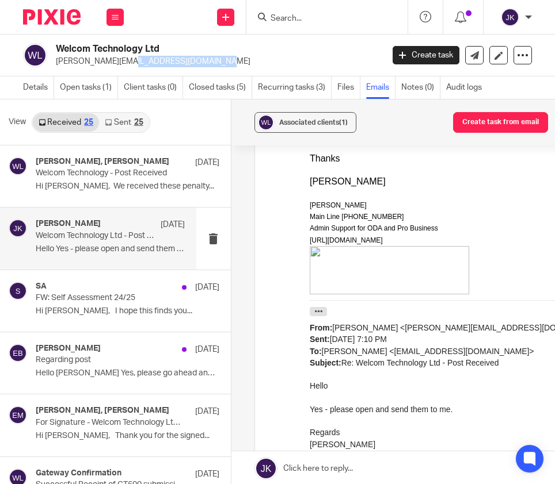
drag, startPoint x: 159, startPoint y: 66, endPoint x: 53, endPoint y: 67, distance: 105.8
click at [53, 67] on div "Welcom Technology Ltd mike@welcomtech.co.uk" at bounding box center [199, 55] width 352 height 24
copy p "mike@welcomtech.co.uk"
click at [44, 89] on link "Details" at bounding box center [38, 88] width 31 height 22
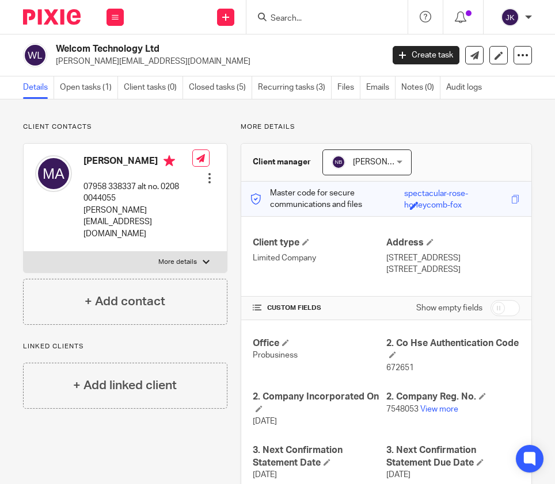
click at [304, 21] on input "Search" at bounding box center [321, 19] width 104 height 10
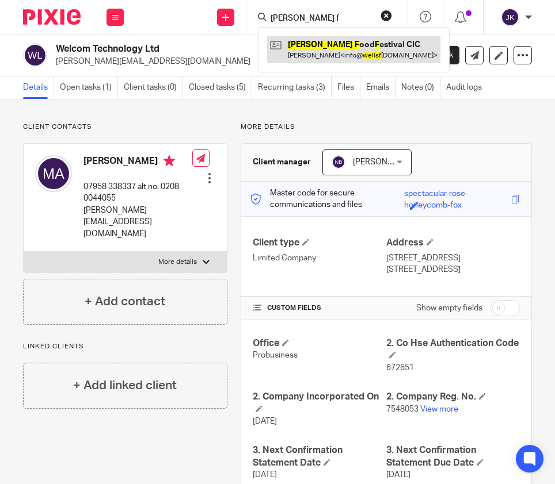
type input "[PERSON_NAME] f"
click at [301, 46] on link at bounding box center [353, 49] width 173 height 26
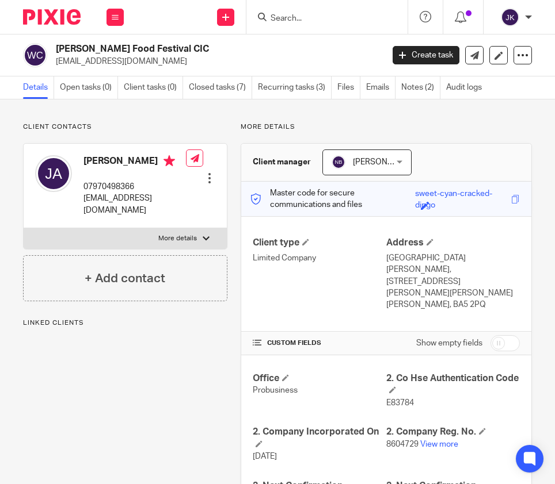
drag, startPoint x: 163, startPoint y: 61, endPoint x: 53, endPoint y: 60, distance: 109.9
click at [53, 60] on div "[PERSON_NAME] Food Festival CIC [EMAIL_ADDRESS][DOMAIN_NAME]" at bounding box center [199, 55] width 352 height 24
copy p "[EMAIL_ADDRESS][DOMAIN_NAME]"
click at [312, 14] on input "Search" at bounding box center [321, 19] width 104 height 10
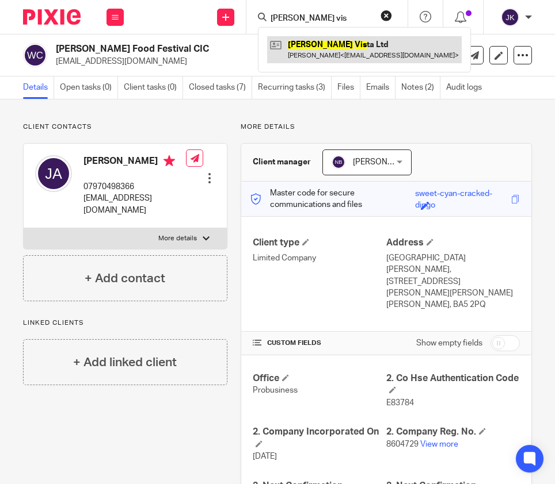
type input "[PERSON_NAME] vis"
click at [331, 51] on link at bounding box center [364, 49] width 194 height 26
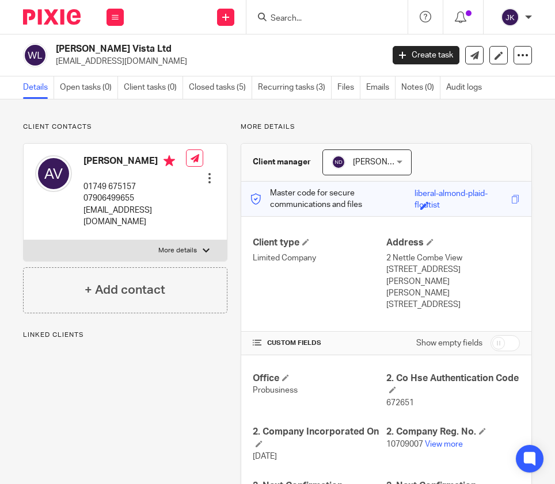
drag, startPoint x: 123, startPoint y: 63, endPoint x: 52, endPoint y: 62, distance: 70.8
click at [52, 62] on div "Wells Vista Ltd arvallis@aol.com" at bounding box center [199, 55] width 352 height 24
copy p "arvallis@aol.com"
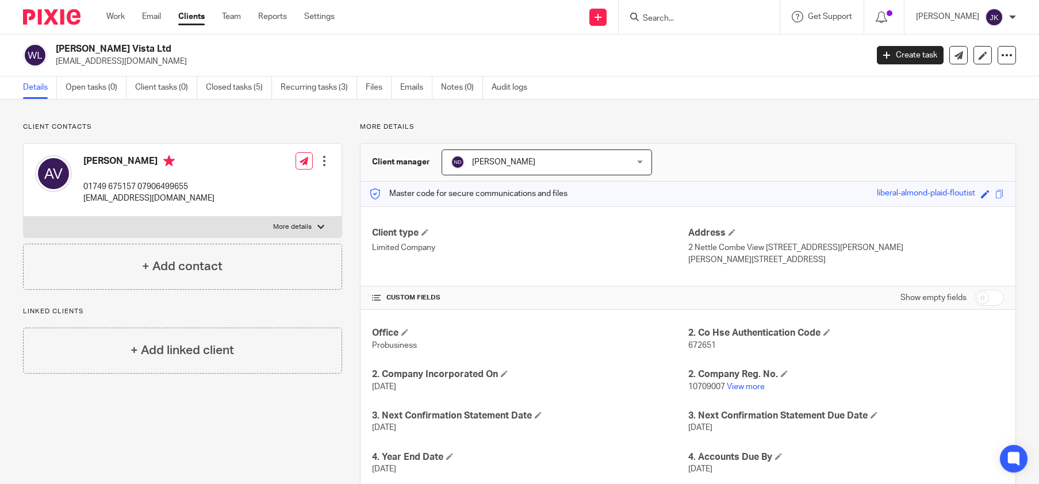
click at [554, 15] on input "Search" at bounding box center [694, 19] width 104 height 10
type input "canvas"
click at [554, 48] on link at bounding box center [726, 49] width 173 height 26
click at [449, 83] on link "Notes (0)" at bounding box center [467, 88] width 42 height 22
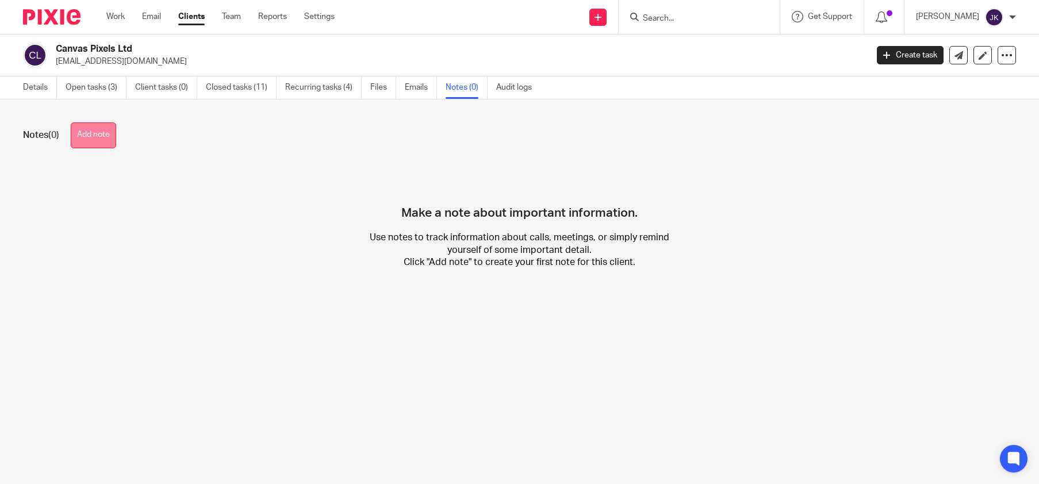
click at [106, 137] on button "Add note" at bounding box center [93, 136] width 45 height 26
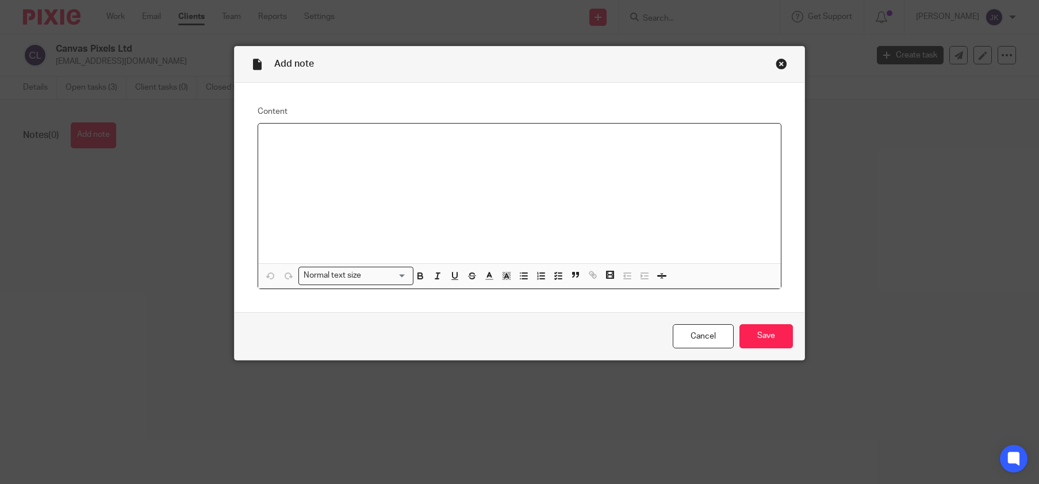
click at [349, 154] on div at bounding box center [519, 194] width 523 height 140
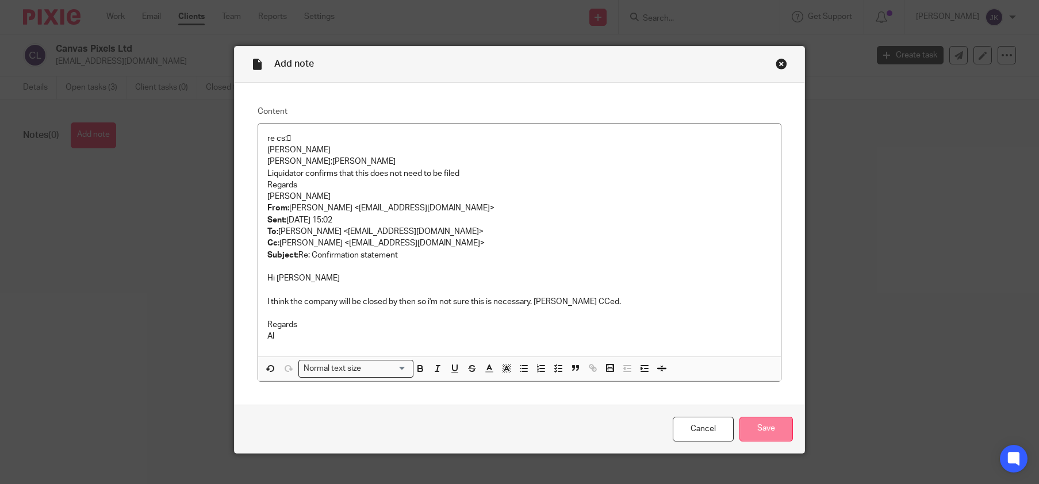
click at [770, 419] on input "Save" at bounding box center [766, 429] width 53 height 25
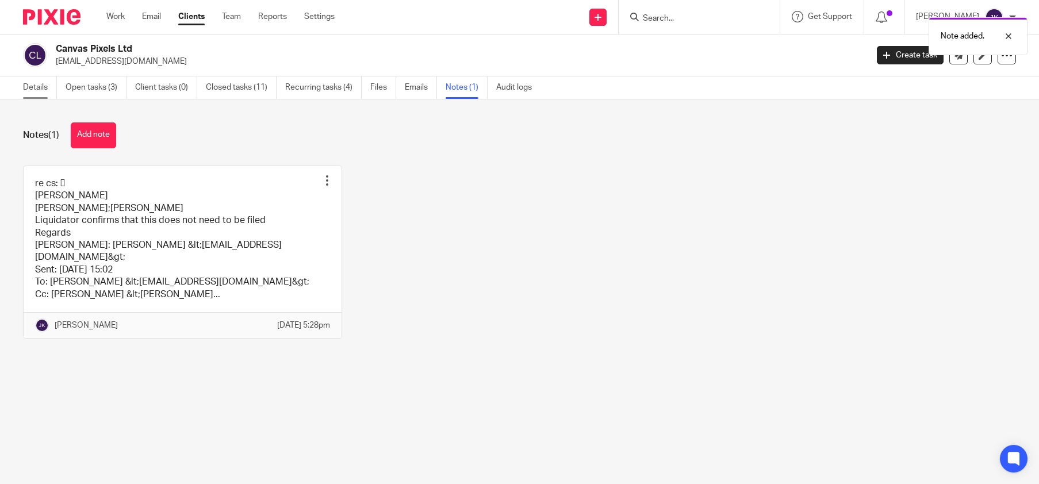
click at [48, 83] on link "Details" at bounding box center [40, 88] width 34 height 22
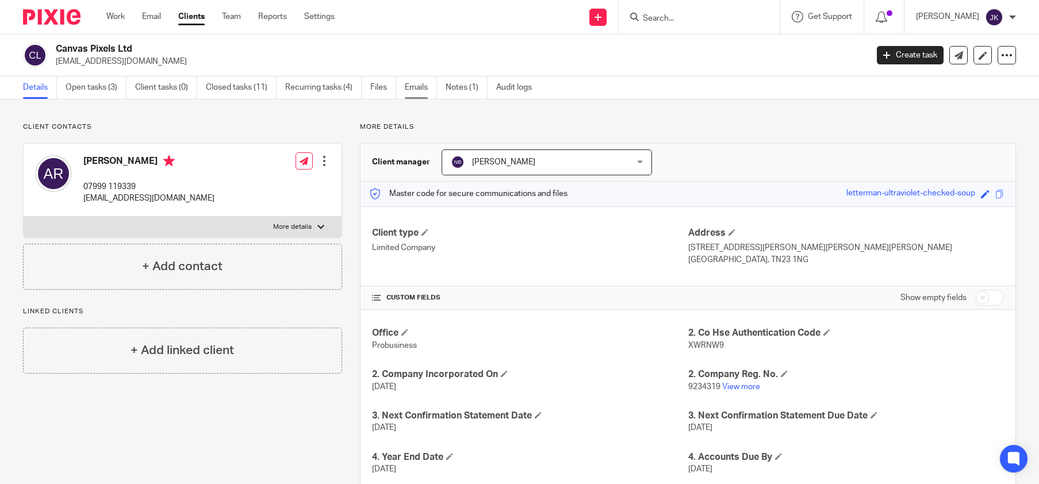
click at [427, 89] on link "Emails" at bounding box center [421, 88] width 32 height 22
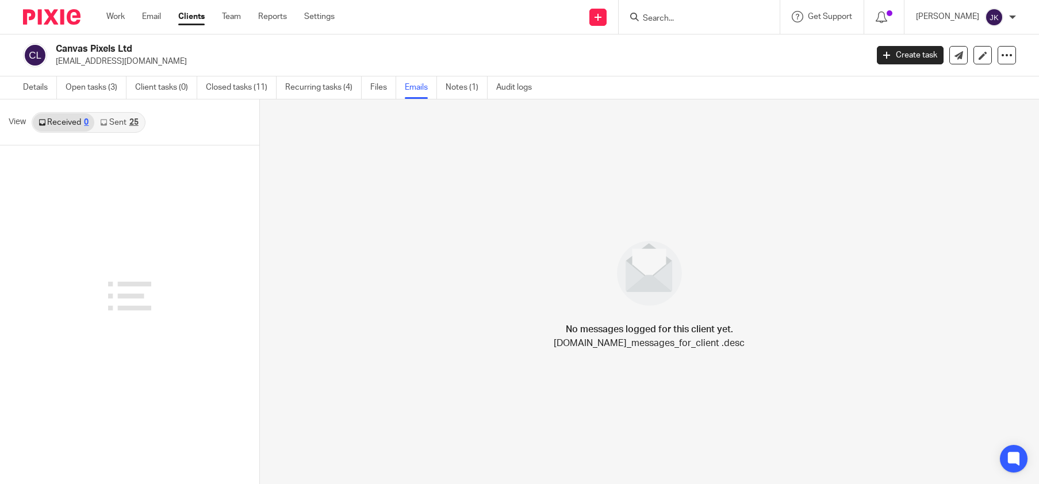
click at [123, 127] on link "Sent 25" at bounding box center [118, 122] width 49 height 18
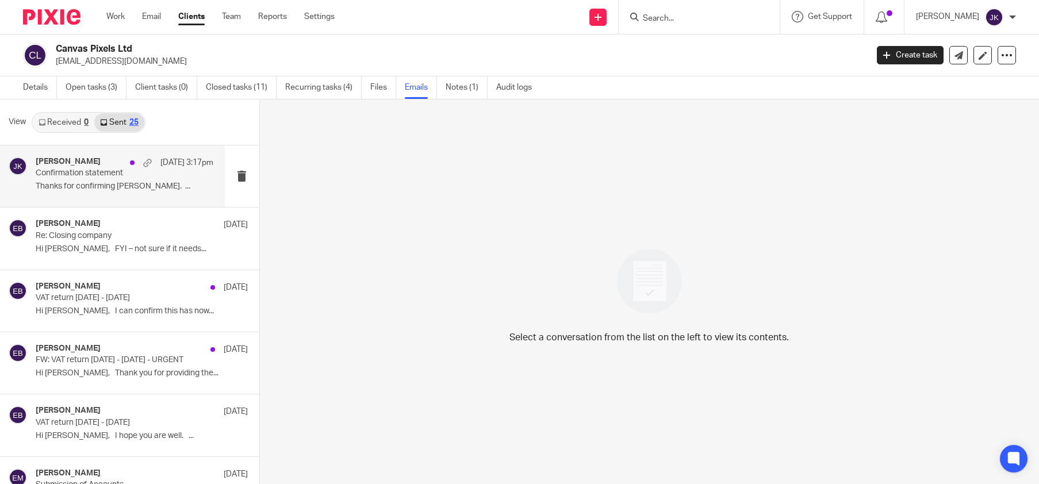
click at [137, 200] on div "[PERSON_NAME] [DATE] 3:17pm Confirmation statement Thanks for confirming [PERSO…" at bounding box center [112, 177] width 225 height 62
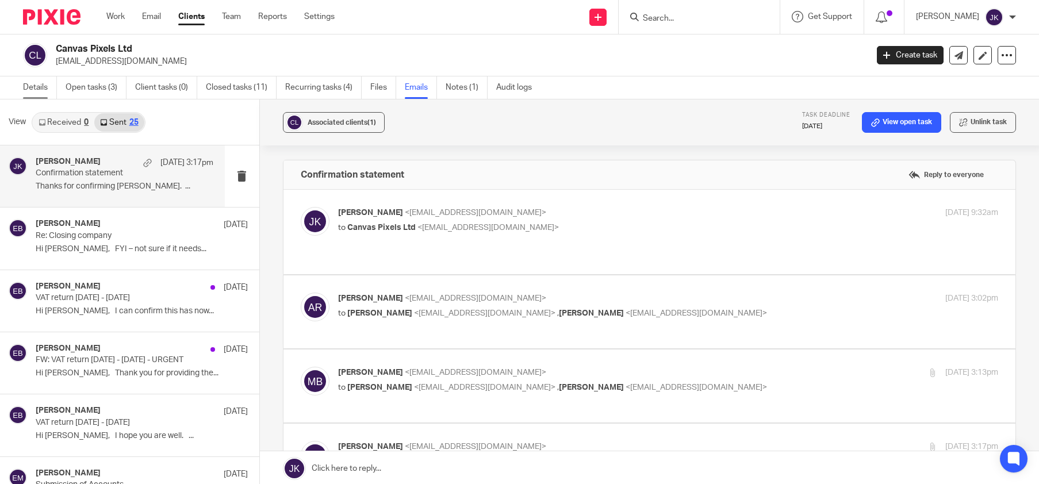
click at [37, 86] on link "Details" at bounding box center [40, 88] width 34 height 22
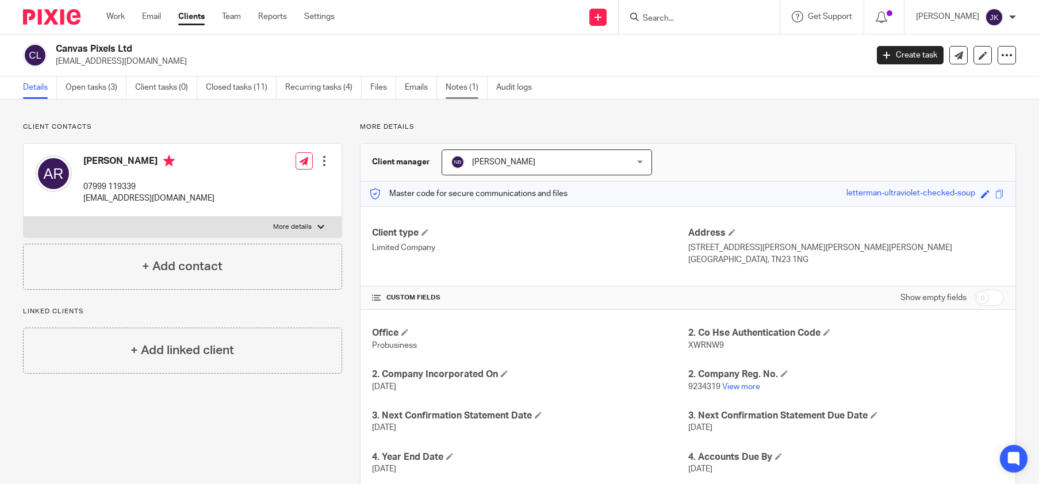
click at [455, 82] on link "Notes (1)" at bounding box center [467, 88] width 42 height 22
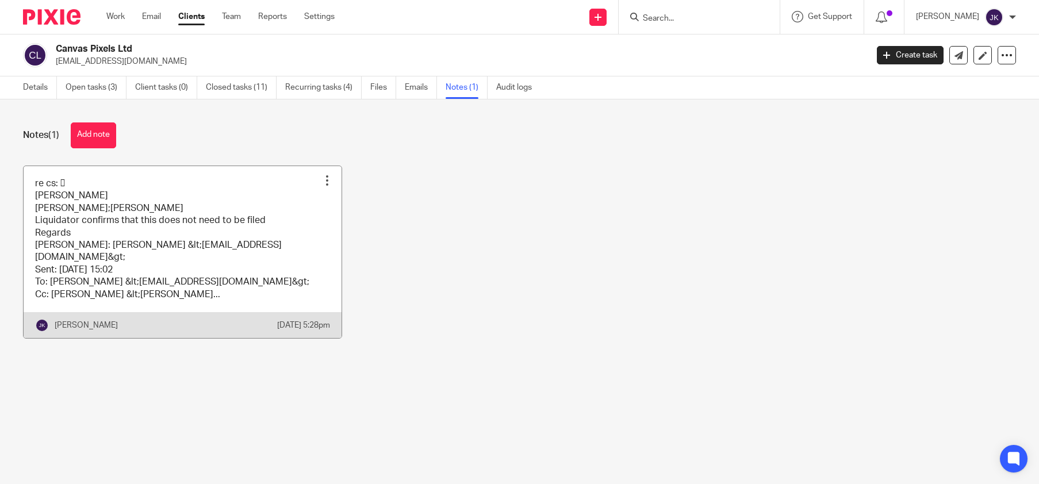
click at [322, 177] on div at bounding box center [328, 181] width 12 height 12
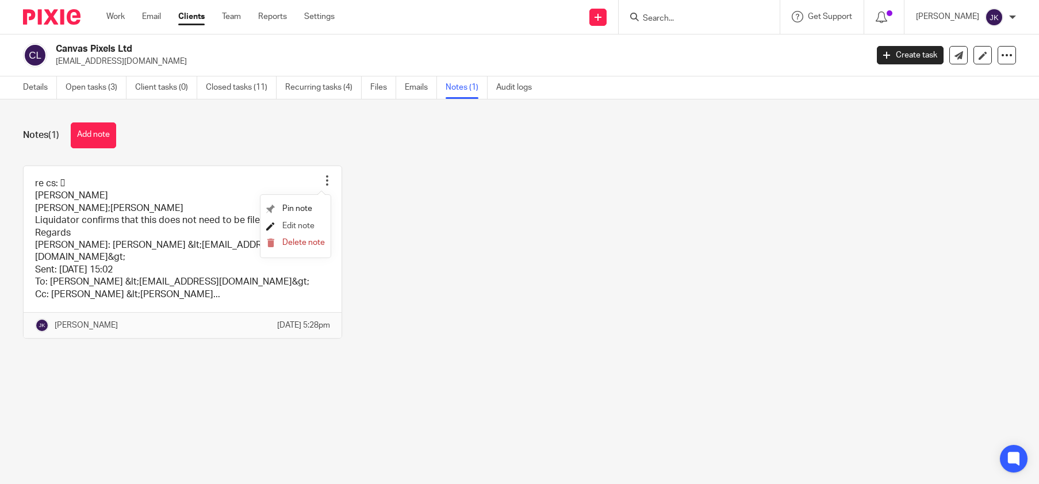
click at [303, 227] on span "Edit note" at bounding box center [298, 226] width 32 height 8
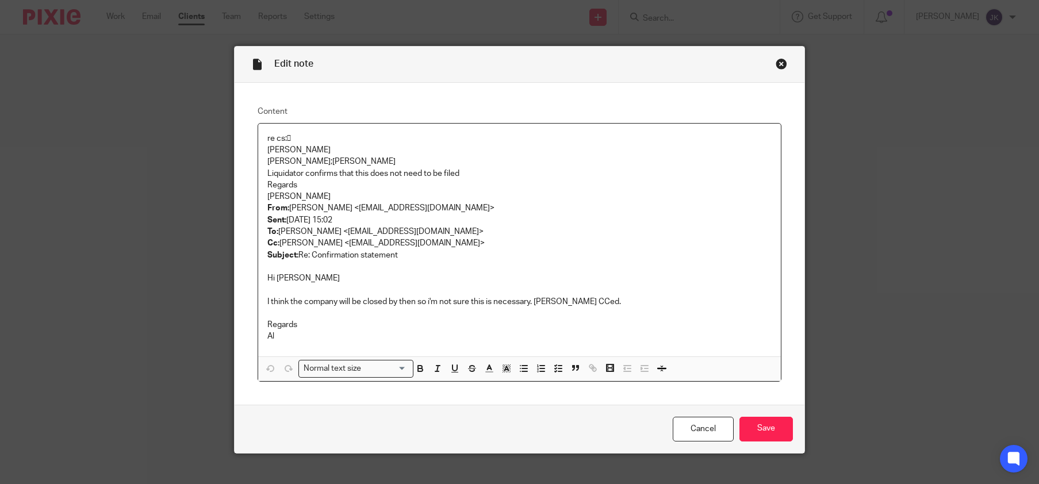
scroll to position [16, 0]
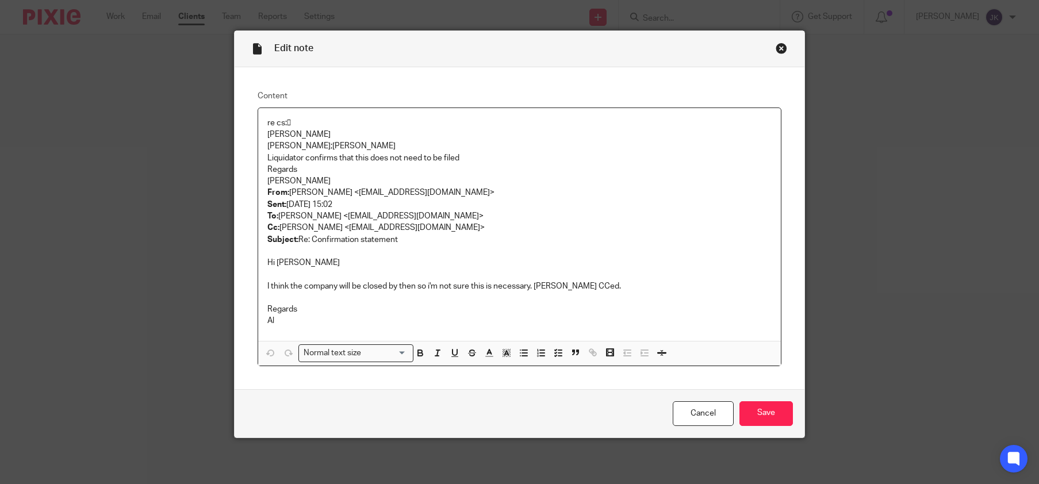
click at [778, 49] on div "Close this dialog window" at bounding box center [782, 49] width 12 height 12
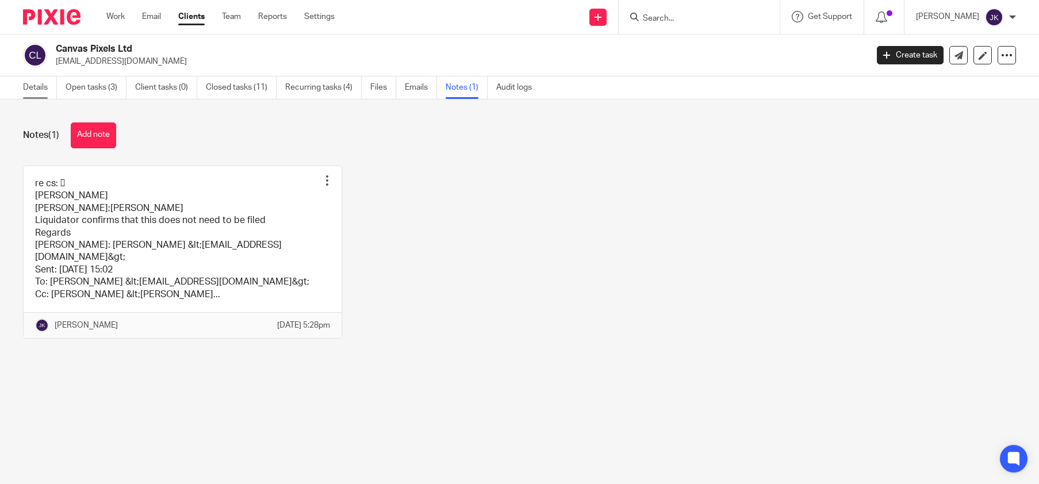
click at [51, 86] on link "Details" at bounding box center [40, 88] width 34 height 22
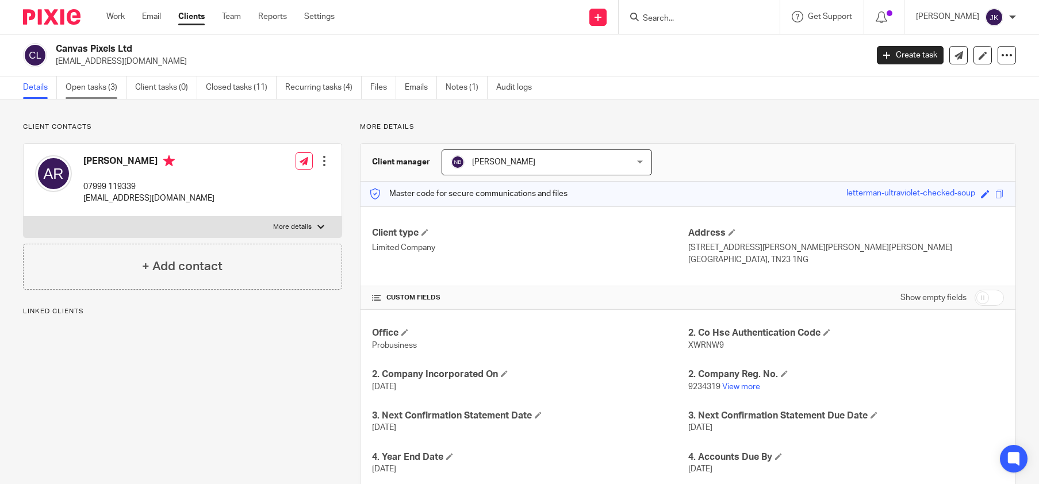
click at [107, 82] on link "Open tasks (3)" at bounding box center [96, 88] width 61 height 22
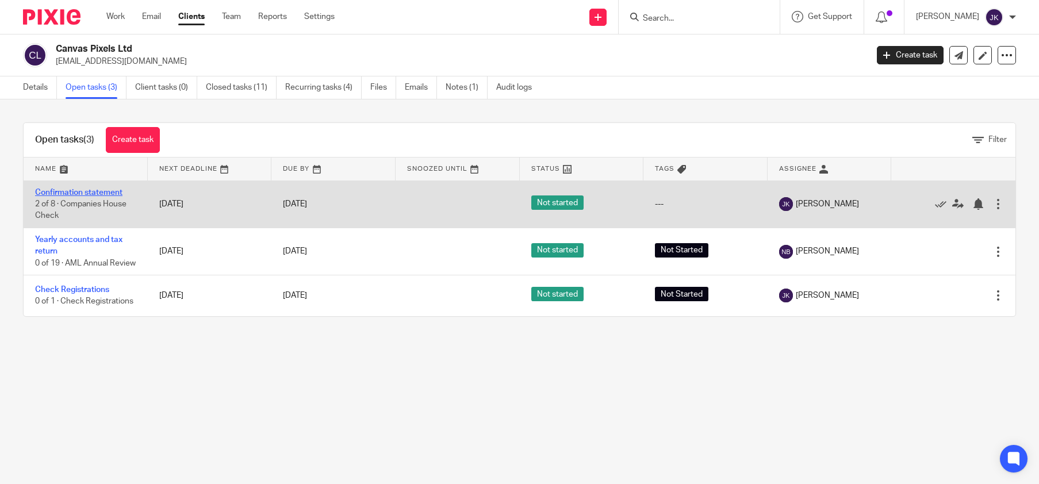
click at [115, 193] on link "Confirmation statement" at bounding box center [78, 193] width 87 height 8
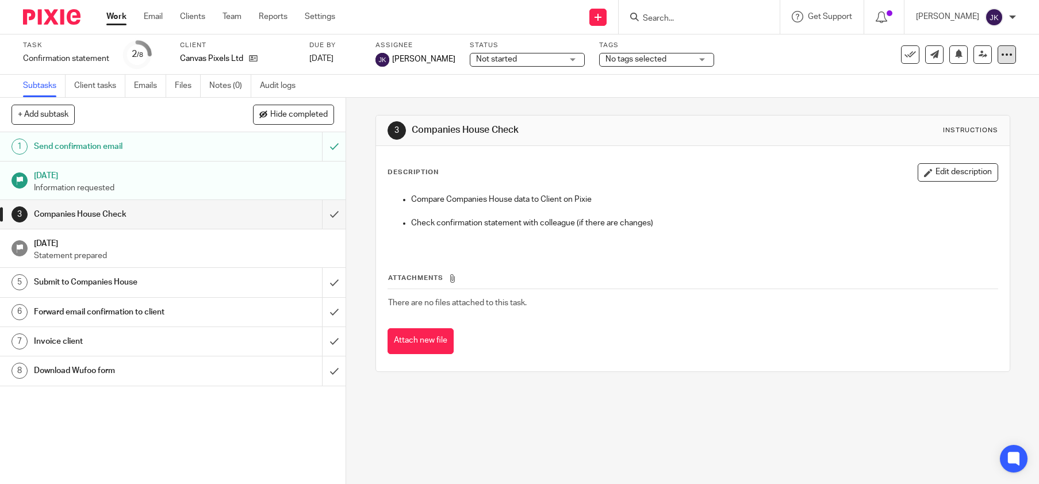
click at [1002, 52] on icon at bounding box center [1007, 55] width 12 height 12
click at [1001, 53] on icon at bounding box center [1007, 55] width 12 height 12
click at [901, 59] on button at bounding box center [910, 54] width 18 height 18
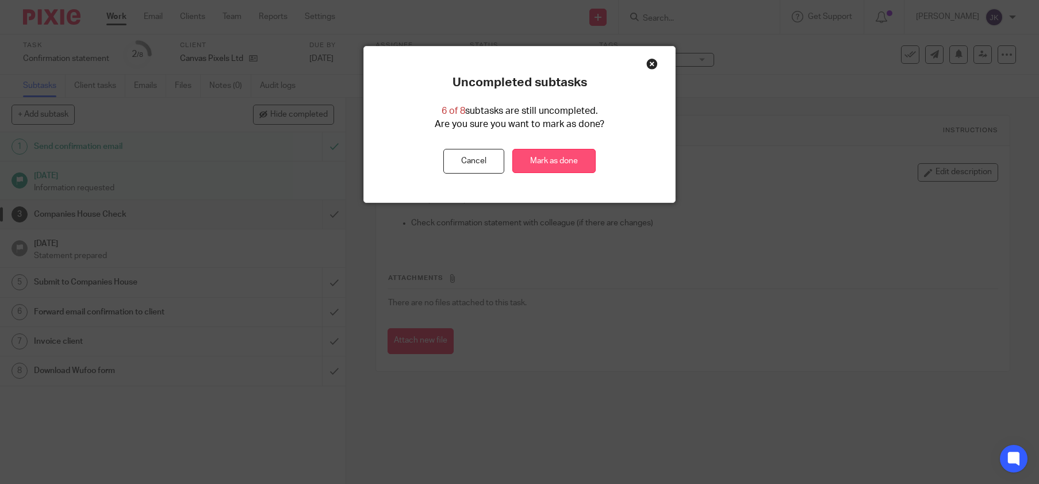
click at [549, 159] on link "Mark as done" at bounding box center [554, 161] width 83 height 25
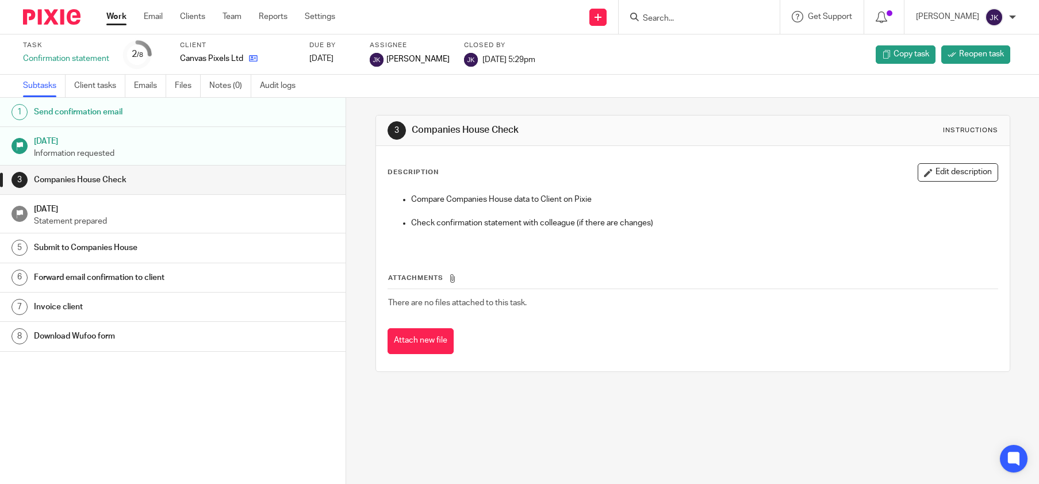
click at [249, 53] on link at bounding box center [250, 59] width 14 height 12
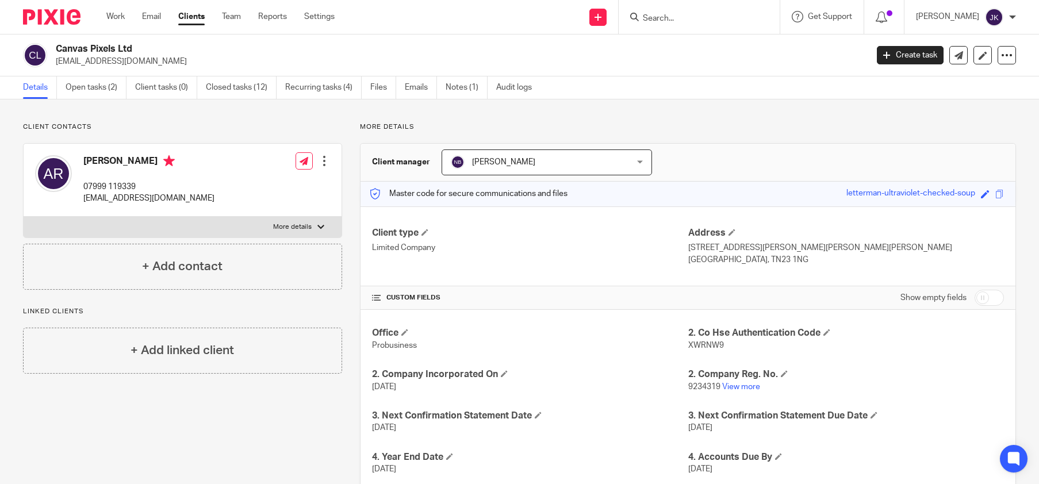
click at [656, 14] on input "Search" at bounding box center [694, 19] width 104 height 10
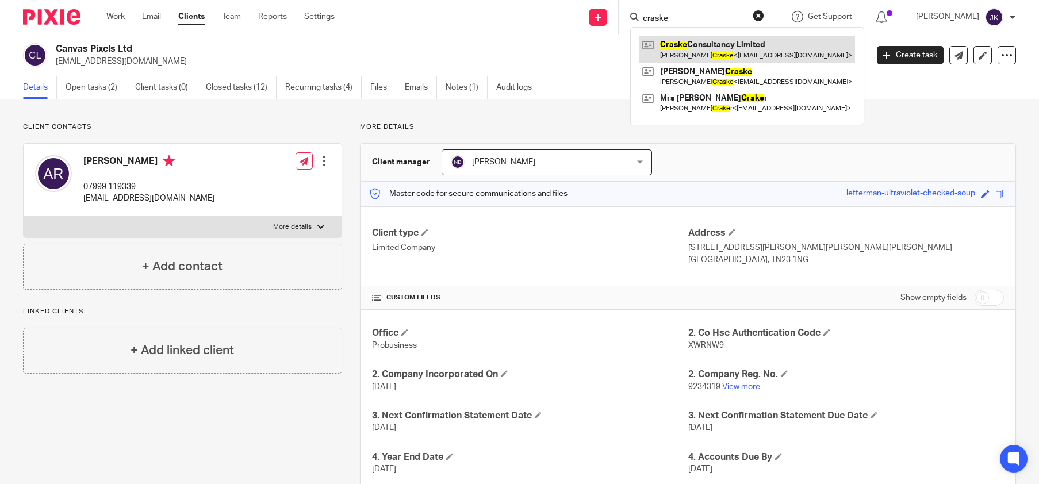
type input "craske"
click at [694, 42] on link at bounding box center [748, 49] width 216 height 26
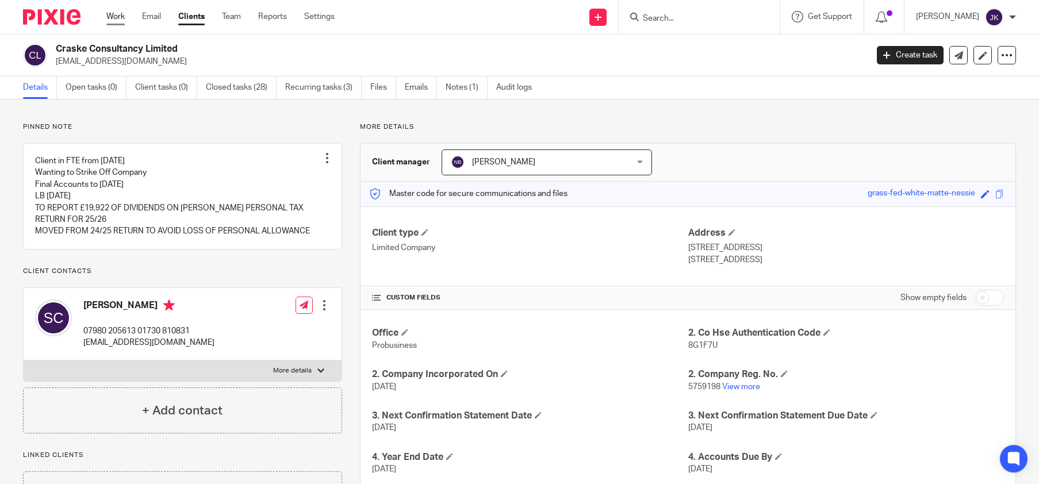
click at [124, 12] on link "Work" at bounding box center [115, 17] width 18 height 12
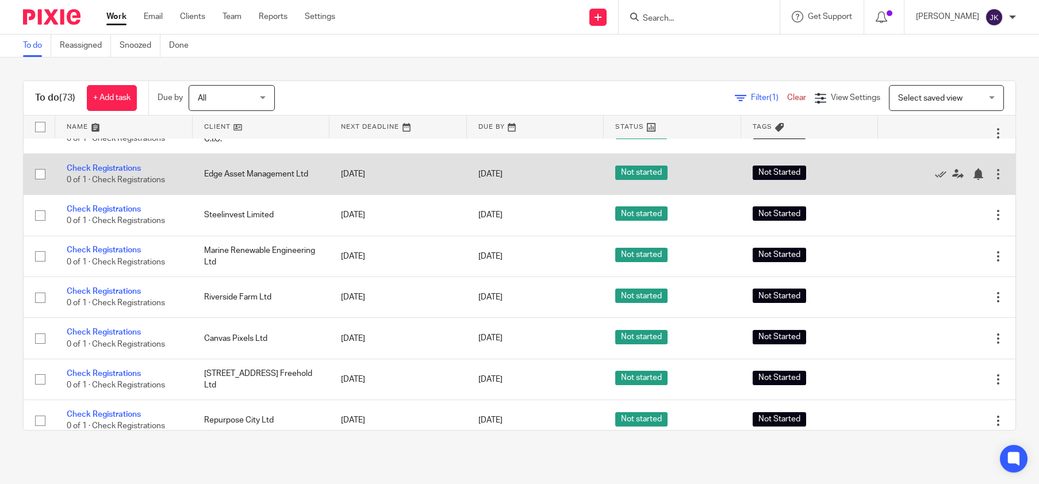
scroll to position [2713, 0]
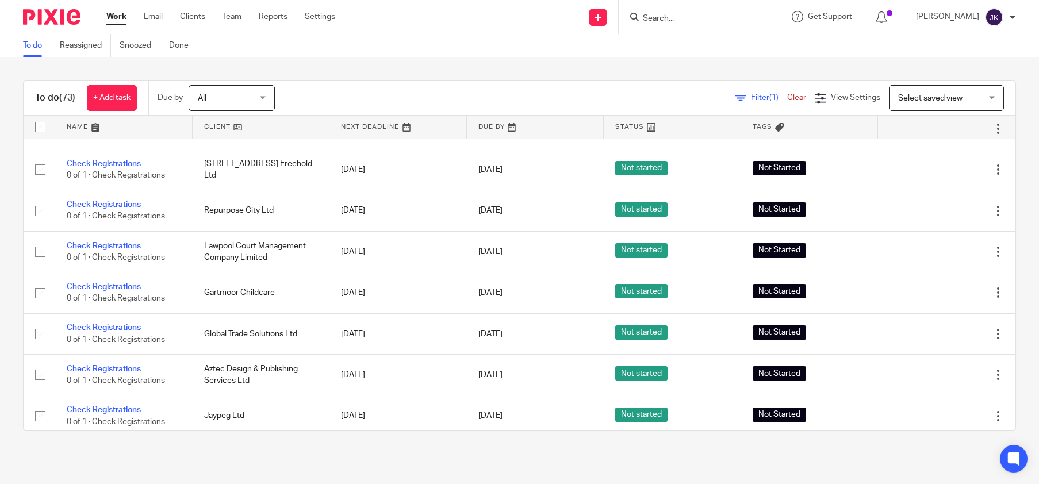
drag, startPoint x: 1015, startPoint y: 25, endPoint x: 1012, endPoint y: 34, distance: 8.9
click at [1016, 25] on div "Johanne Kassardjian My profile Email integration Logout" at bounding box center [966, 17] width 123 height 34
click at [1008, 9] on div "Johanne Kassardjian" at bounding box center [966, 17] width 100 height 18
click at [962, 82] on span "Logout" at bounding box center [963, 80] width 26 height 8
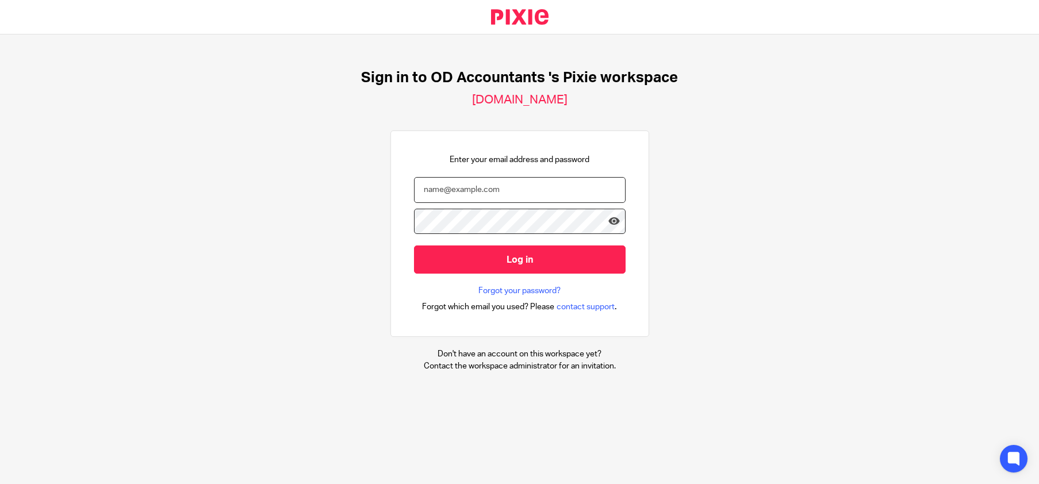
click at [519, 186] on input "email" at bounding box center [520, 190] width 212 height 26
type input "[EMAIL_ADDRESS][DOMAIN_NAME]"
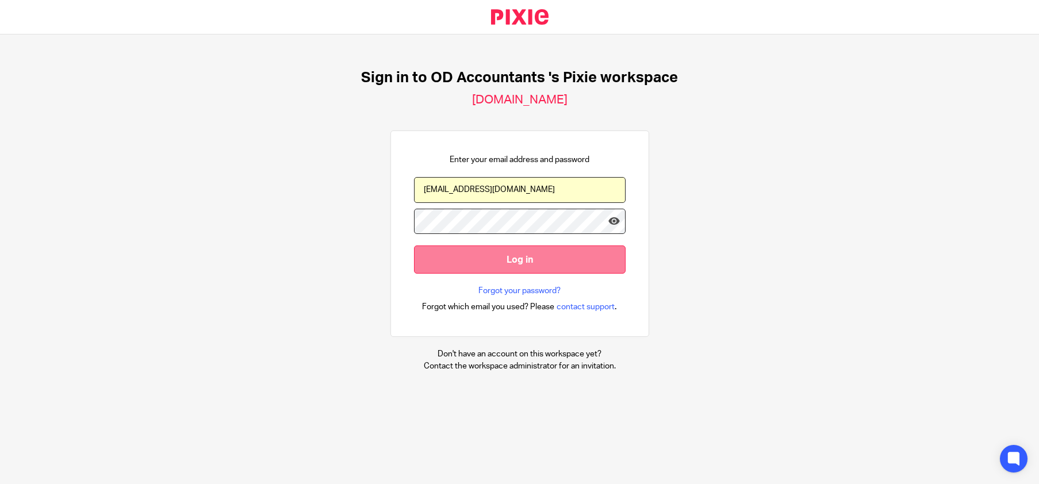
click at [468, 259] on input "Log in" at bounding box center [520, 260] width 212 height 28
